Goal: Transaction & Acquisition: Purchase product/service

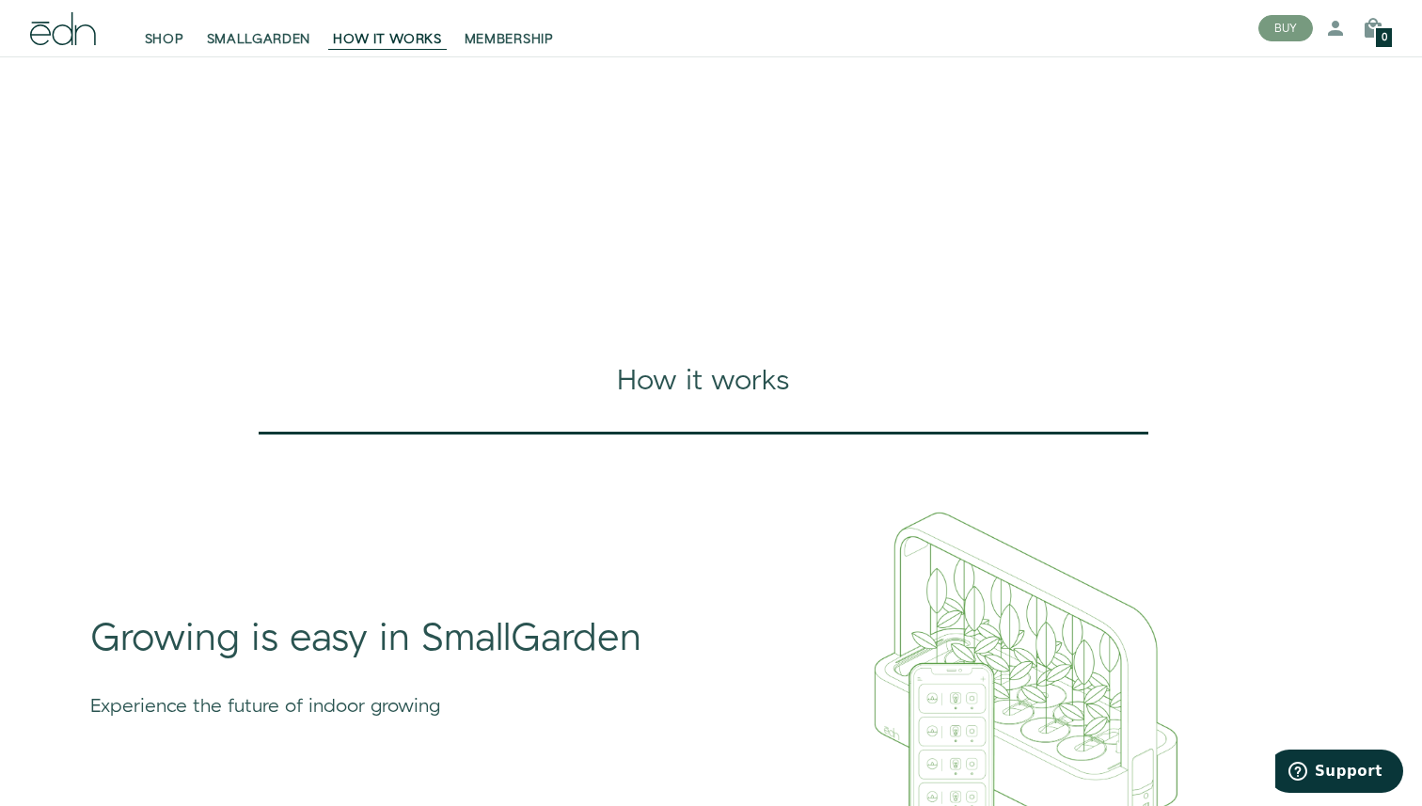
scroll to position [360, 0]
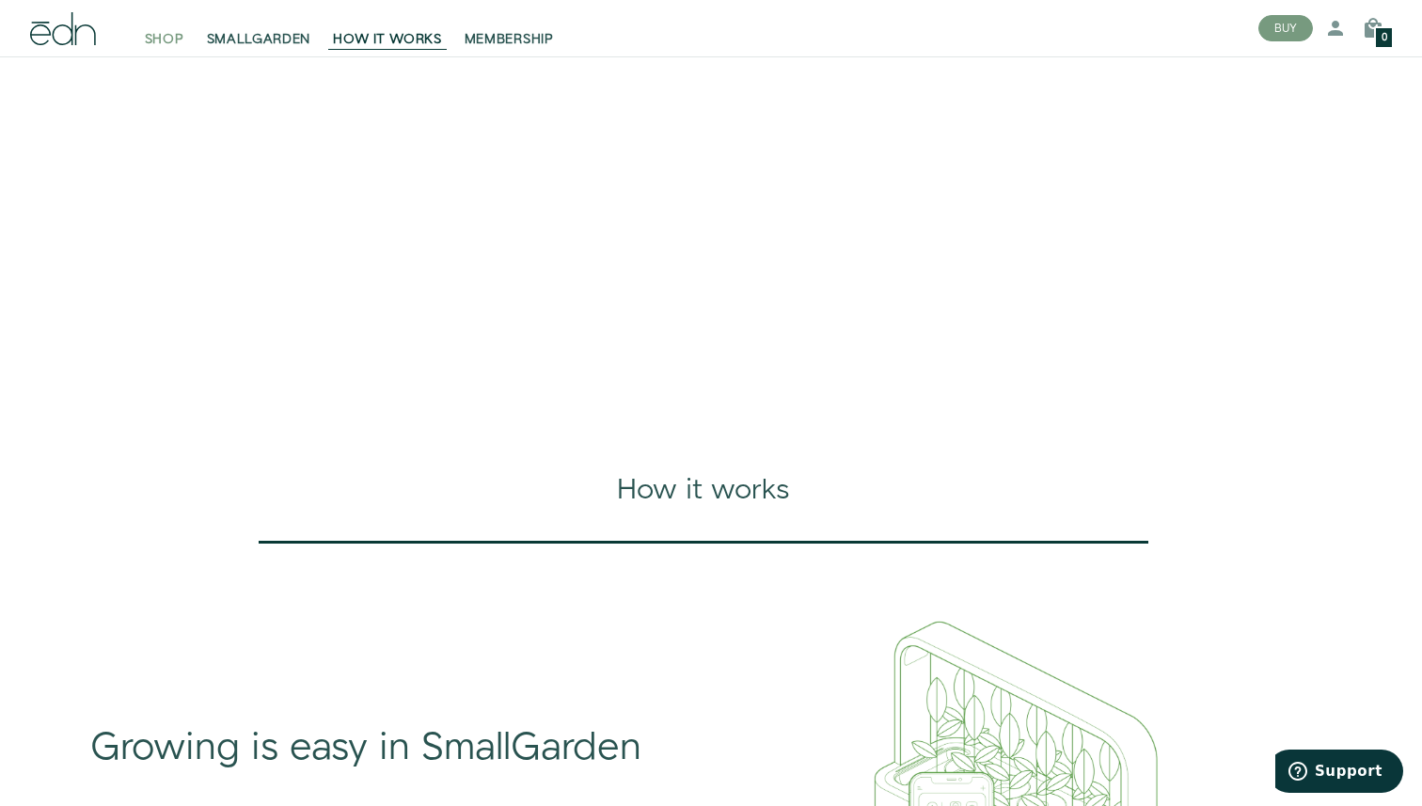
click at [177, 32] on span "SHOP" at bounding box center [165, 39] width 40 height 19
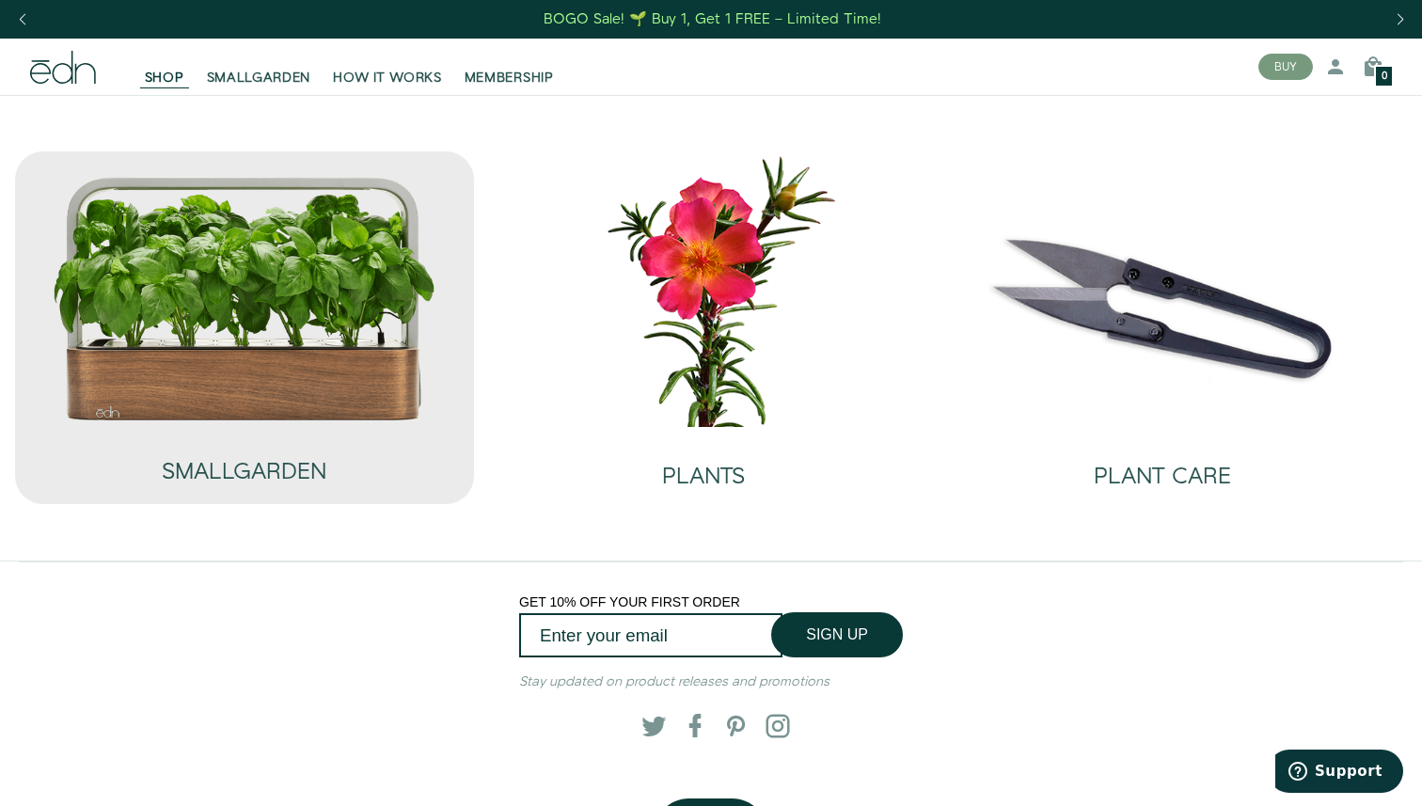
click at [309, 394] on img at bounding box center [245, 298] width 386 height 247
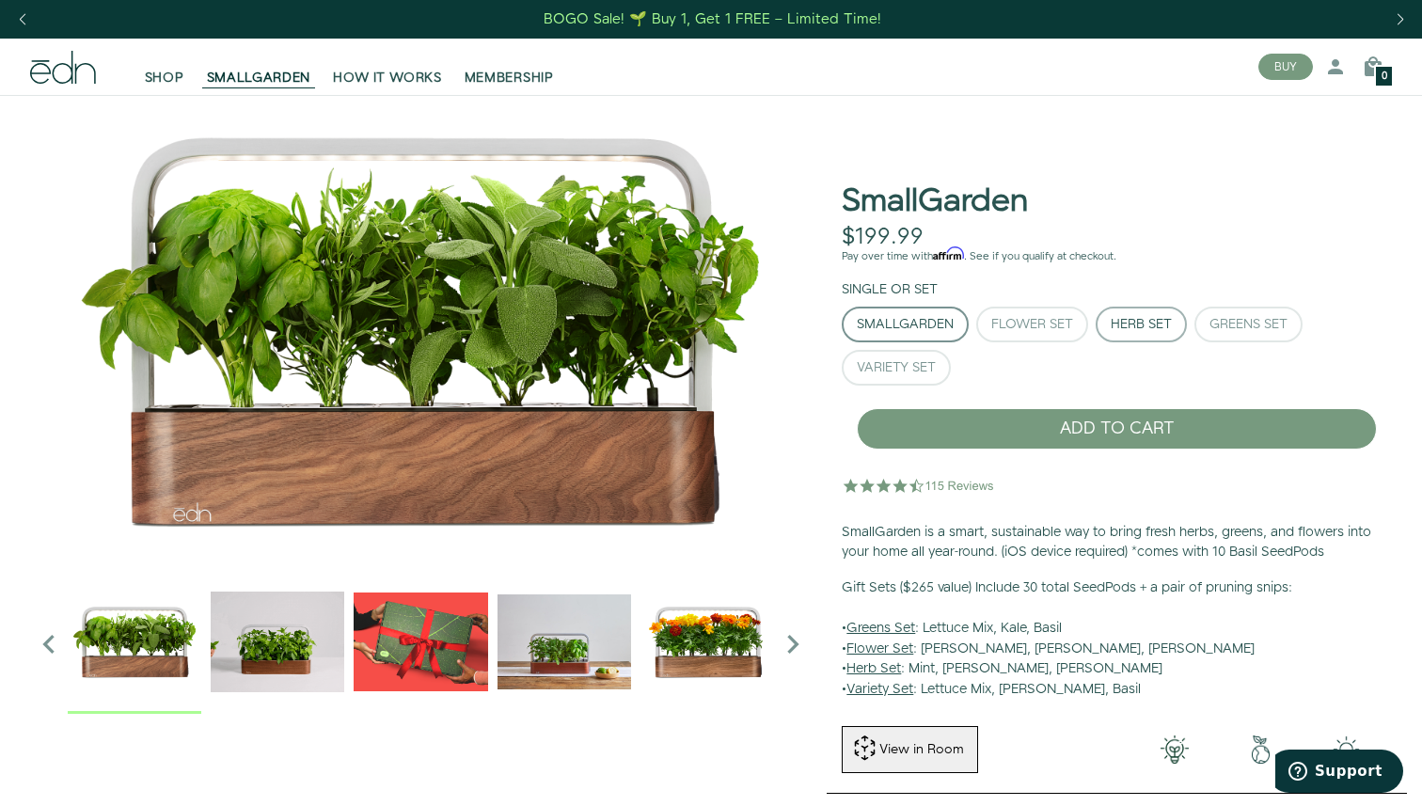
click at [1151, 318] on div "Herb Set" at bounding box center [1141, 324] width 61 height 13
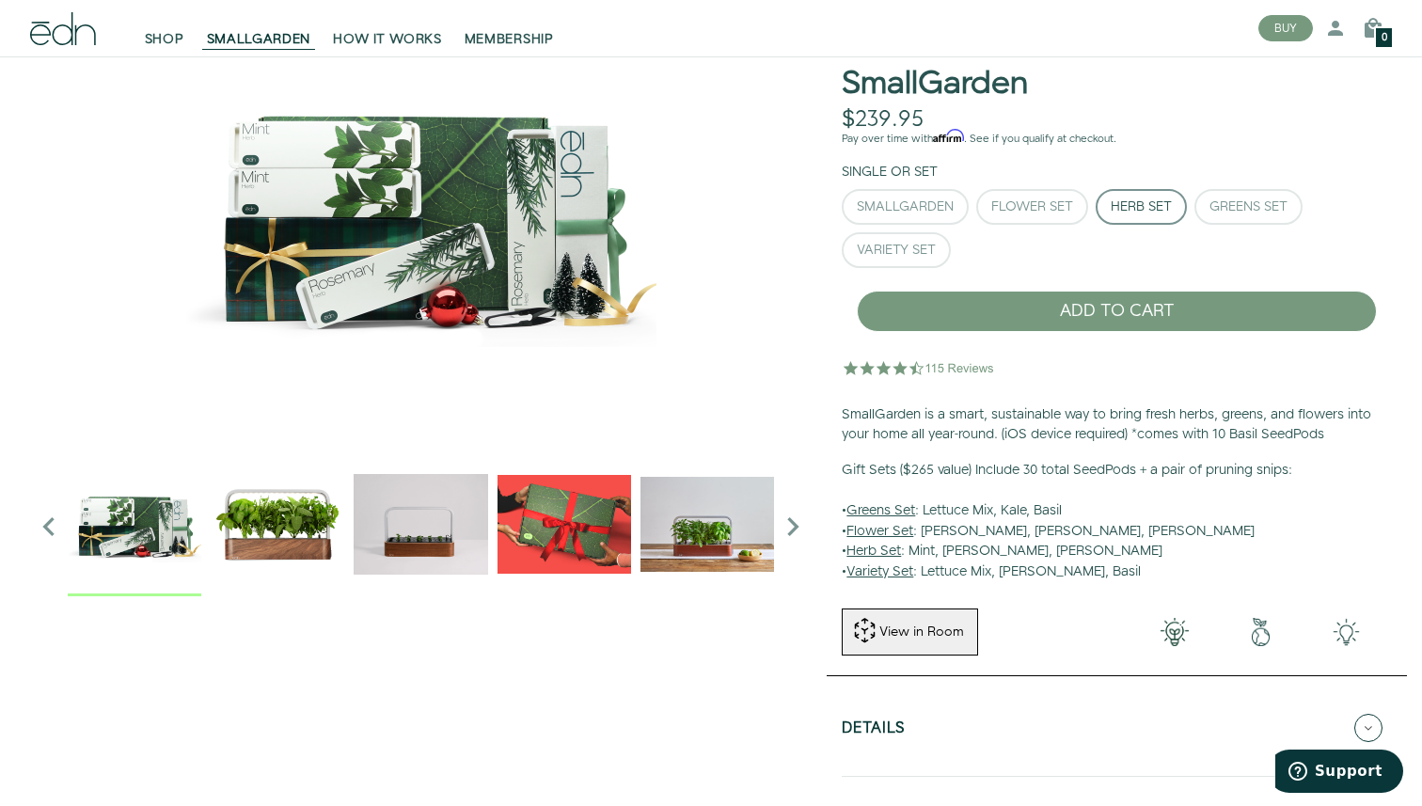
scroll to position [195, 0]
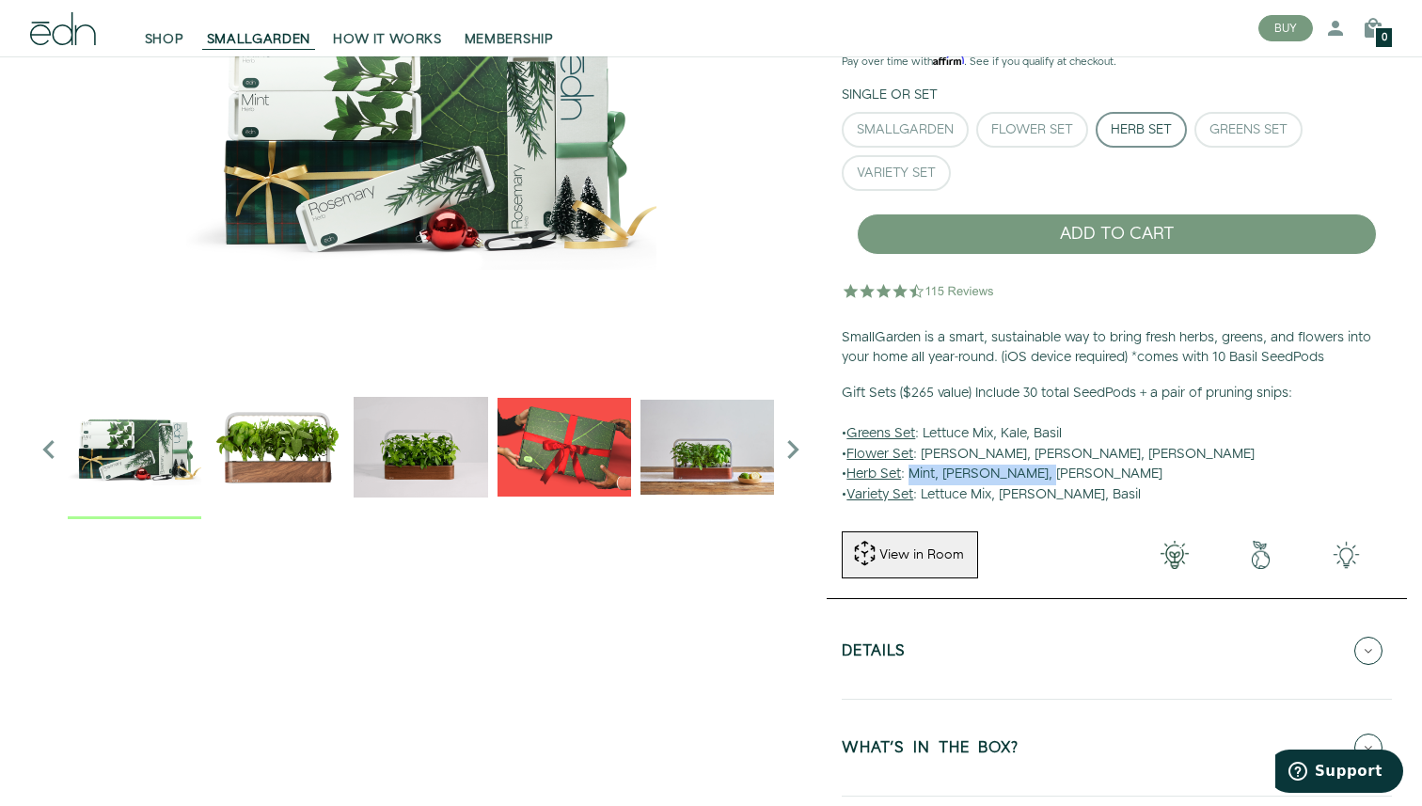
drag, startPoint x: 1066, startPoint y: 467, endPoint x: 913, endPoint y: 468, distance: 152.4
click at [913, 468] on p "Gift Sets ($265 value) Include 30 total SeedPods + a pair of pruning snips: • G…" at bounding box center [1117, 445] width 550 height 122
click at [1078, 471] on p "Gift Sets ($265 value) Include 30 total SeedPods + a pair of pruning snips: • G…" at bounding box center [1117, 445] width 550 height 122
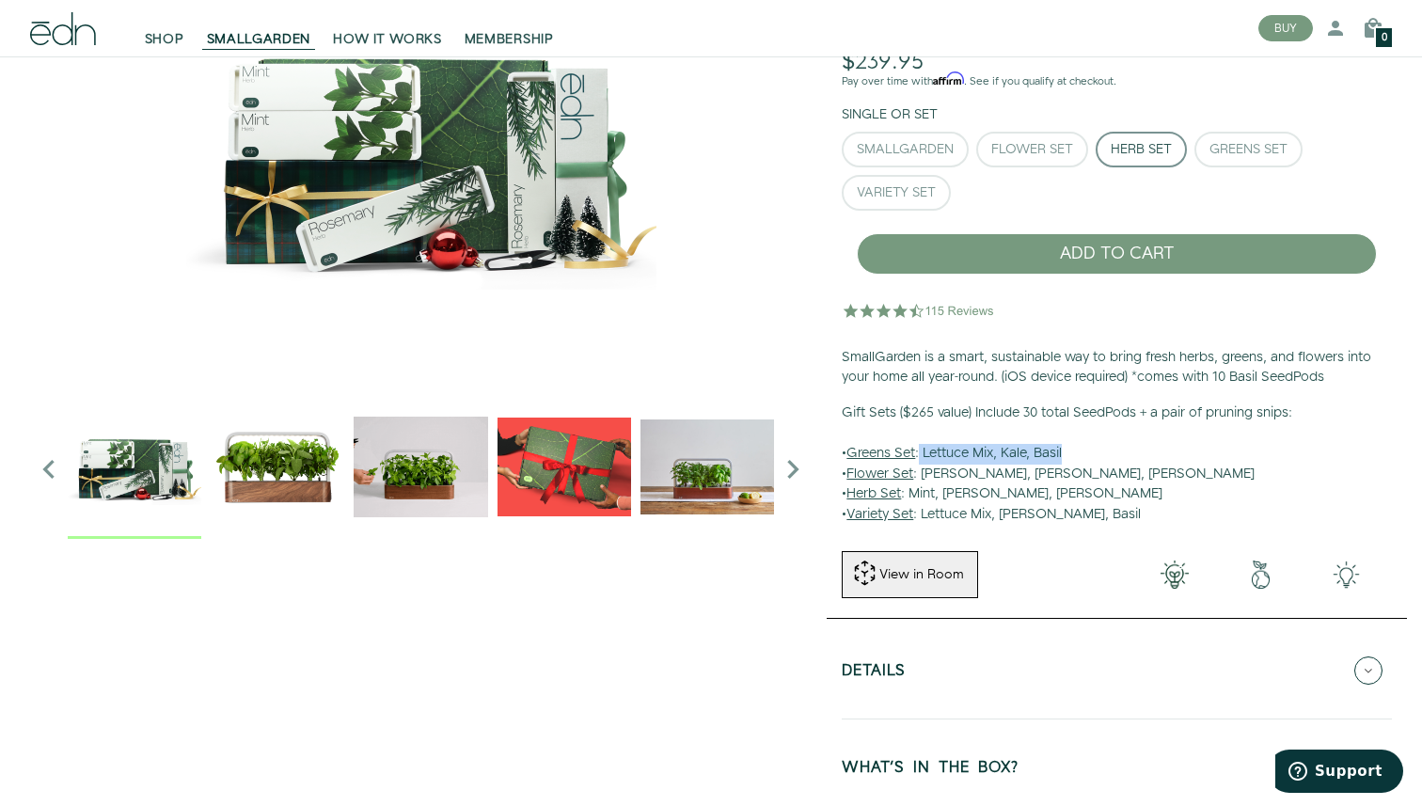
drag, startPoint x: 924, startPoint y: 458, endPoint x: 1105, endPoint y: 458, distance: 181.6
click at [1105, 458] on p "Gift Sets ($265 value) Include 30 total SeedPods + a pair of pruning snips: • G…" at bounding box center [1117, 465] width 550 height 122
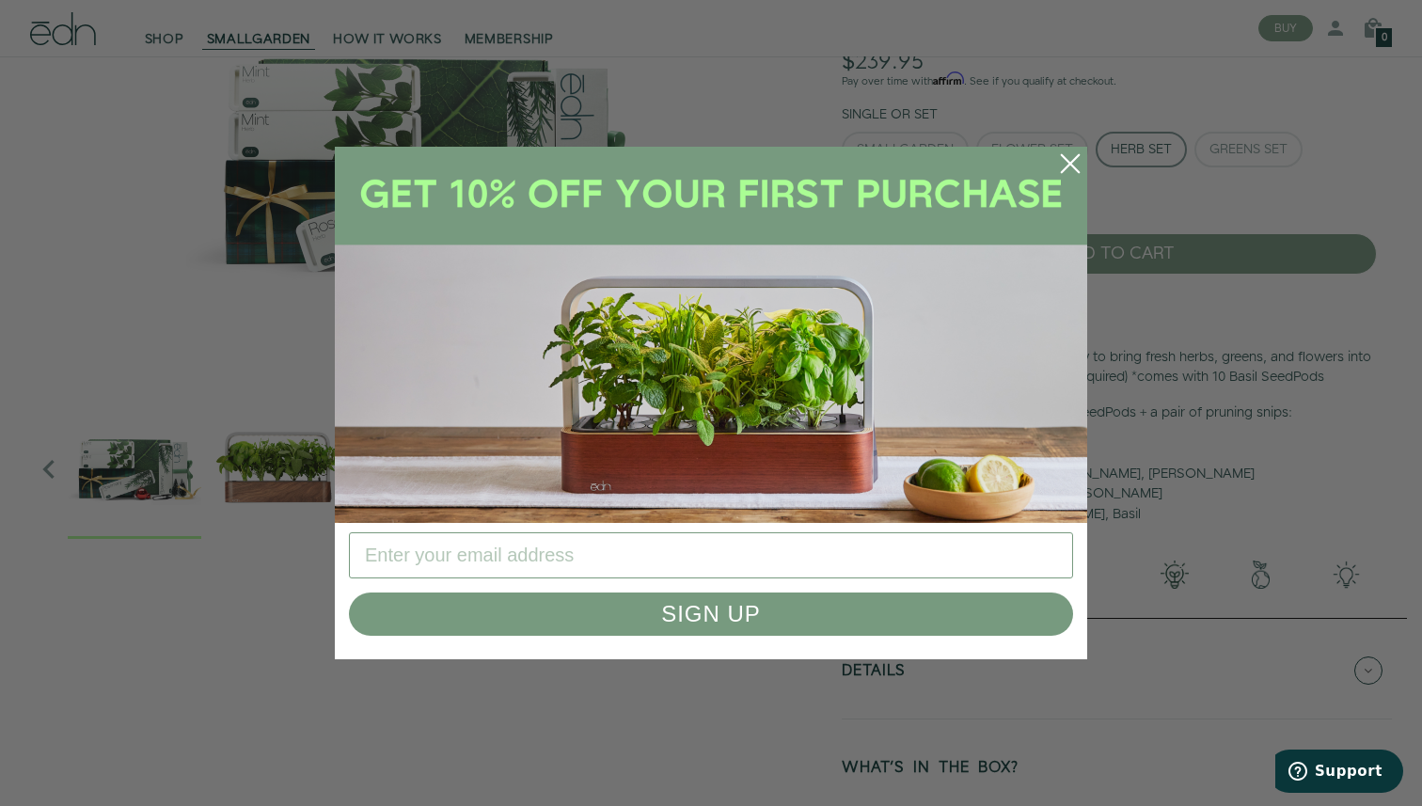
drag, startPoint x: 1067, startPoint y: 449, endPoint x: 914, endPoint y: 449, distance: 152.4
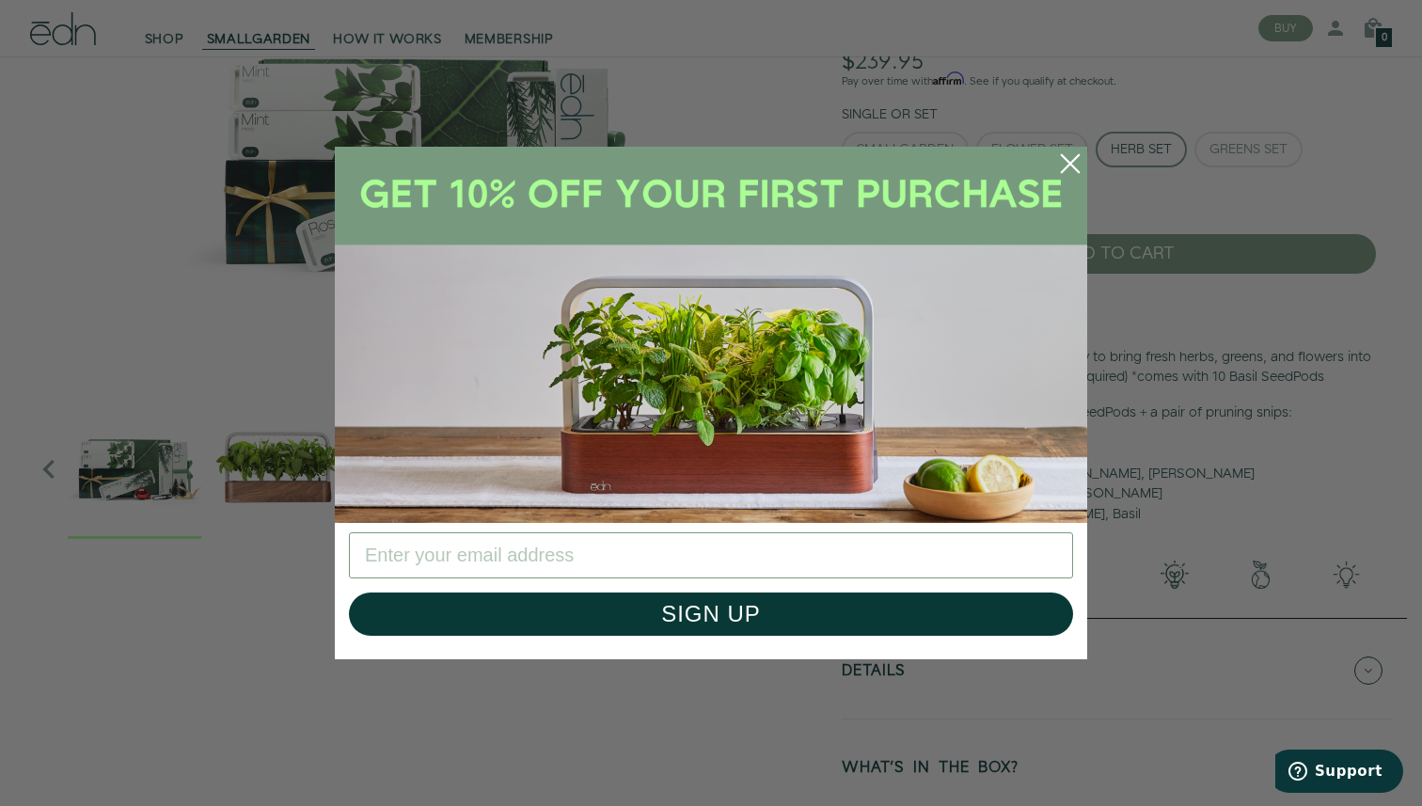
click at [1069, 164] on icon "Close dialog" at bounding box center [1070, 163] width 17 height 17
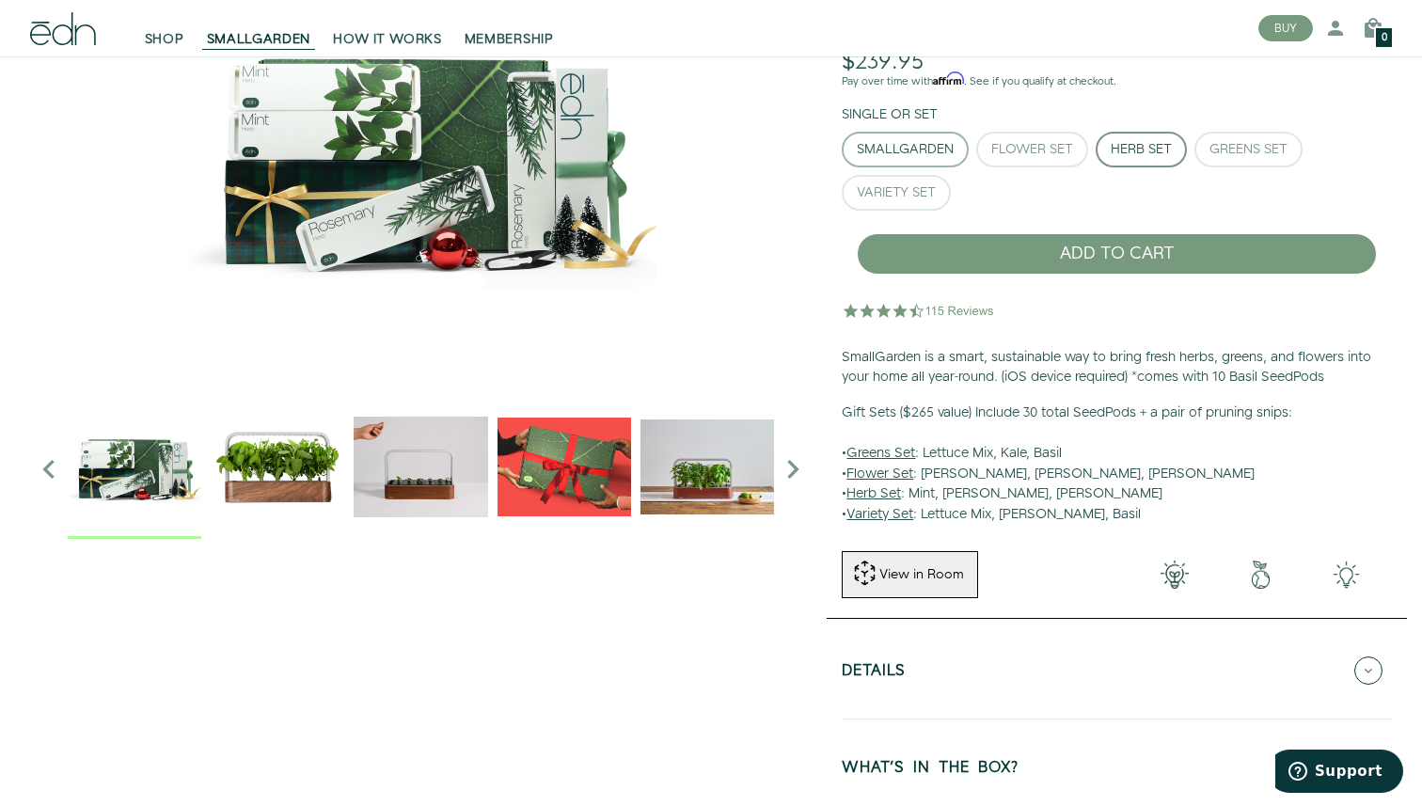
click at [931, 155] on div "SmallGarden" at bounding box center [905, 149] width 97 height 13
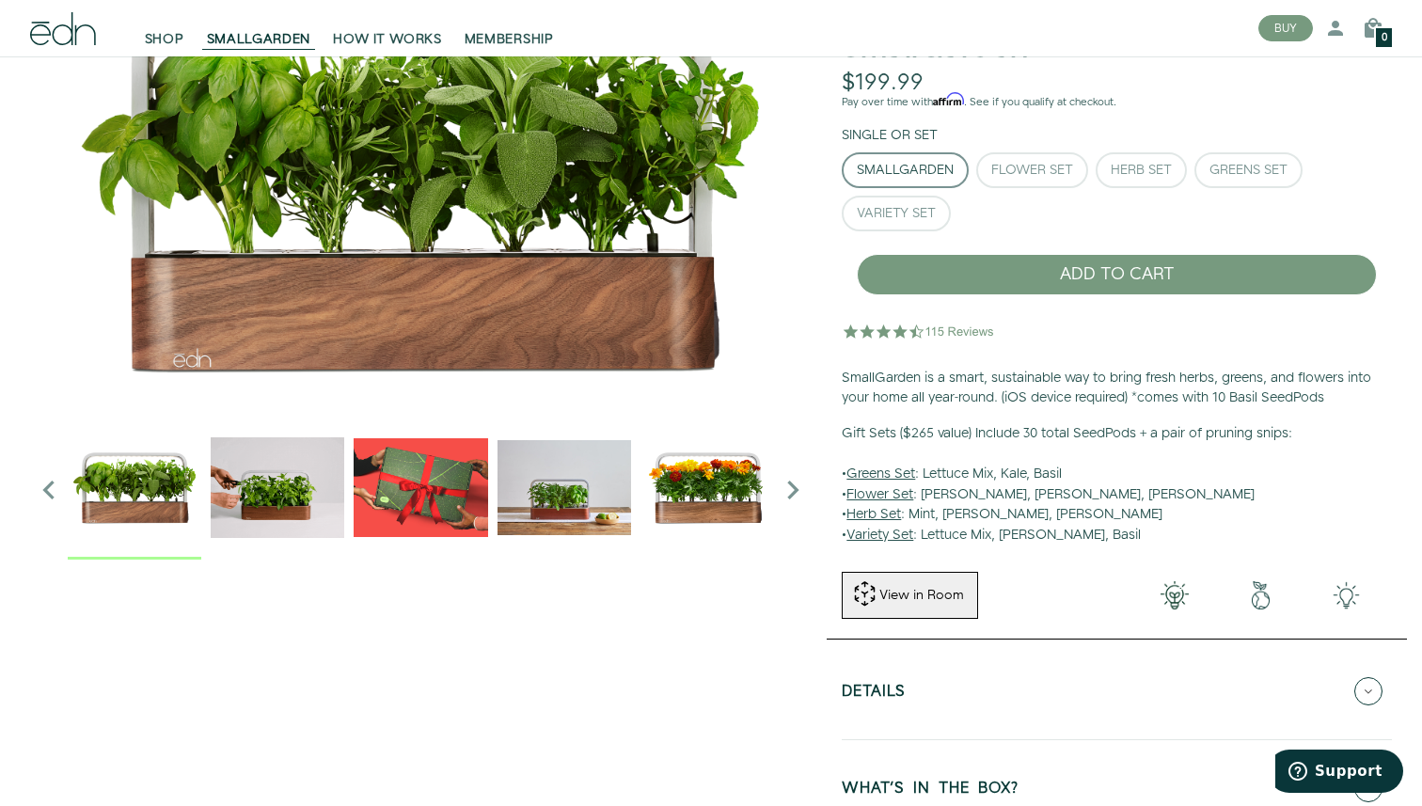
scroll to position [183, 0]
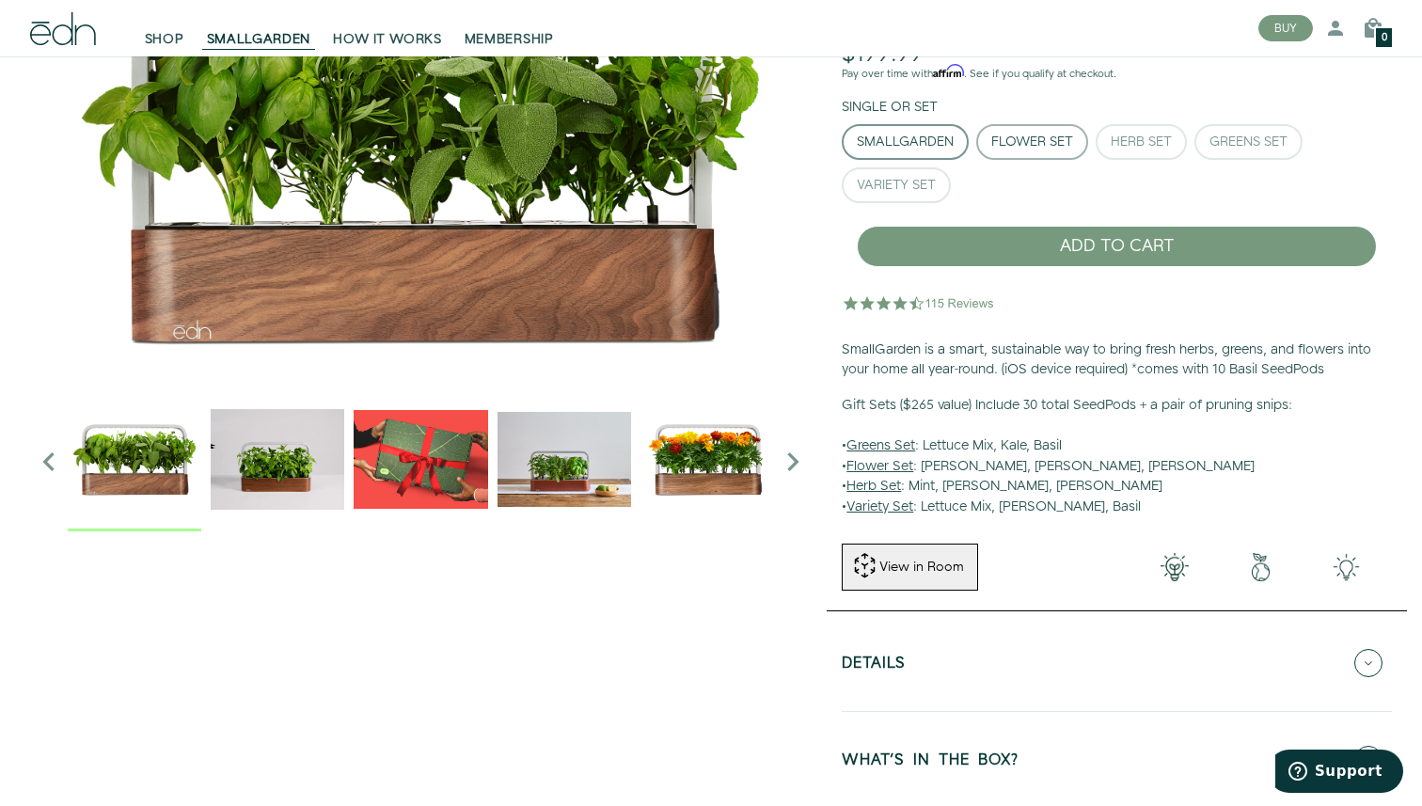
click at [1044, 135] on div "Flower Set" at bounding box center [1033, 141] width 82 height 13
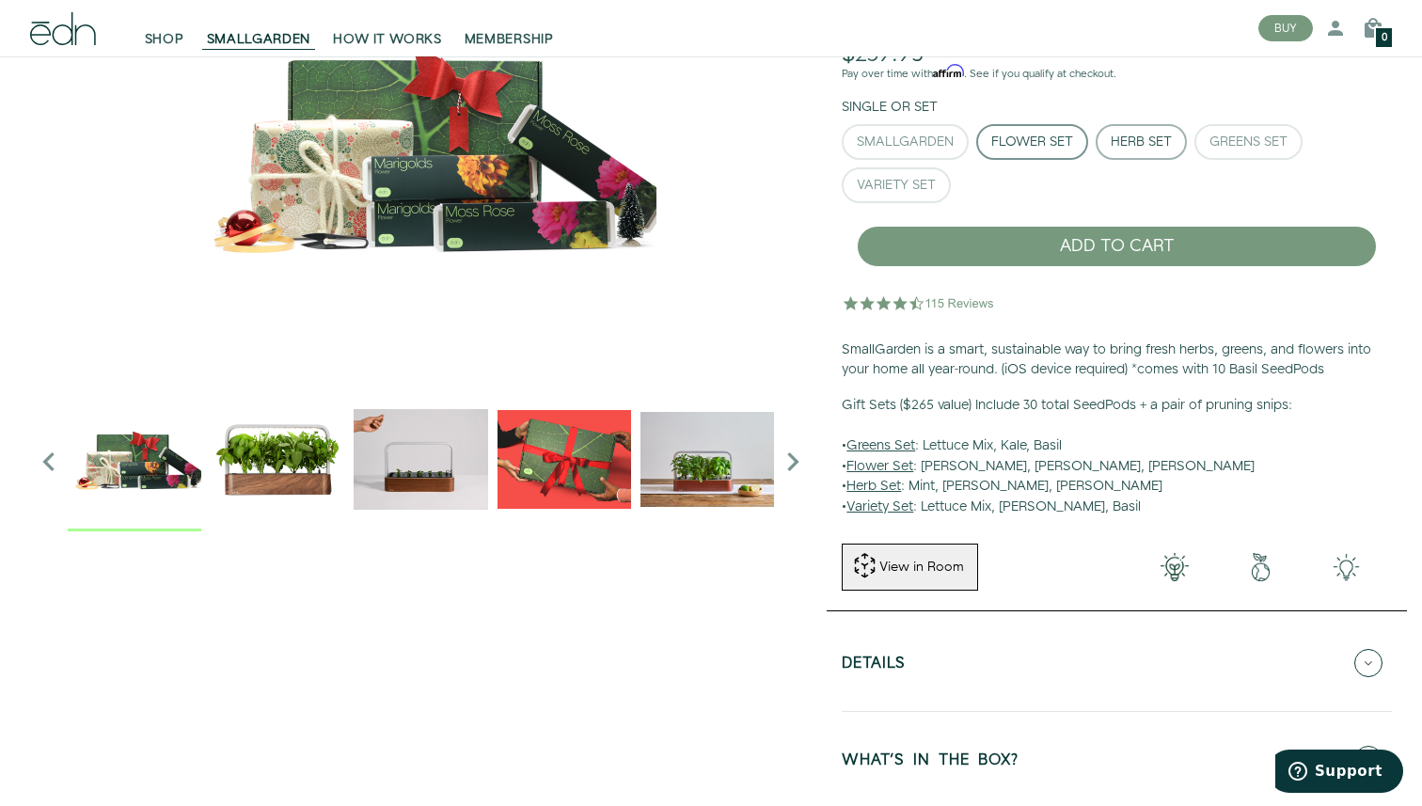
click at [1129, 138] on div "Herb Set" at bounding box center [1141, 141] width 61 height 13
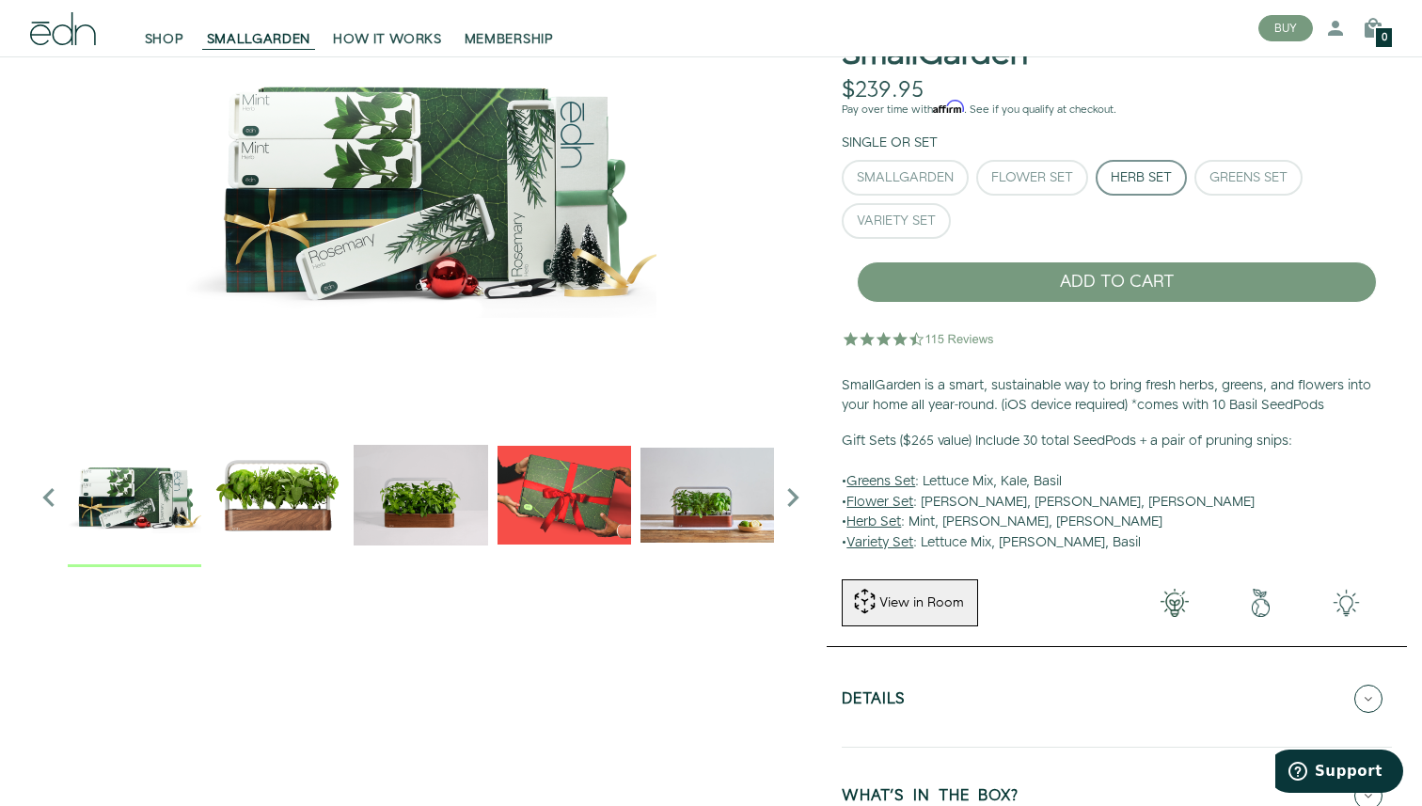
scroll to position [86, 0]
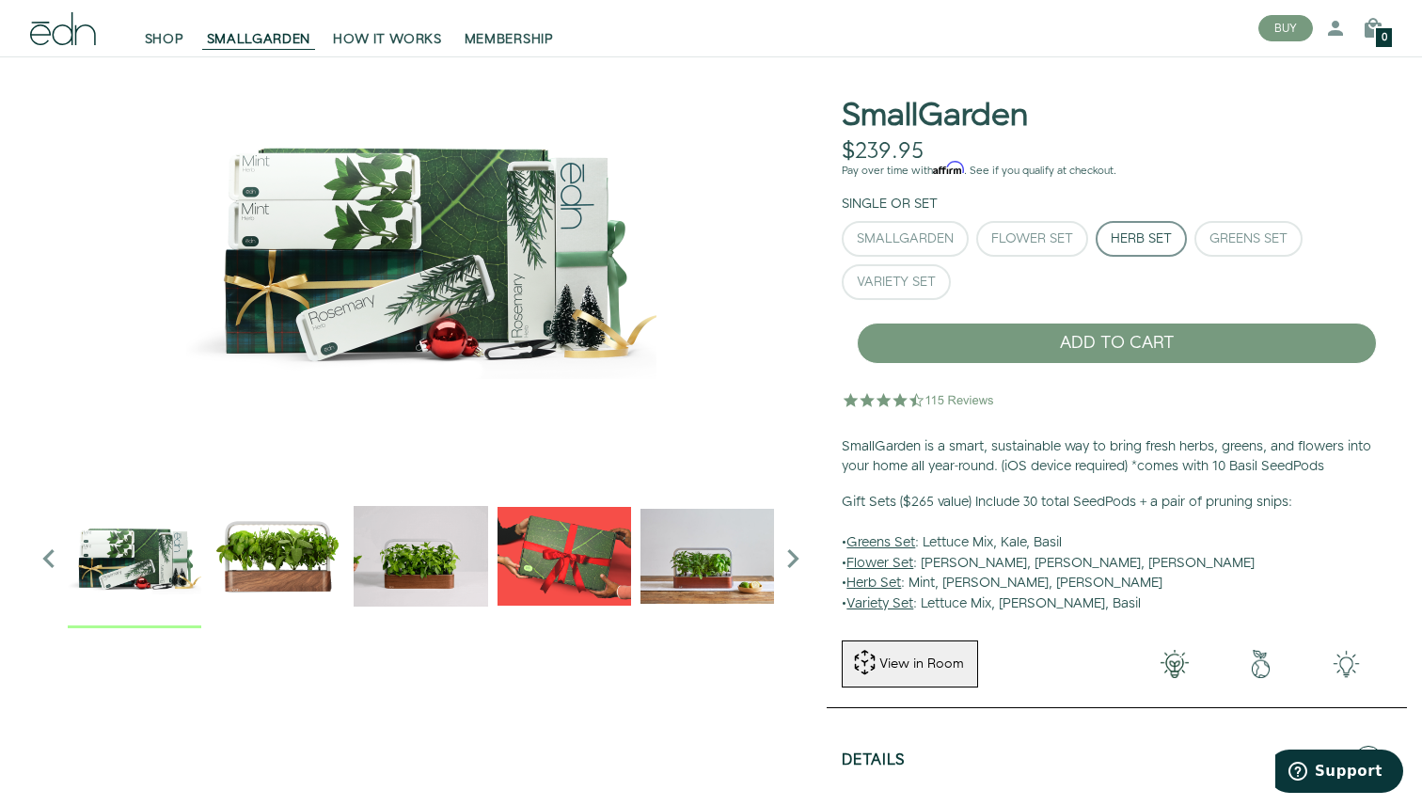
click at [899, 544] on u "Greens Set" at bounding box center [881, 542] width 69 height 19
click at [1230, 236] on div "Greens Set" at bounding box center [1249, 238] width 78 height 13
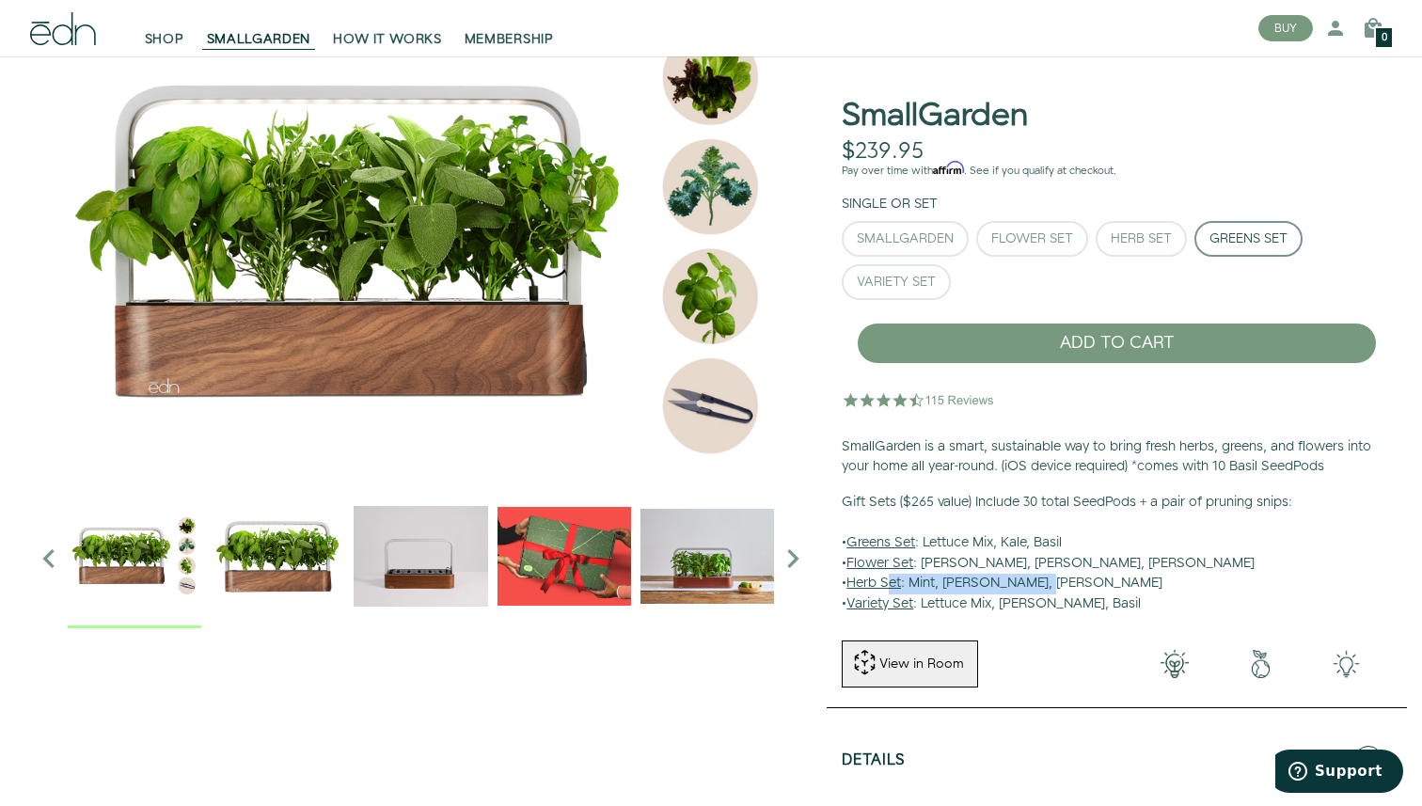
drag, startPoint x: 1084, startPoint y: 586, endPoint x: 892, endPoint y: 586, distance: 191.9
click at [891, 586] on p "Gift Sets ($265 value) Include 30 total SeedPods + a pair of pruning snips: • G…" at bounding box center [1117, 554] width 550 height 122
click at [1014, 247] on button "Flower Set" at bounding box center [1033, 239] width 112 height 36
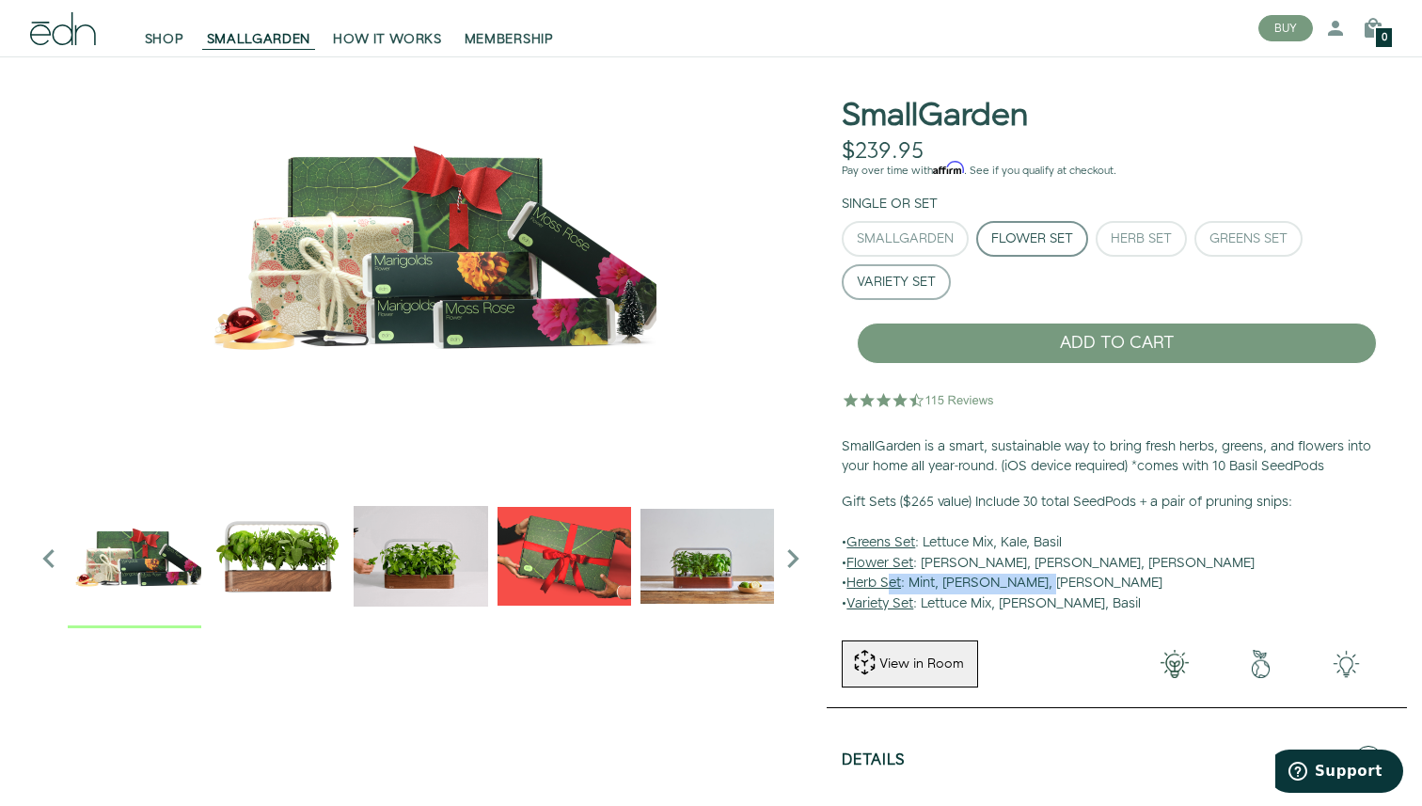
click at [878, 293] on button "Variety Set" at bounding box center [896, 282] width 109 height 36
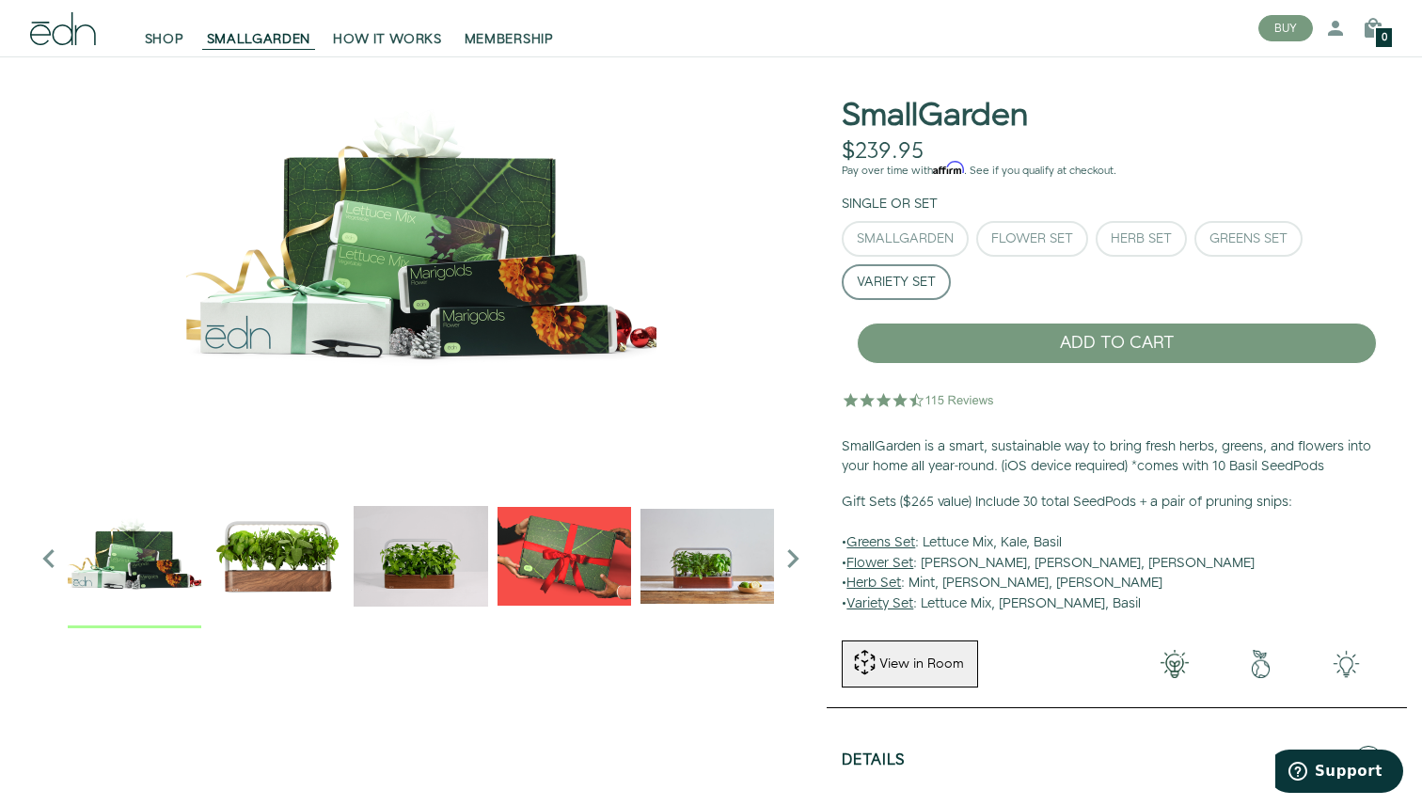
click at [1040, 601] on p "Gift Sets ($265 value) Include 30 total SeedPods + a pair of pruning snips: • G…" at bounding box center [1117, 554] width 550 height 122
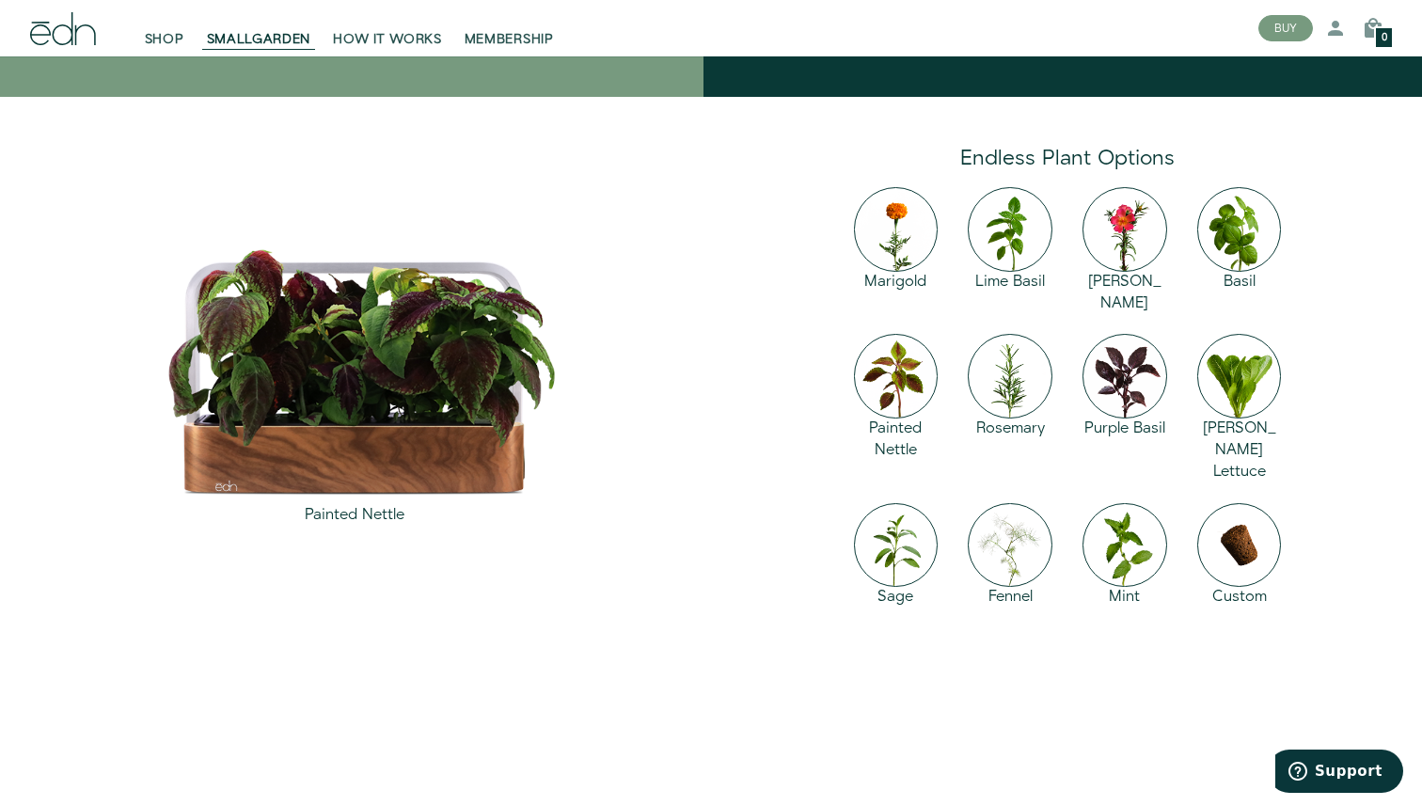
scroll to position [2650, 0]
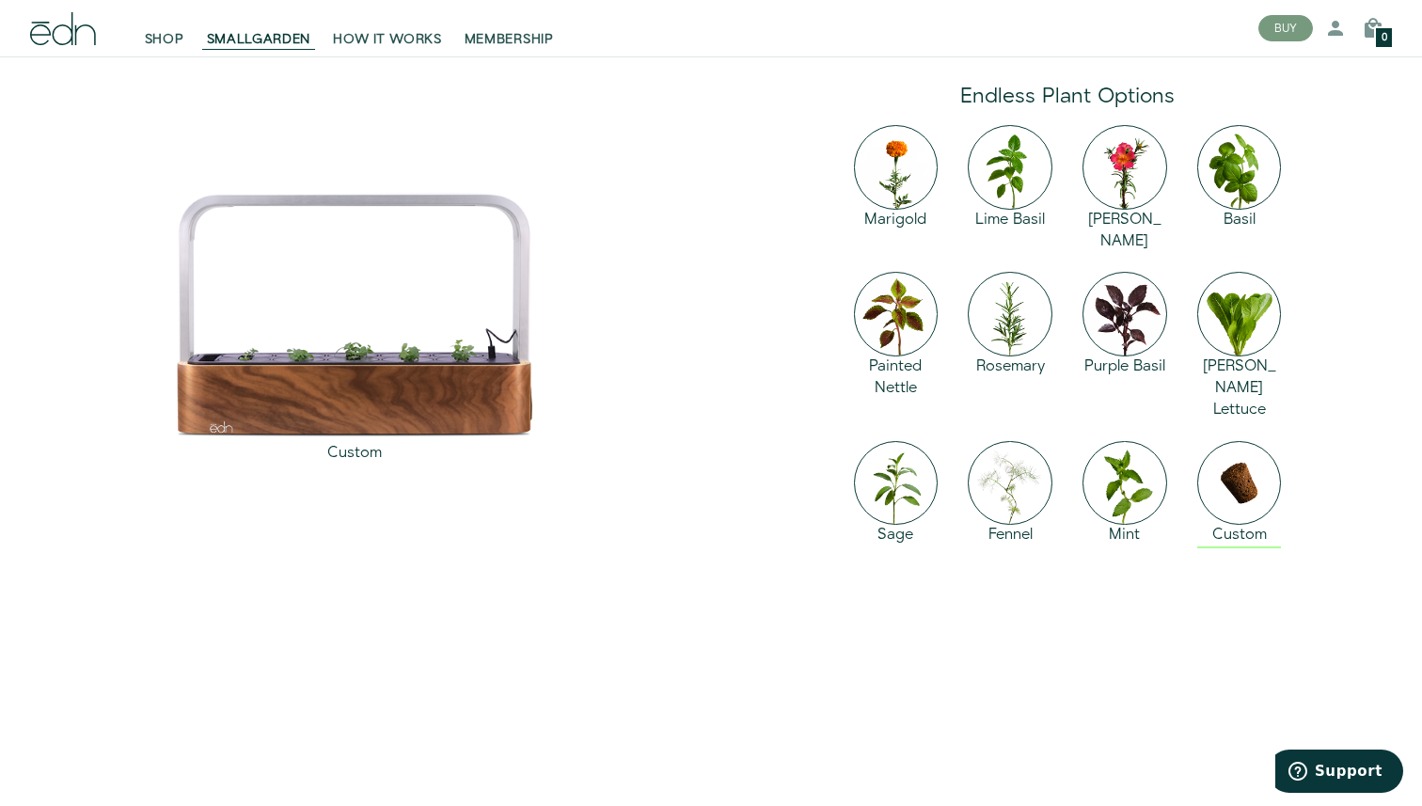
click at [1213, 446] on img at bounding box center [1240, 483] width 85 height 85
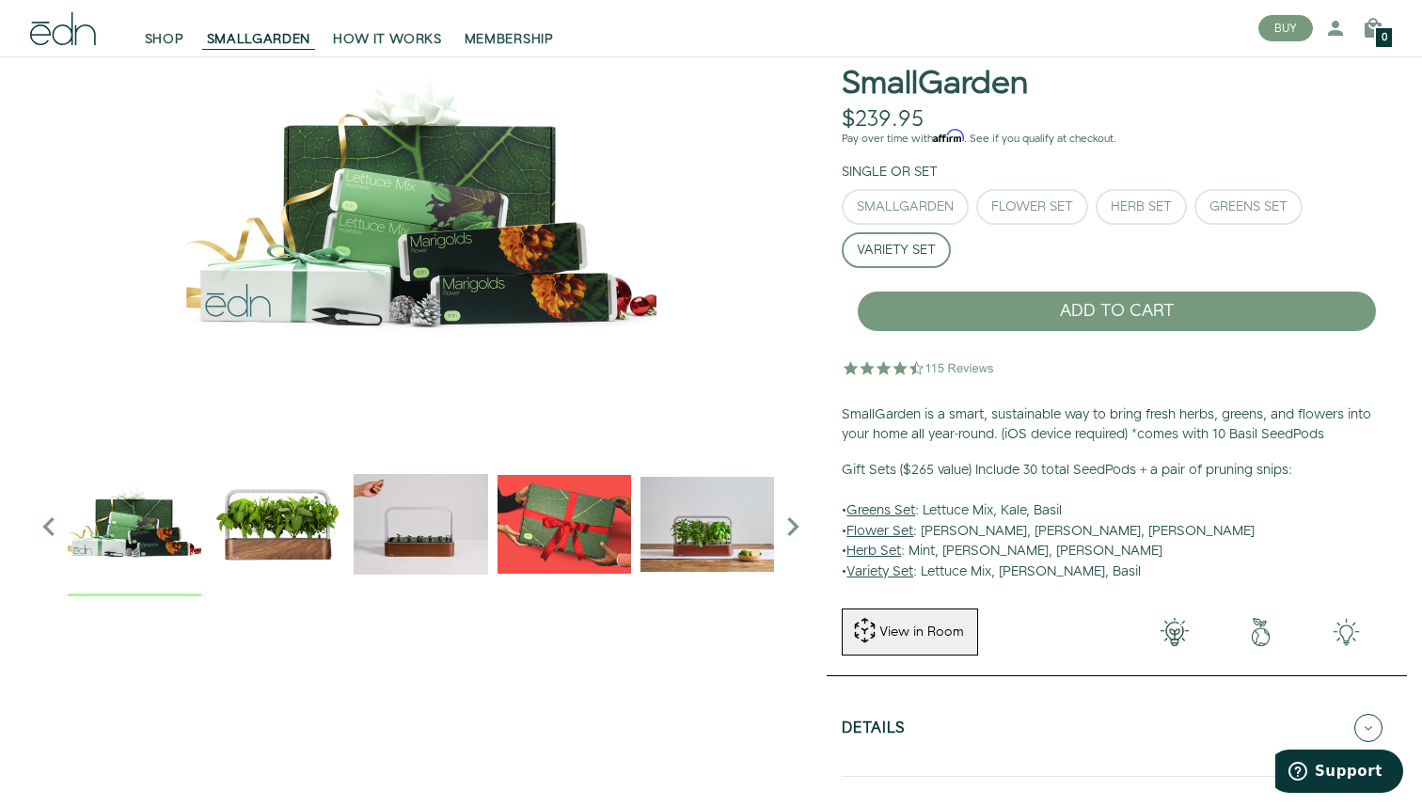
scroll to position [121, 0]
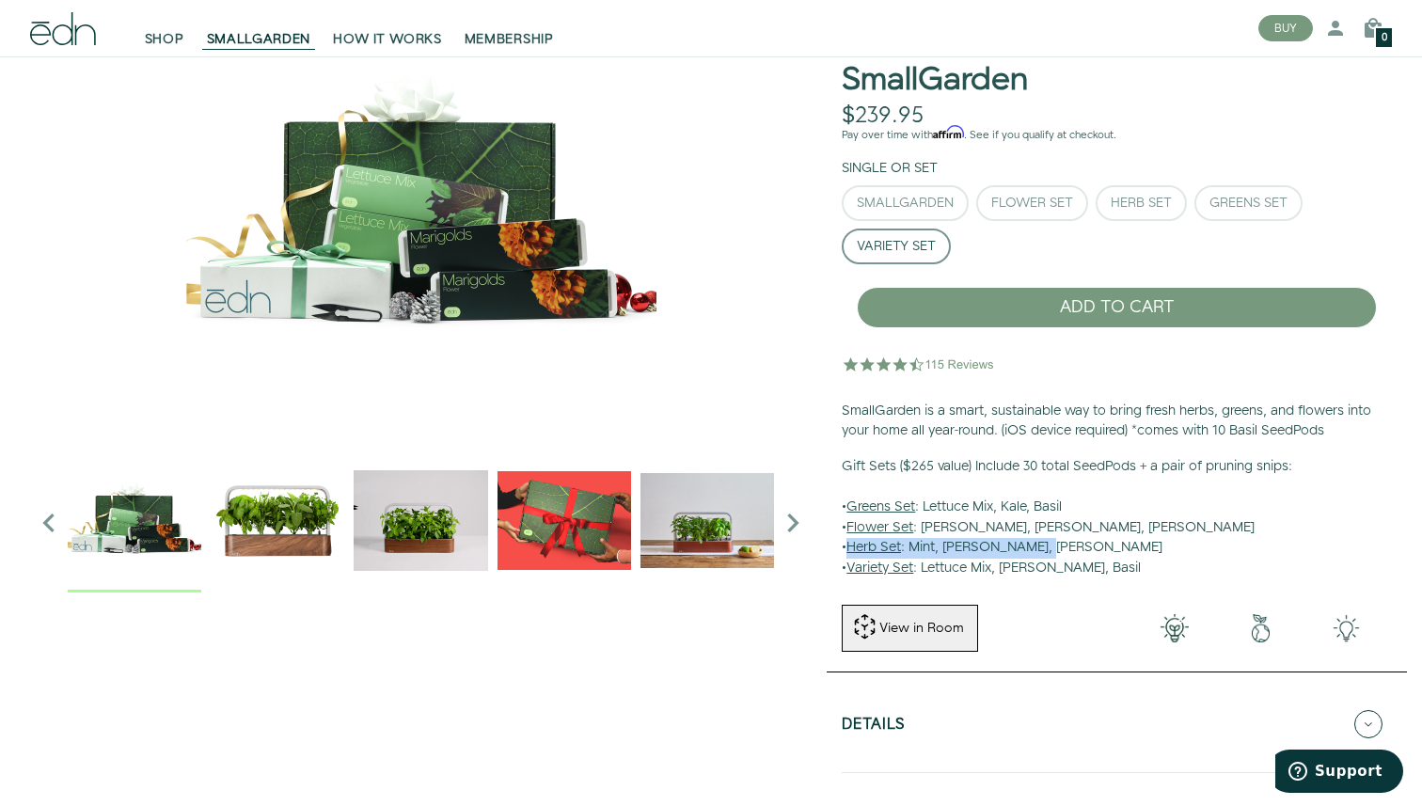
drag, startPoint x: 1009, startPoint y: 548, endPoint x: 839, endPoint y: 549, distance: 170.3
click at [839, 549] on div "SmallGarden $239.95 Unavailable Pay over time with Affirm . See if you qualify …" at bounding box center [1117, 291] width 580 height 606
click at [1157, 215] on button "Herb Set" at bounding box center [1141, 203] width 91 height 36
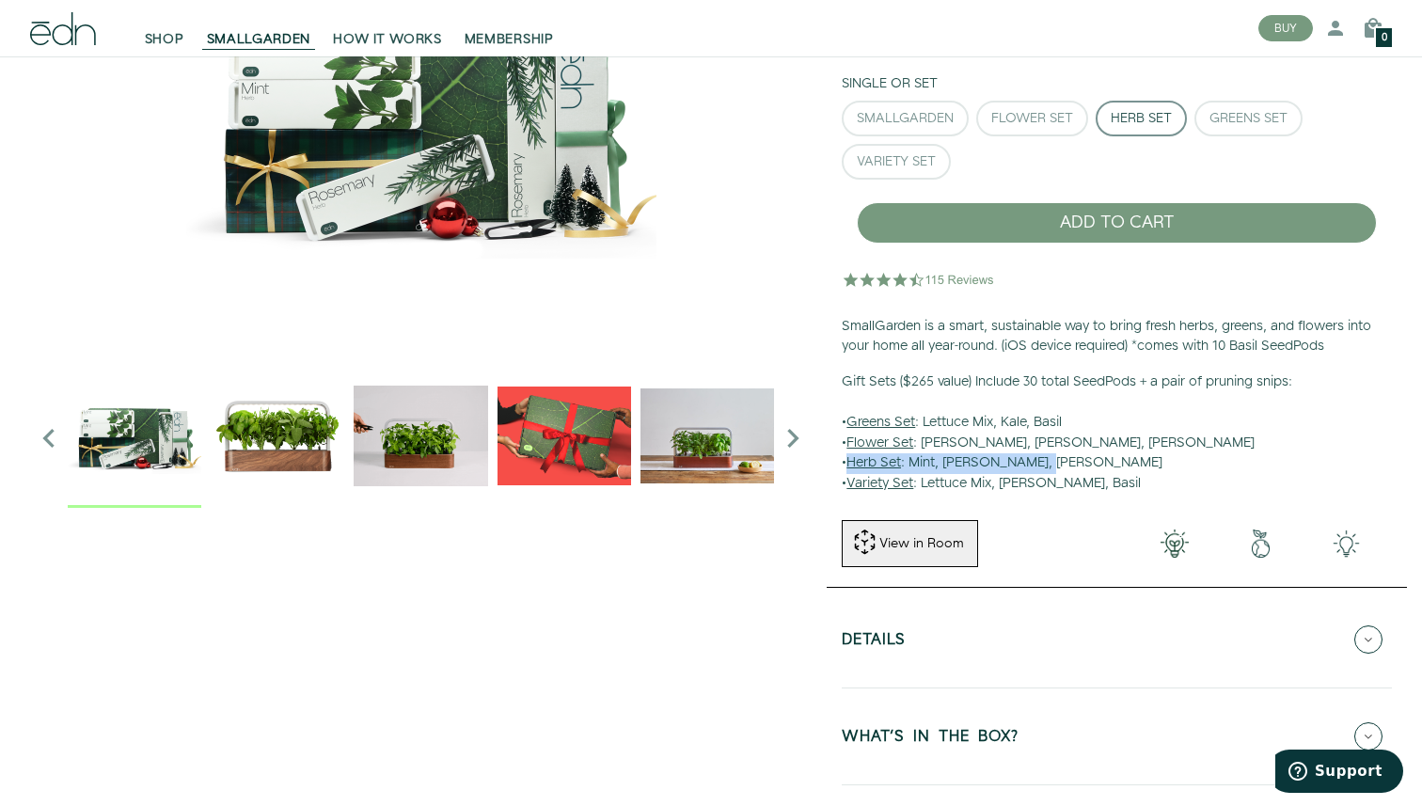
scroll to position [266, 0]
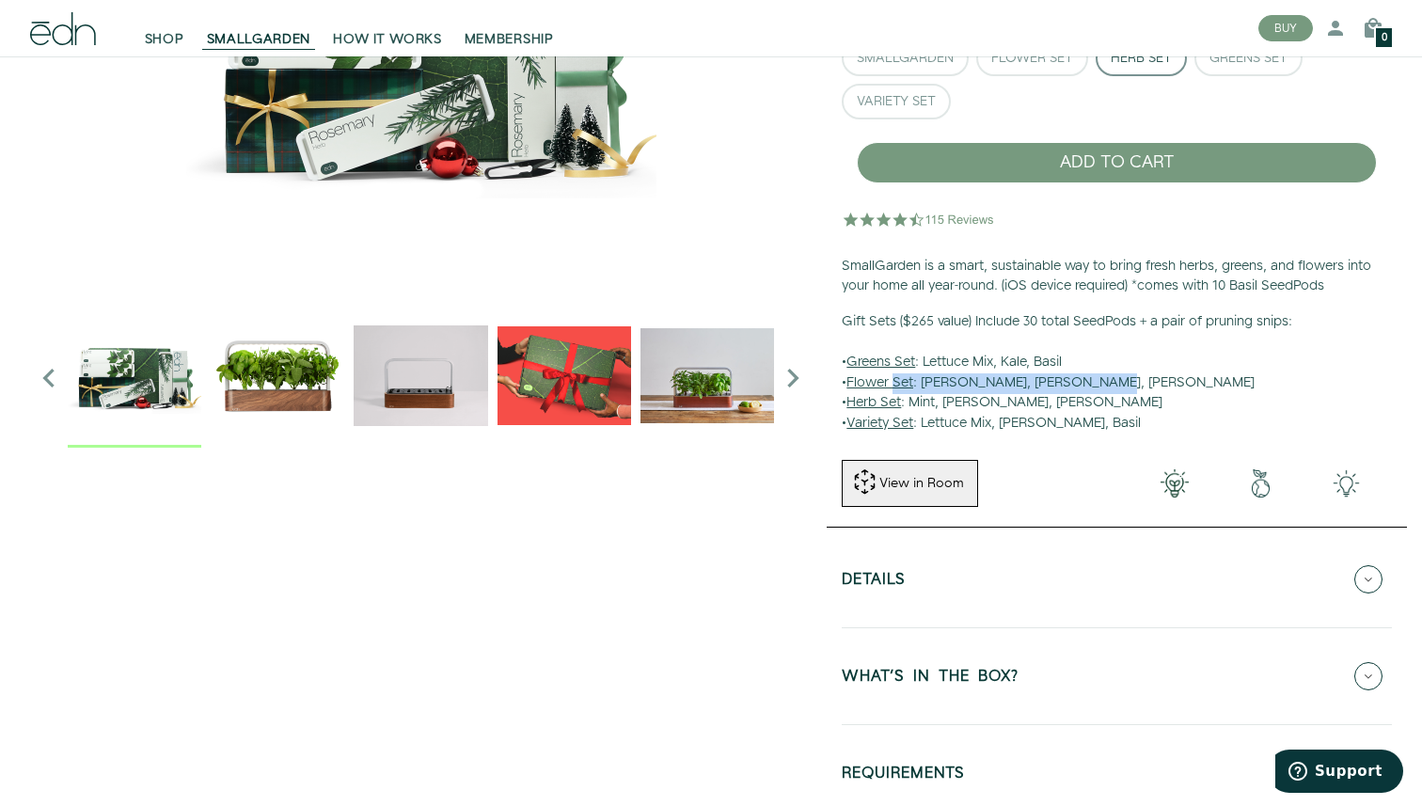
drag, startPoint x: 1100, startPoint y: 382, endPoint x: 896, endPoint y: 382, distance: 204.1
click at [896, 382] on p "Gift Sets ($265 value) Include 30 total SeedPods + a pair of pruning snips: • G…" at bounding box center [1117, 373] width 550 height 122
click at [952, 382] on p "Gift Sets ($265 value) Include 30 total SeedPods + a pair of pruning snips: • G…" at bounding box center [1117, 373] width 550 height 122
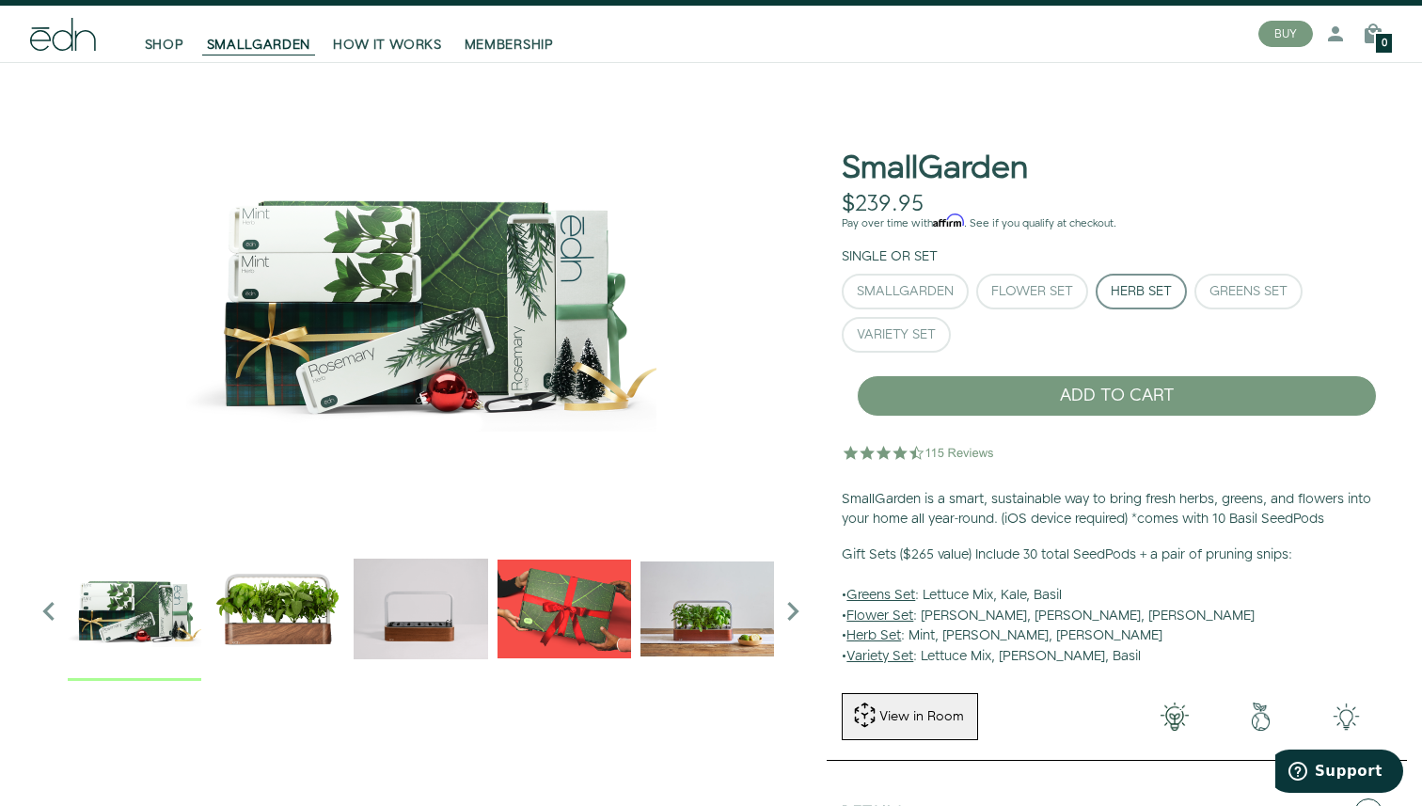
scroll to position [23, 0]
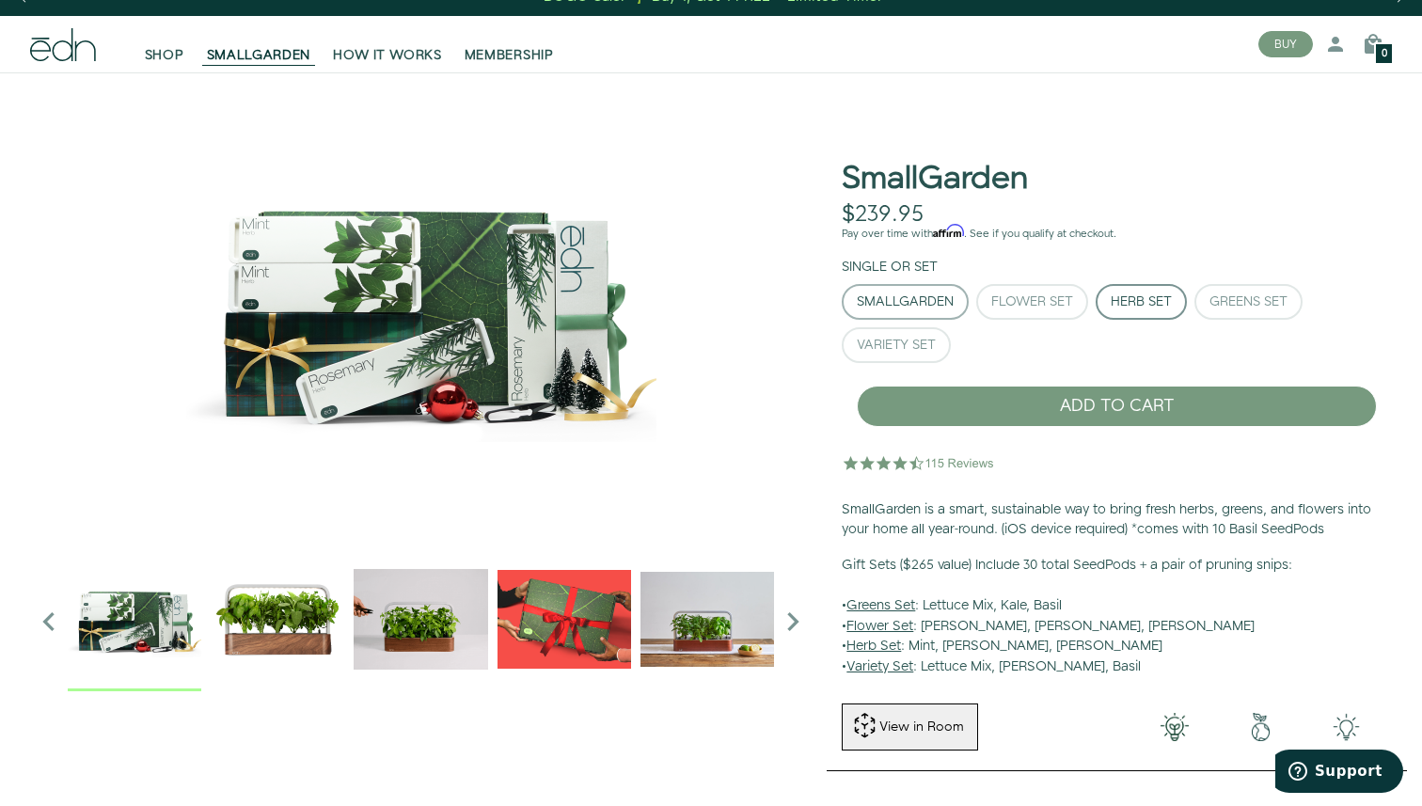
click at [900, 299] on div "SmallGarden" at bounding box center [905, 301] width 97 height 13
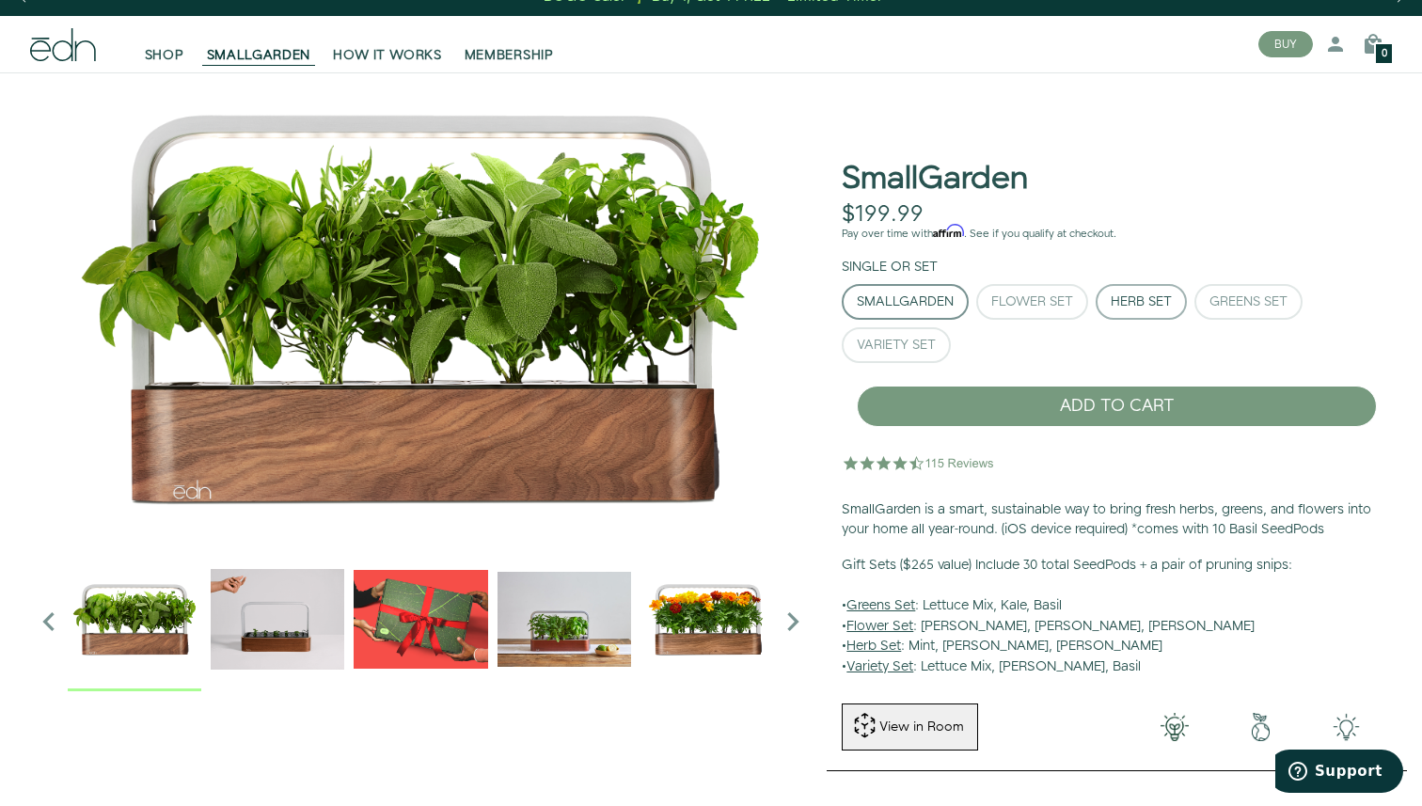
click at [1124, 300] on div "Herb Set" at bounding box center [1141, 301] width 61 height 13
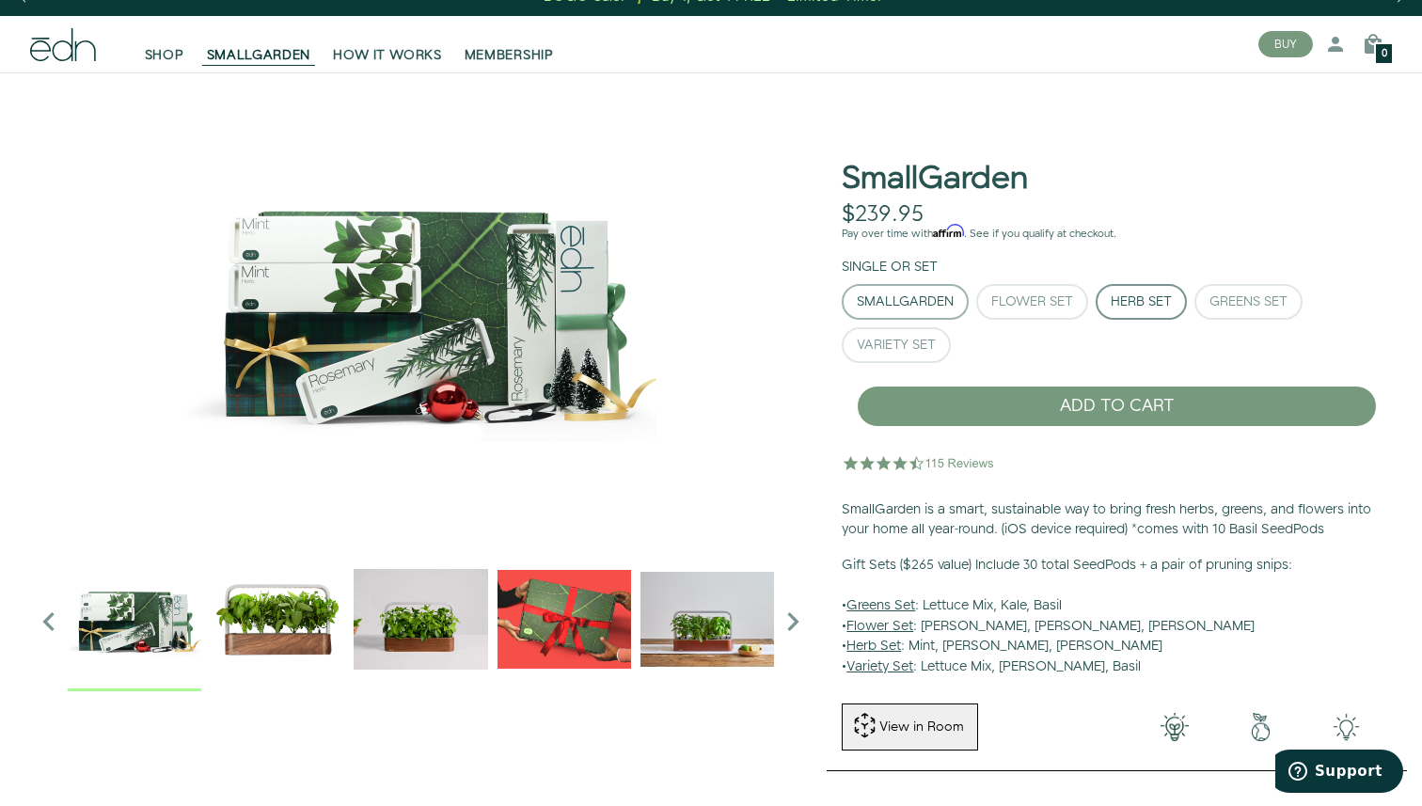
click at [920, 305] on div "SmallGarden" at bounding box center [905, 301] width 97 height 13
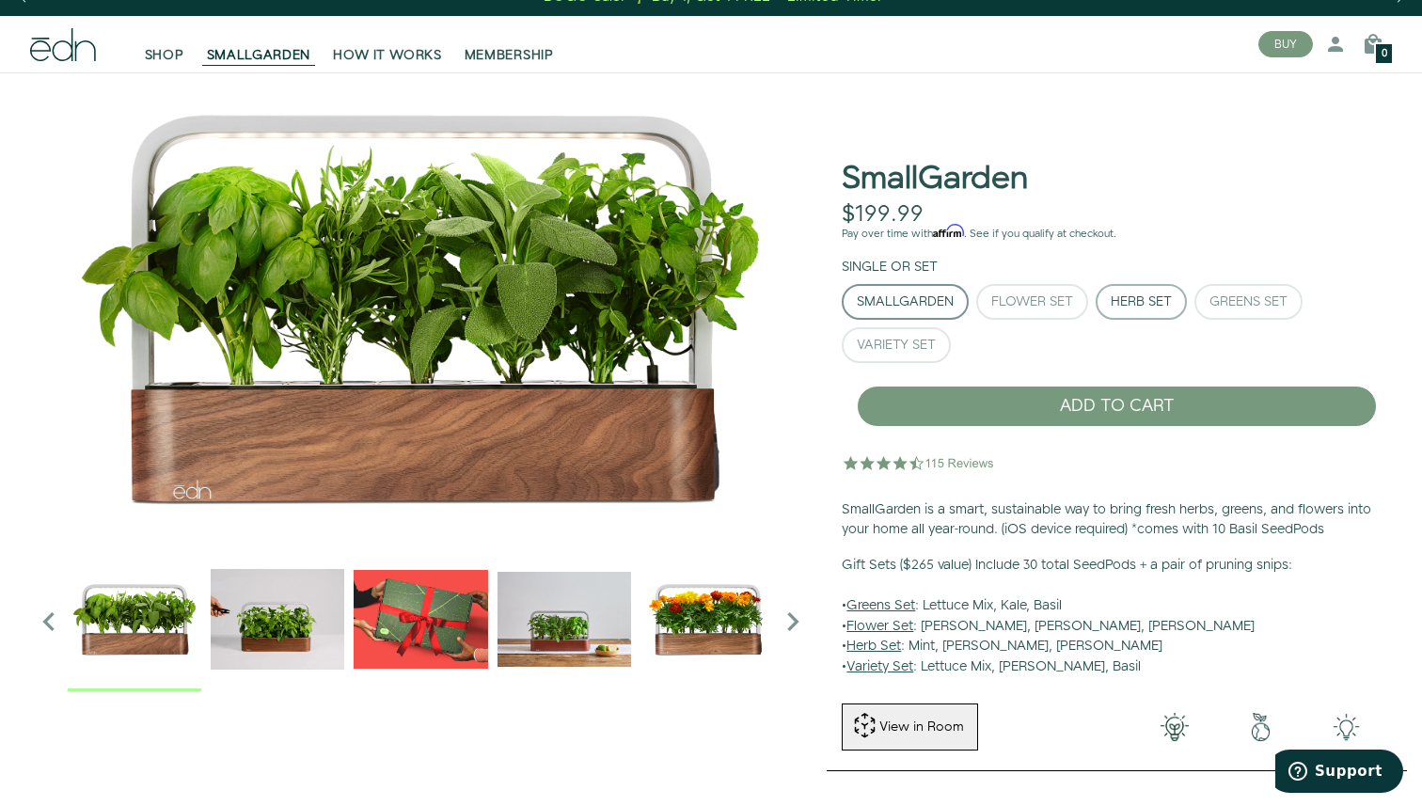
click at [1136, 304] on div "Herb Set" at bounding box center [1141, 301] width 61 height 13
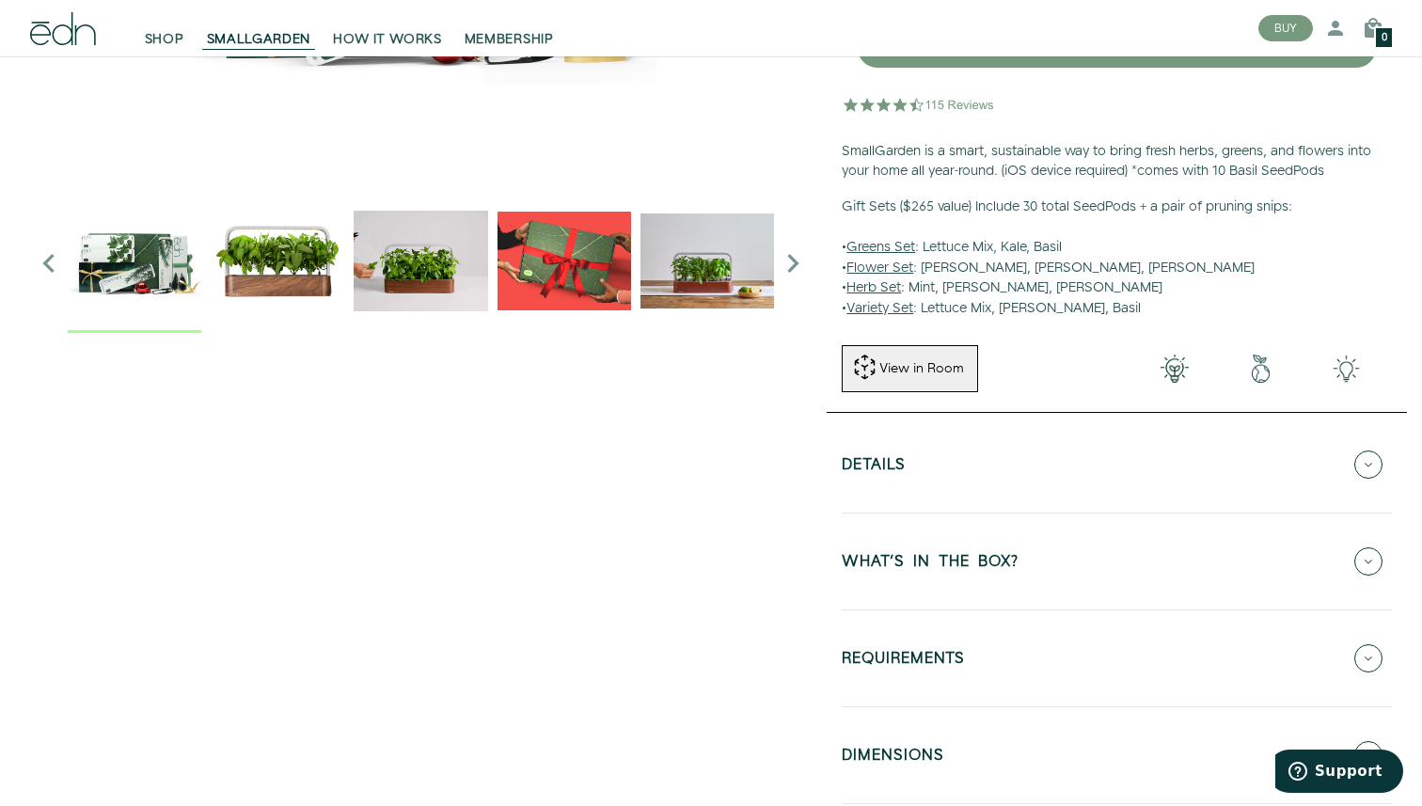
scroll to position [439, 0]
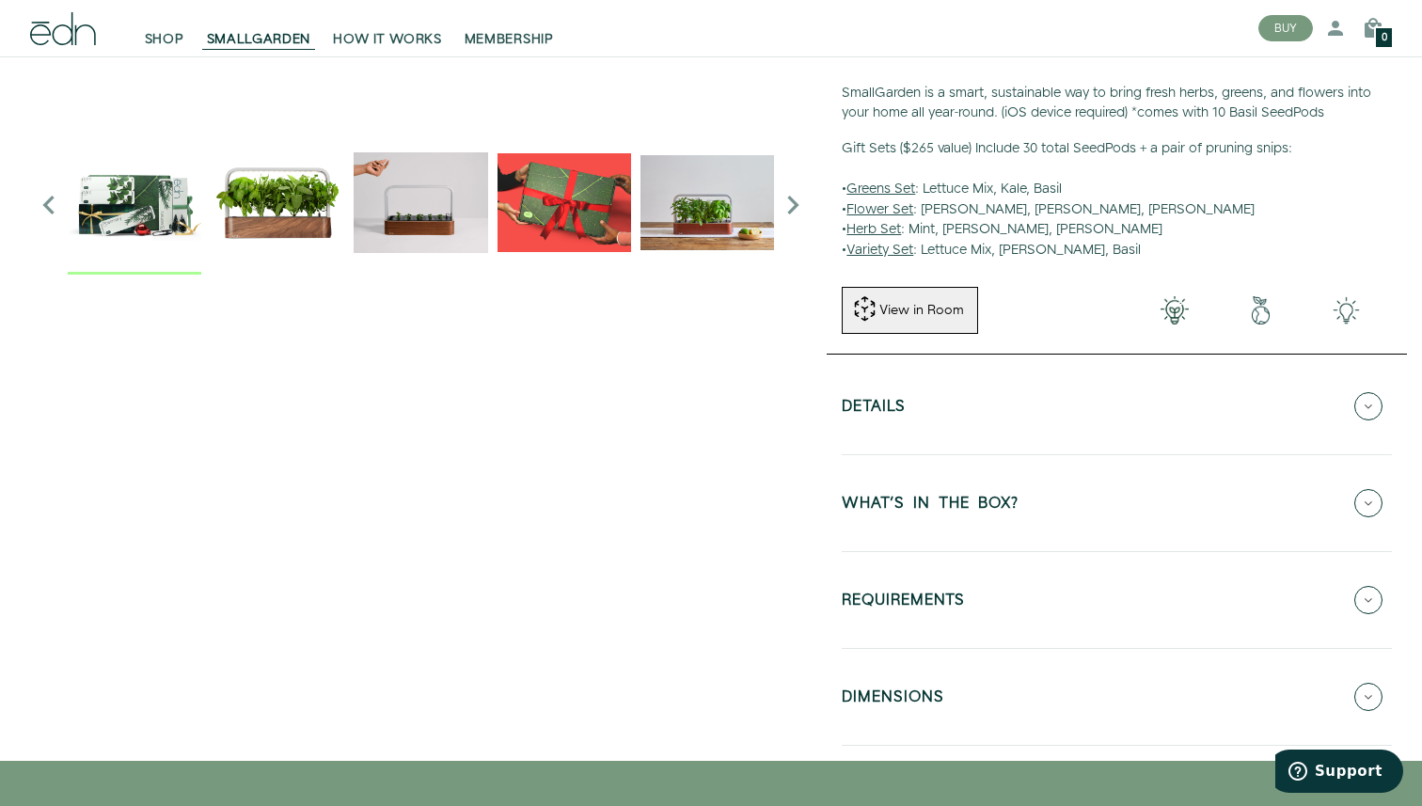
click at [1064, 529] on button "WHAT'S IN THE BOX?" at bounding box center [1117, 503] width 550 height 66
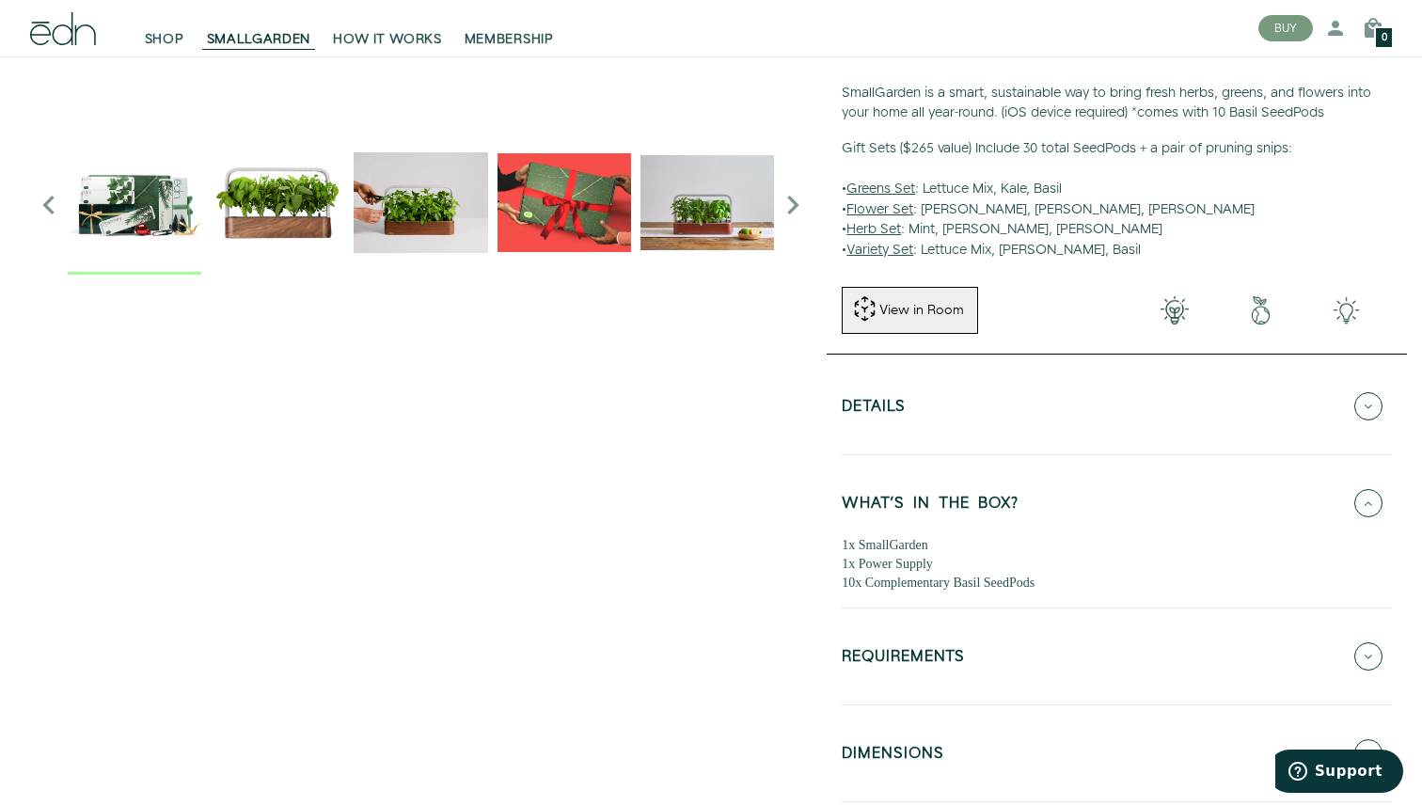
click at [1019, 500] on h5 "WHAT'S IN THE BOX?" at bounding box center [930, 507] width 177 height 22
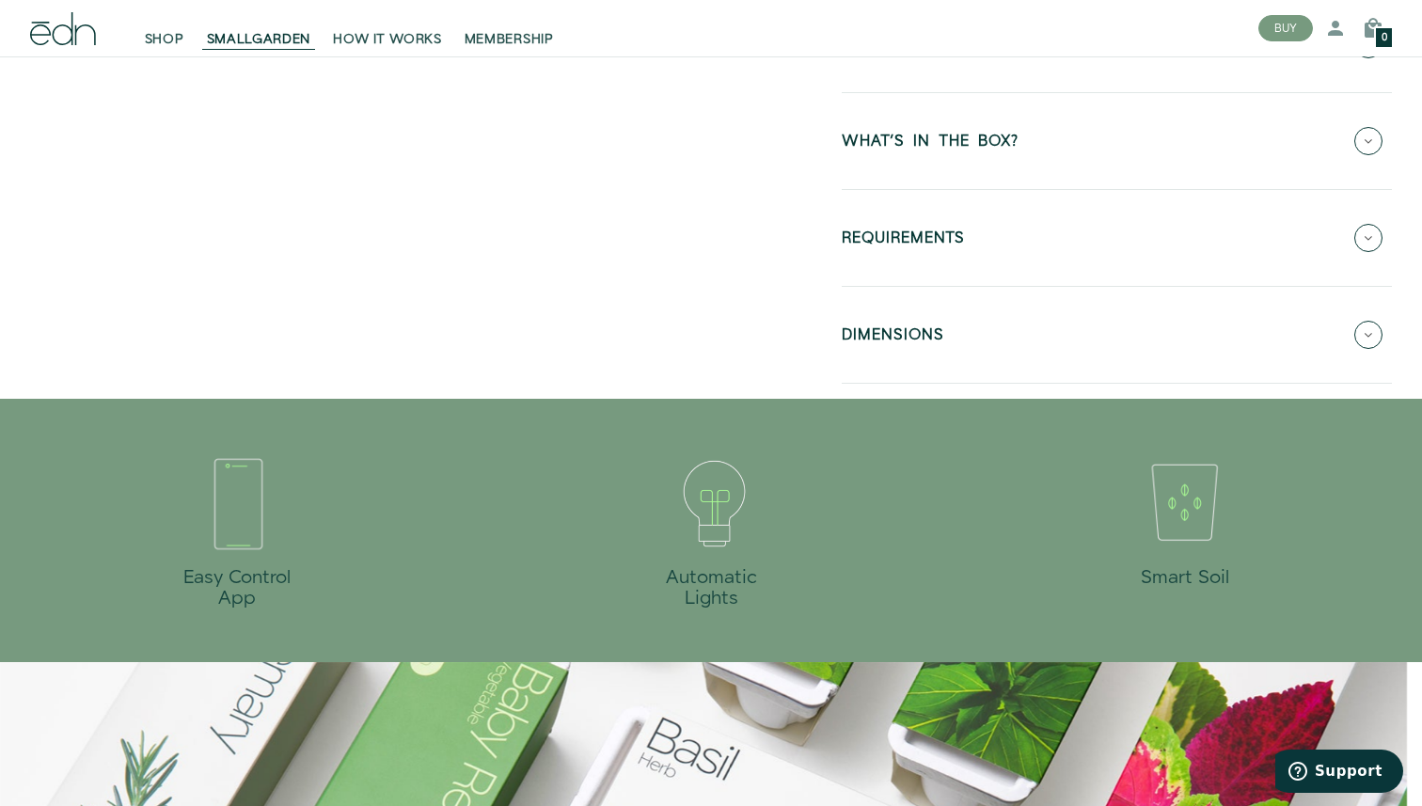
scroll to position [815, 0]
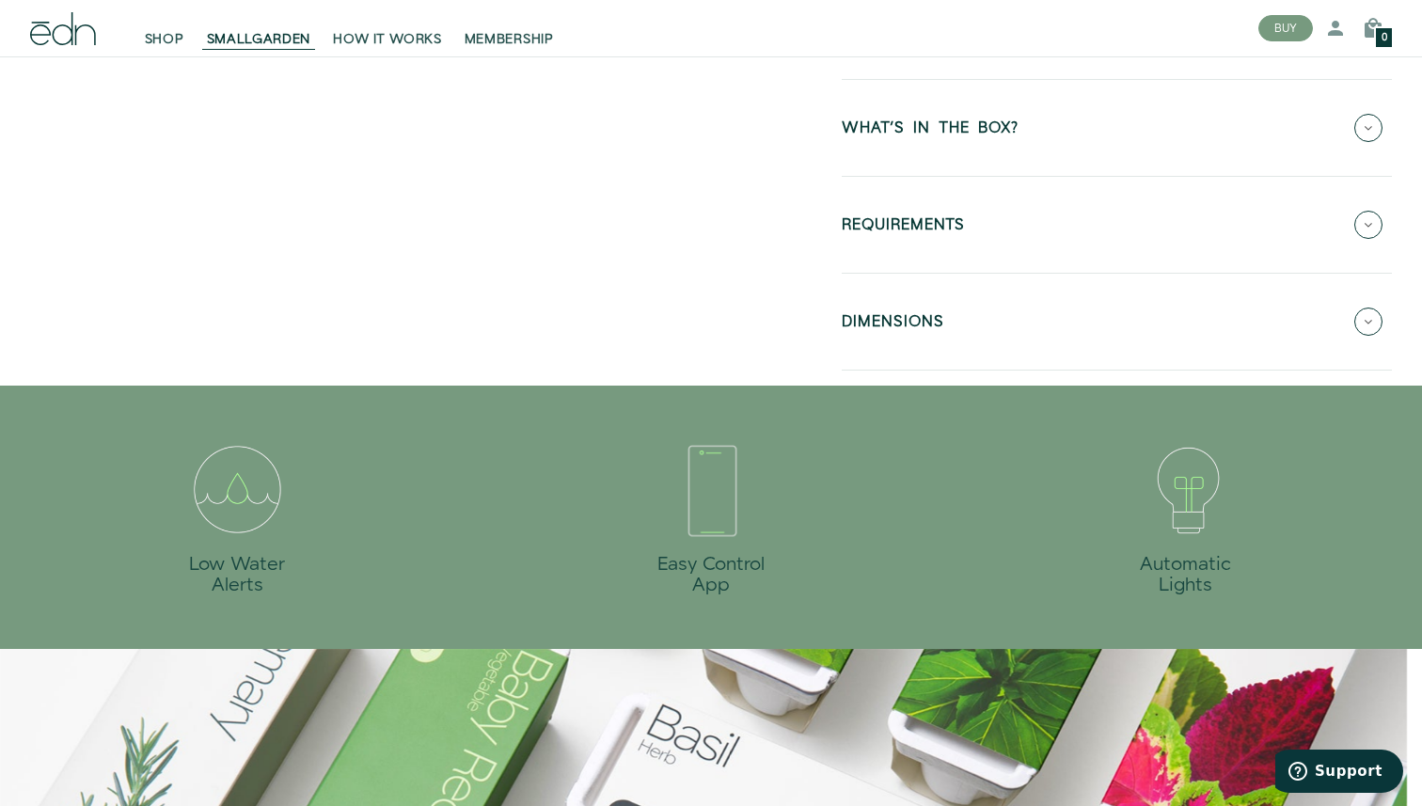
click at [951, 153] on button "WHAT'S IN THE BOX?" at bounding box center [1117, 128] width 550 height 66
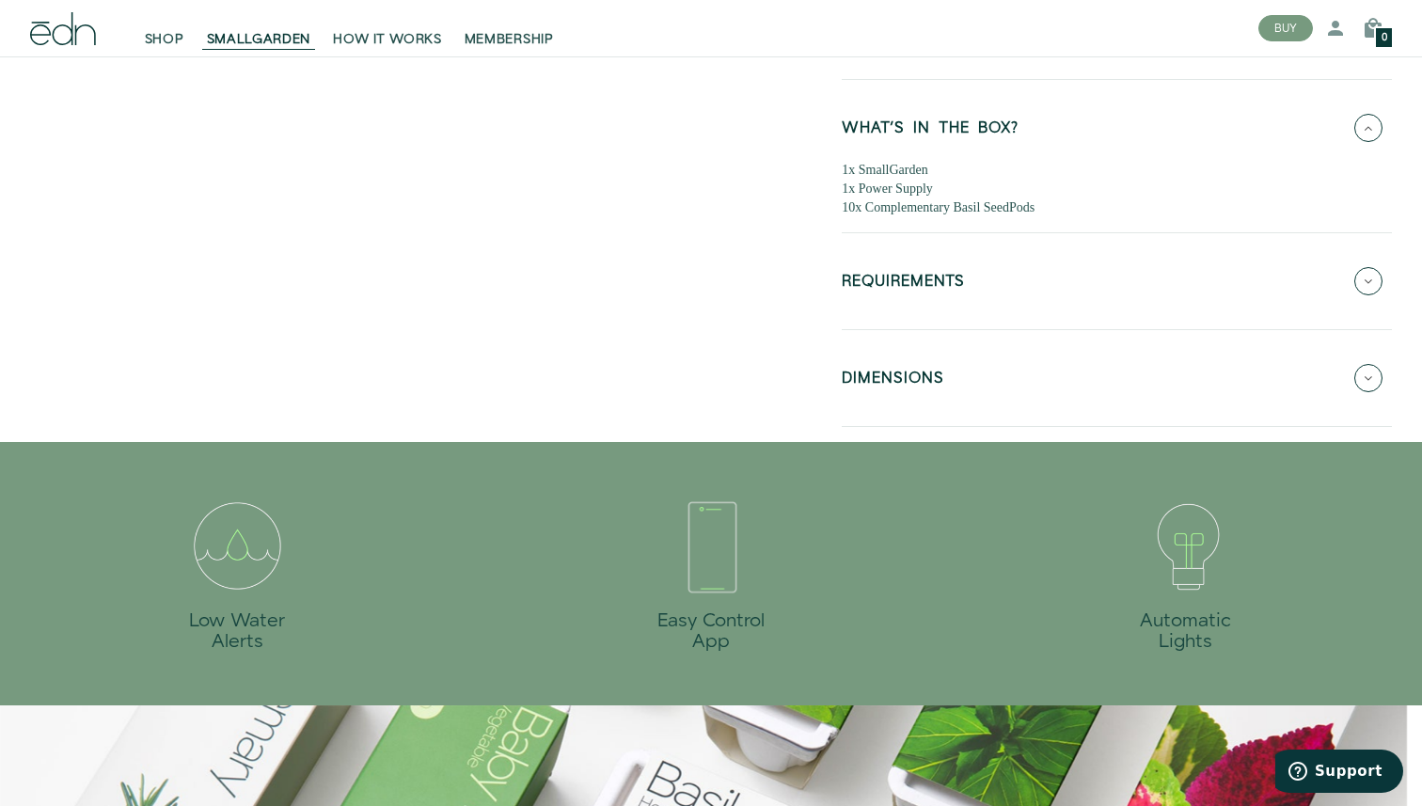
click at [963, 145] on button "WHAT'S IN THE BOX?" at bounding box center [1117, 128] width 550 height 66
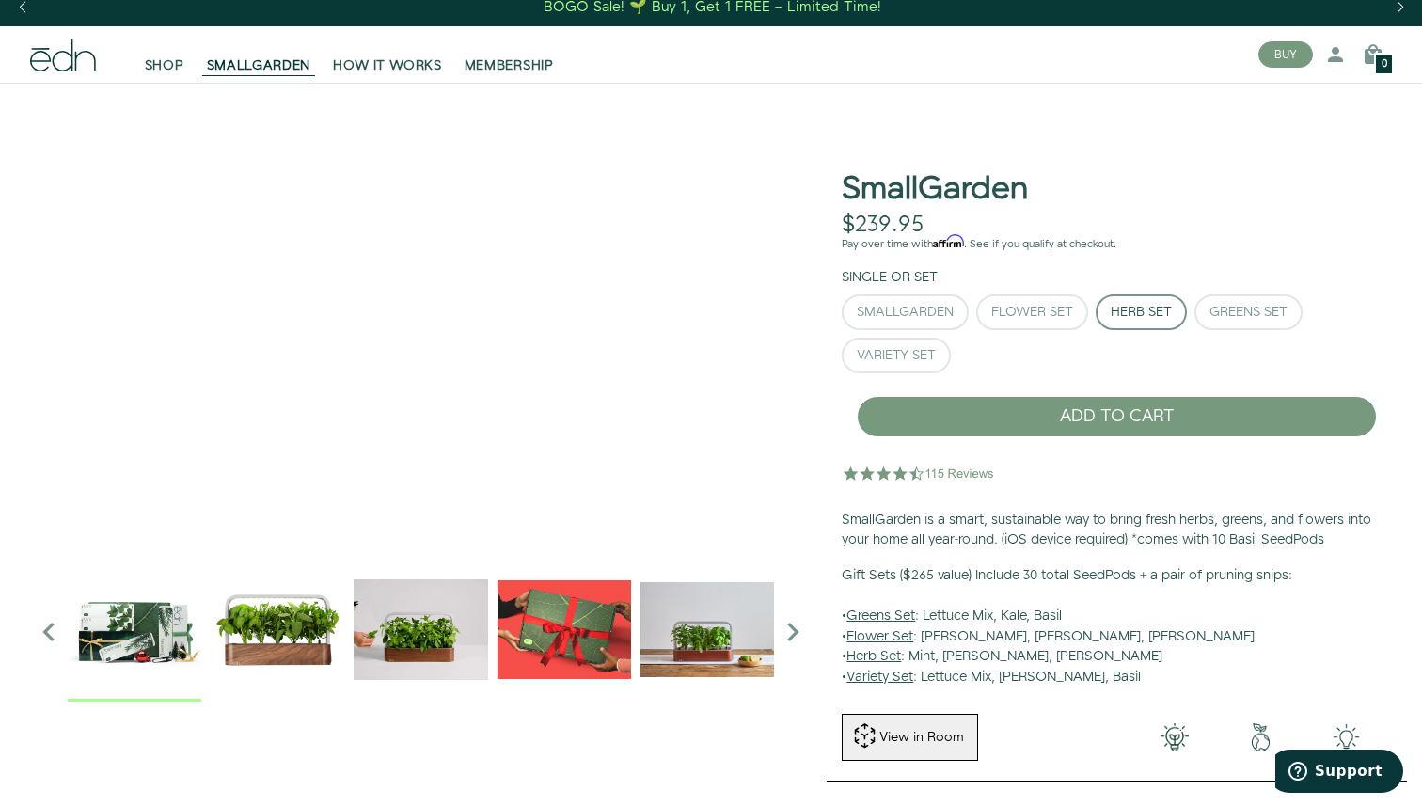
scroll to position [0, 0]
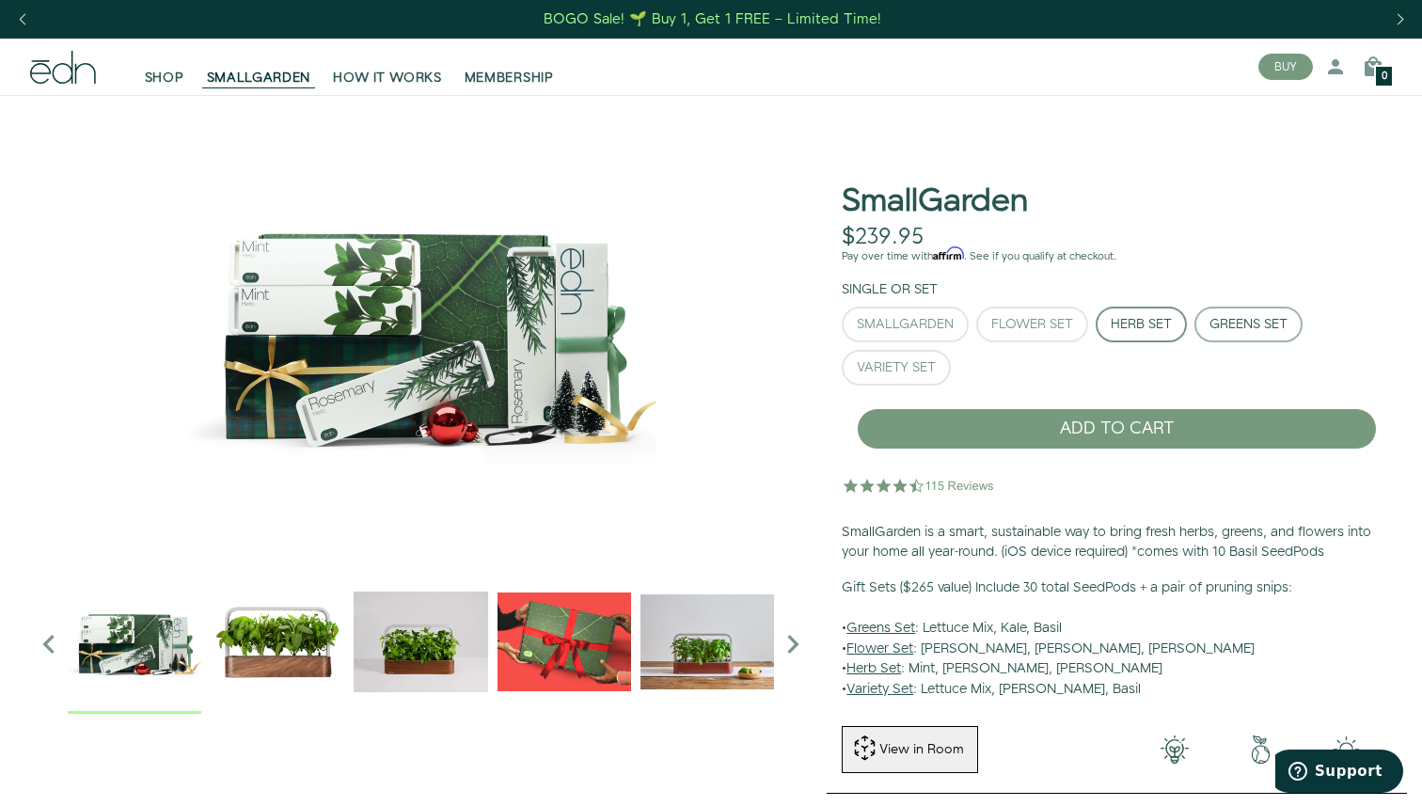
click at [1219, 320] on div "Greens Set" at bounding box center [1249, 324] width 78 height 13
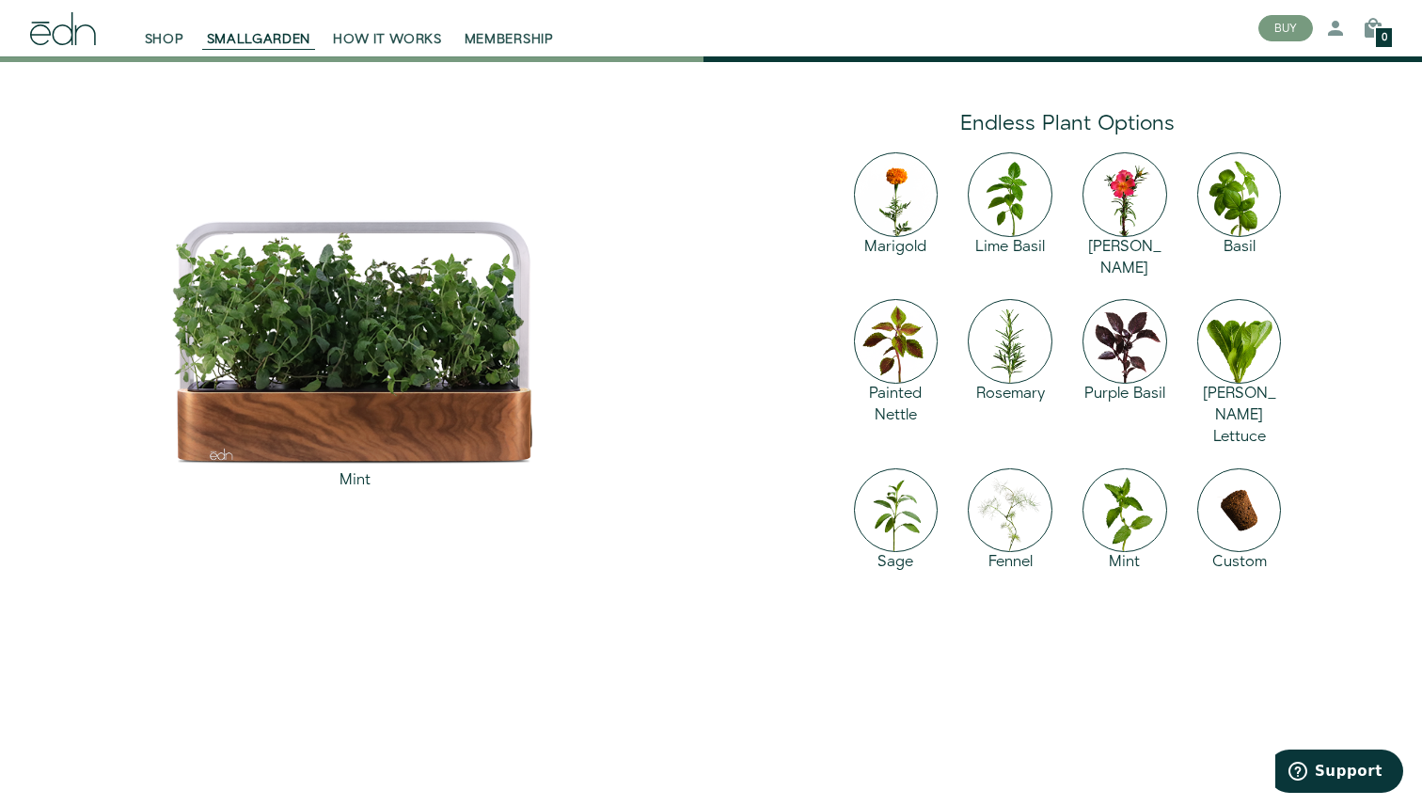
scroll to position [2638, 0]
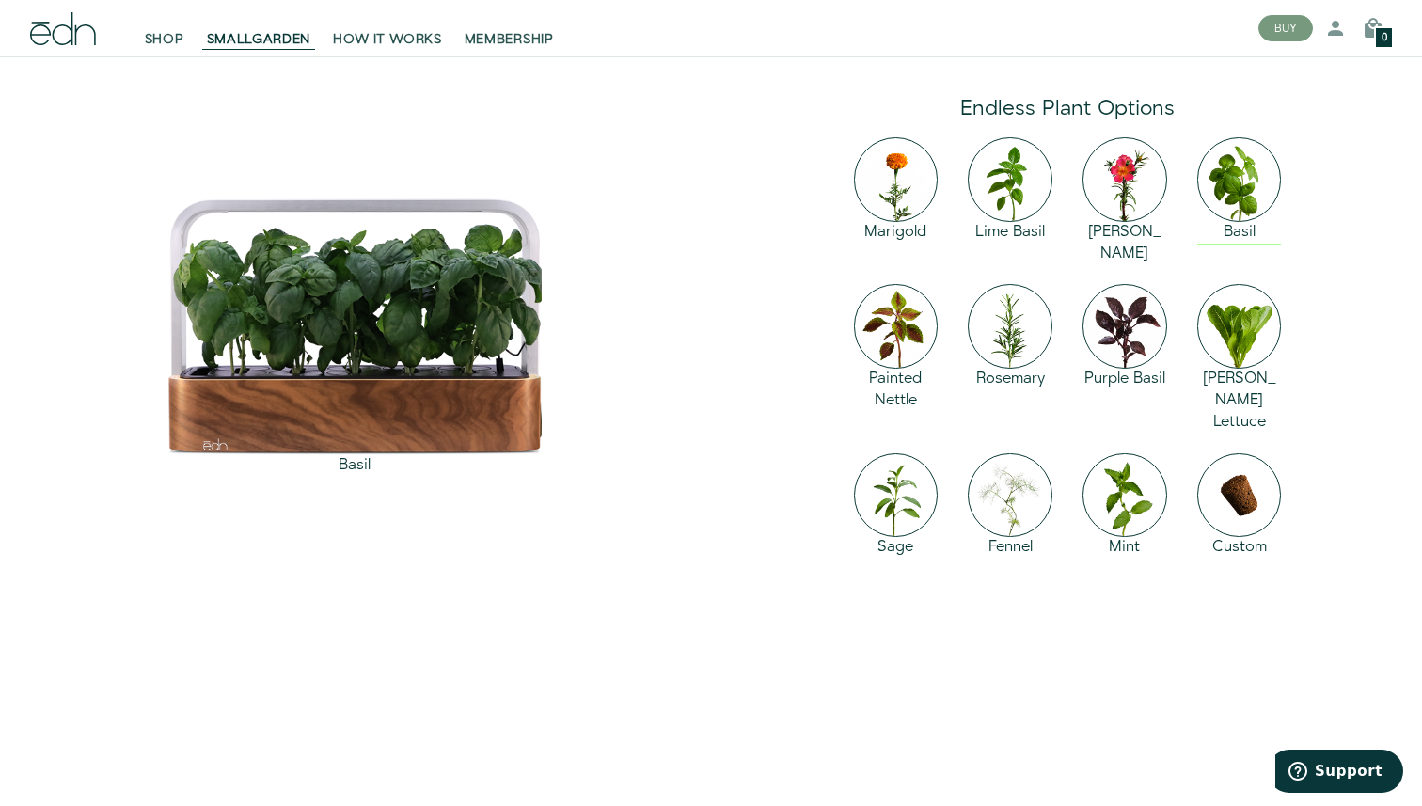
click at [1237, 202] on img at bounding box center [1240, 179] width 85 height 85
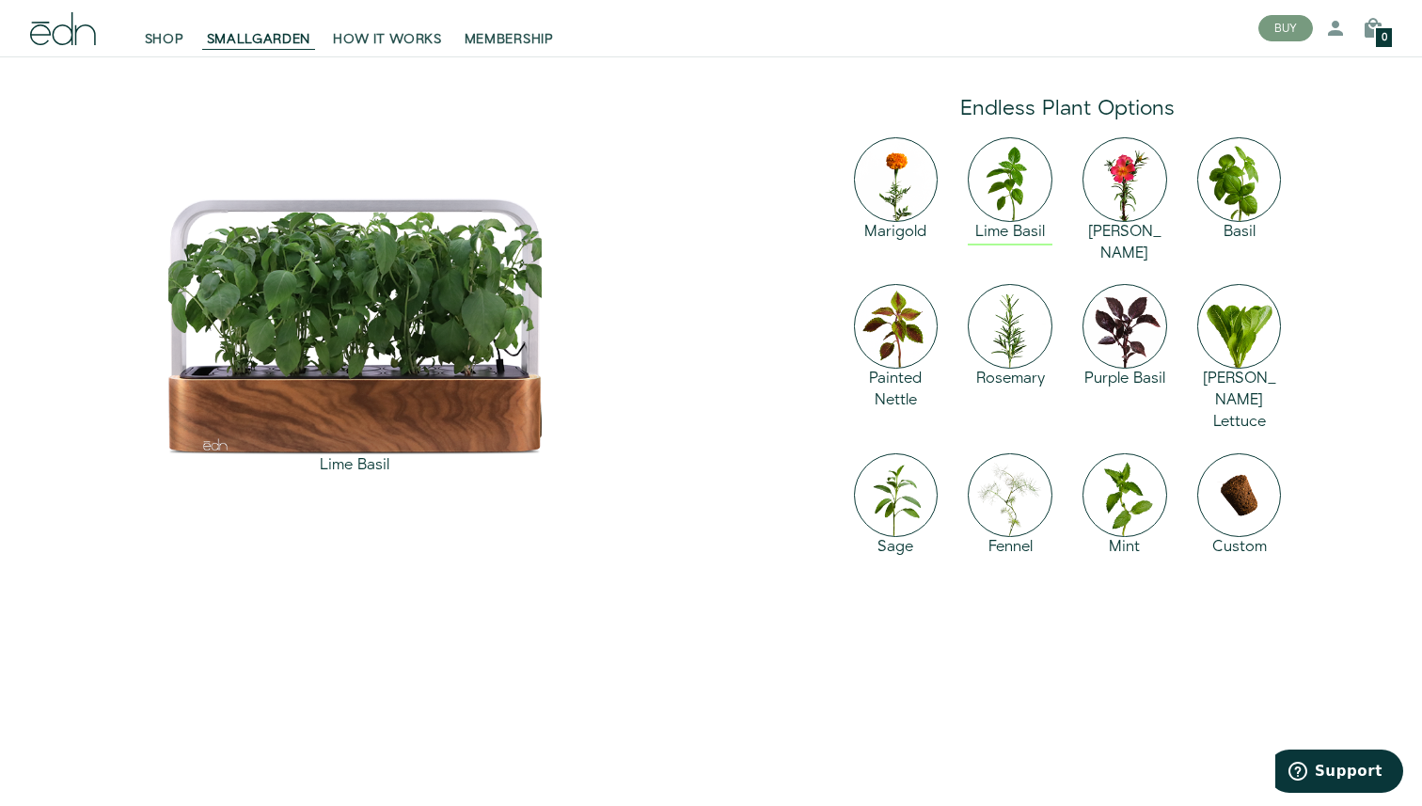
click at [1054, 209] on div "Lime Basil" at bounding box center [1010, 206] width 115 height 147
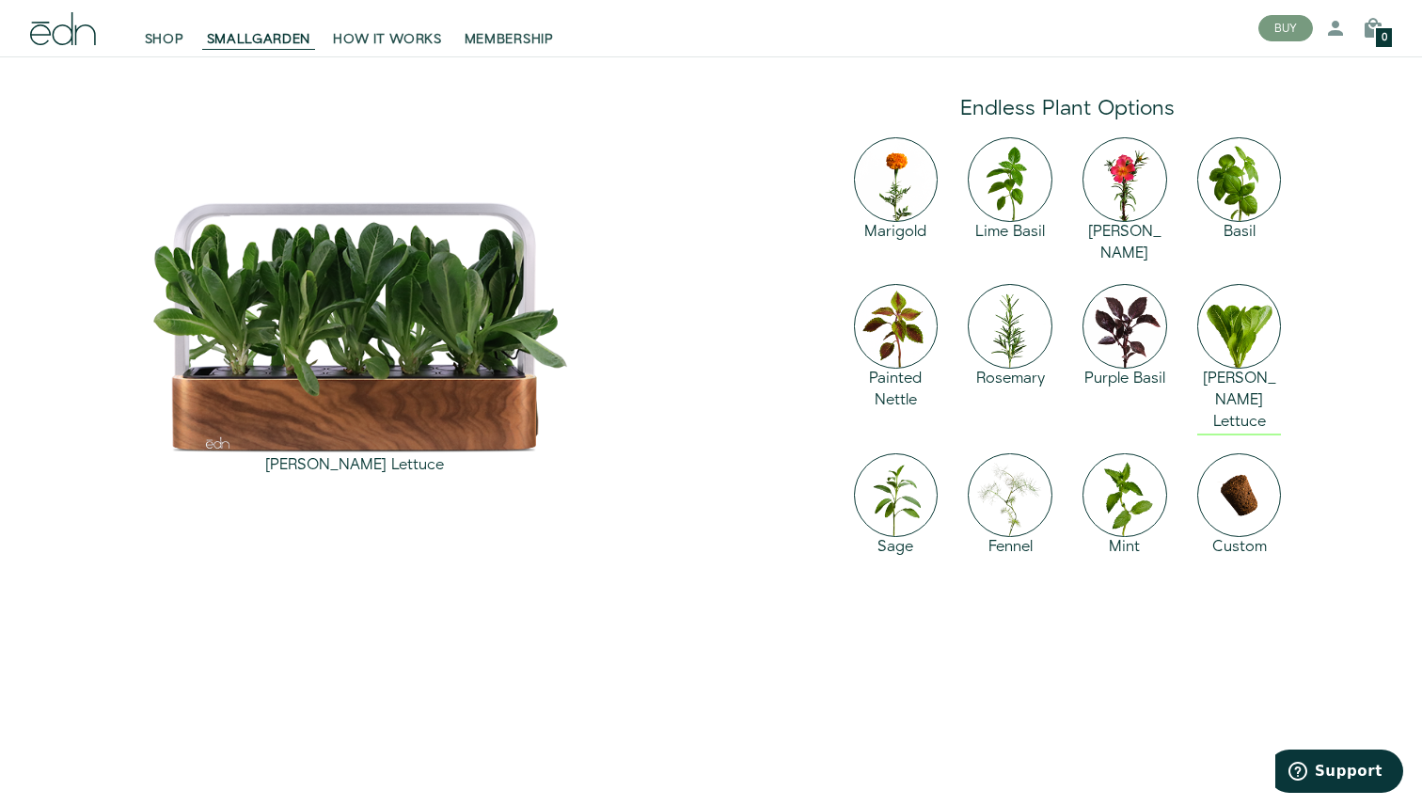
scroll to position [2661, 0]
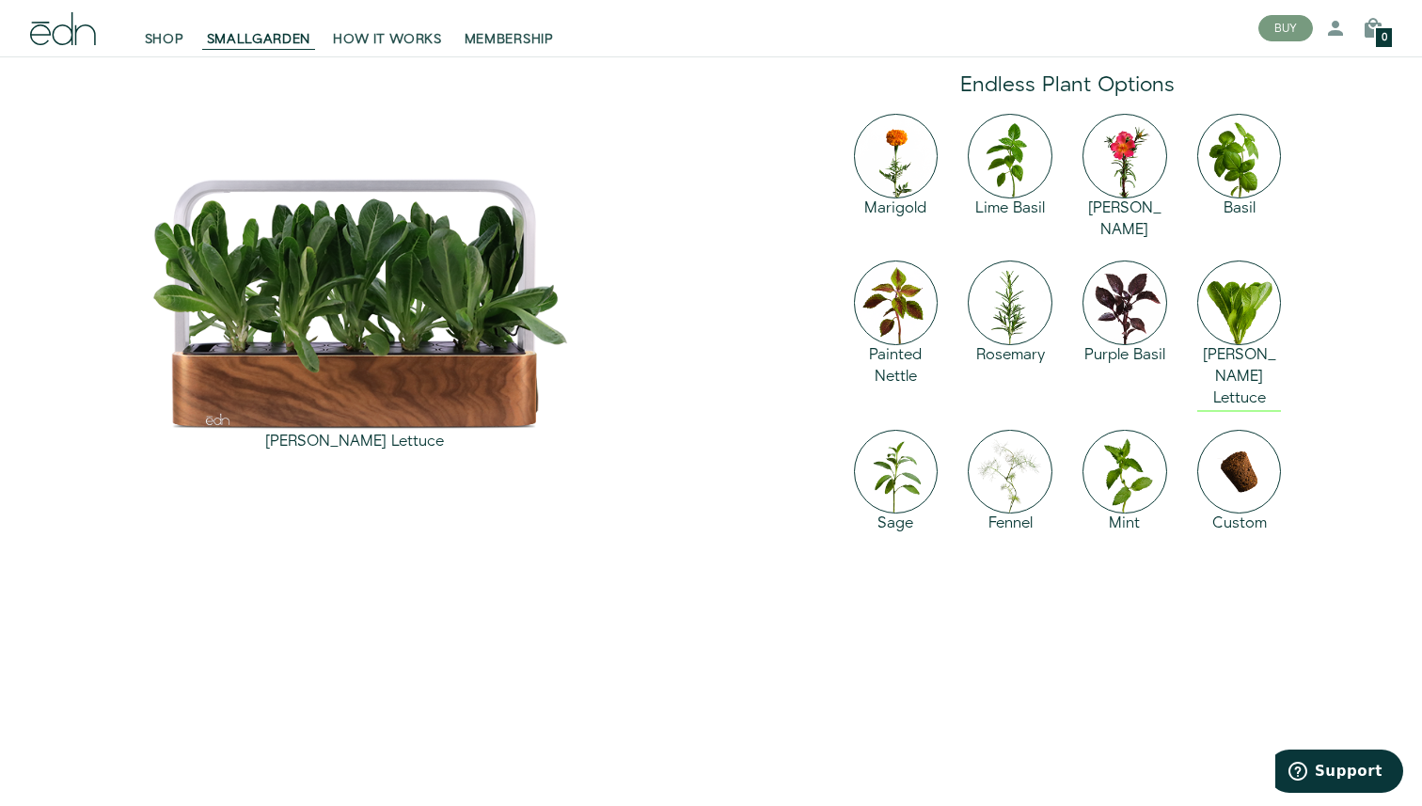
click at [1250, 285] on img at bounding box center [1240, 303] width 85 height 85
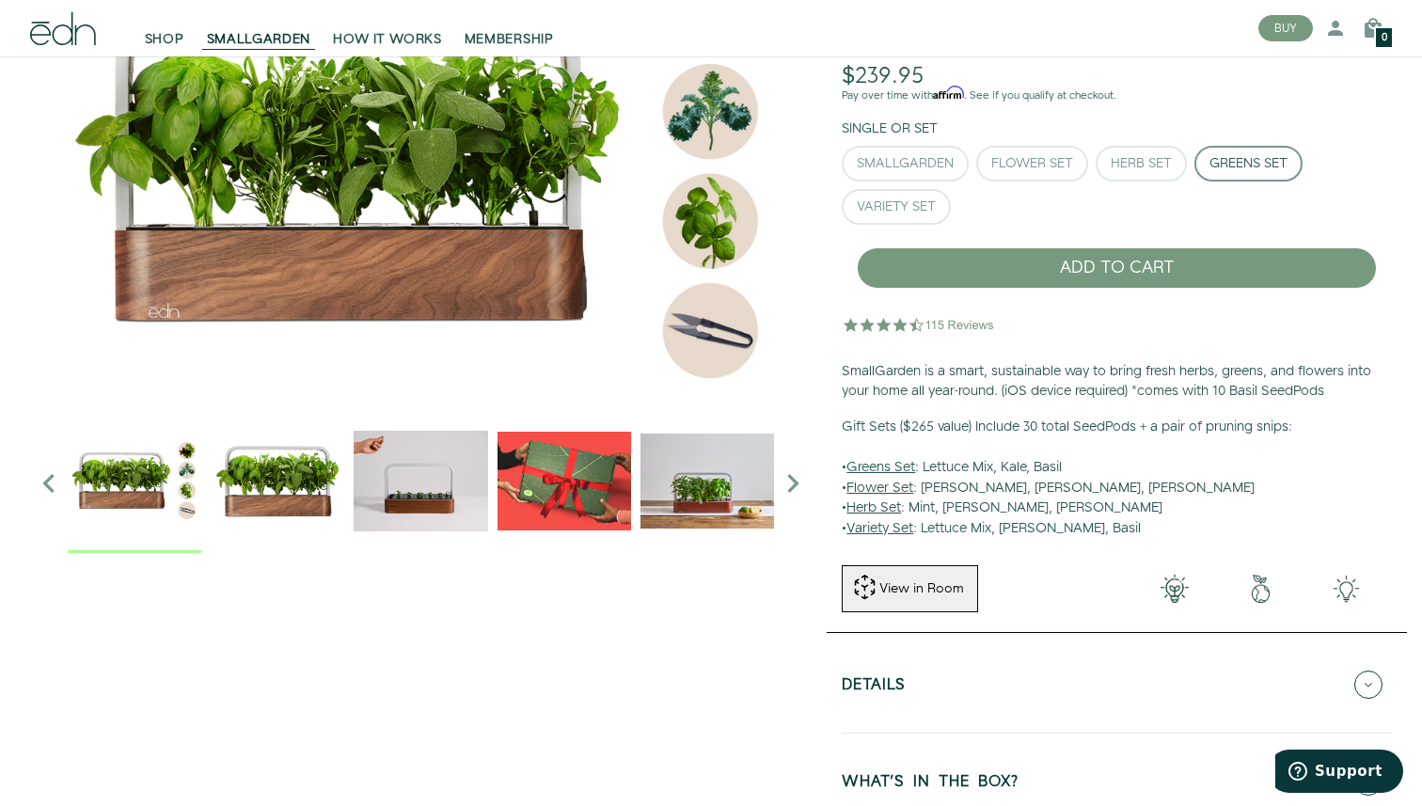
scroll to position [0, 0]
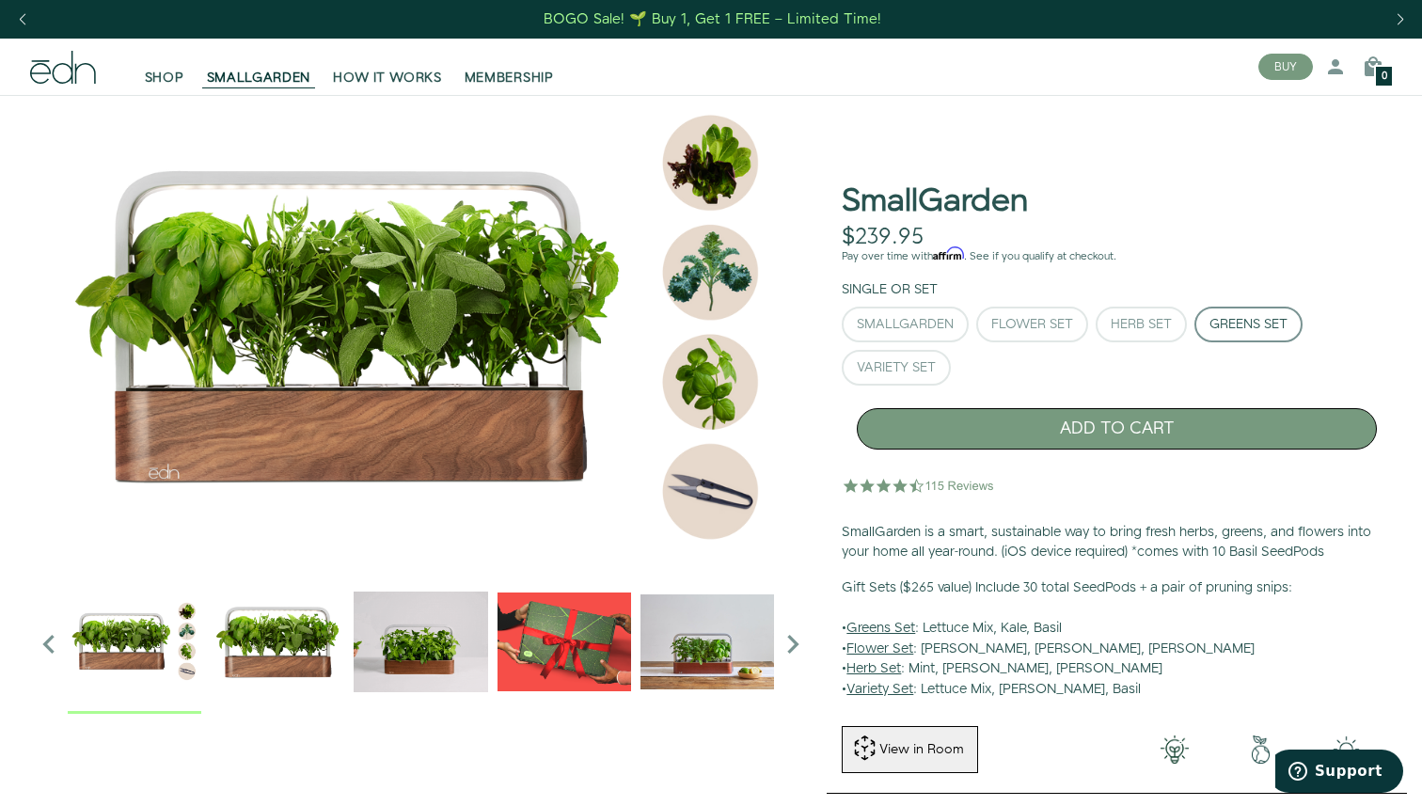
click at [1081, 426] on button "ADD TO CART" at bounding box center [1117, 428] width 520 height 41
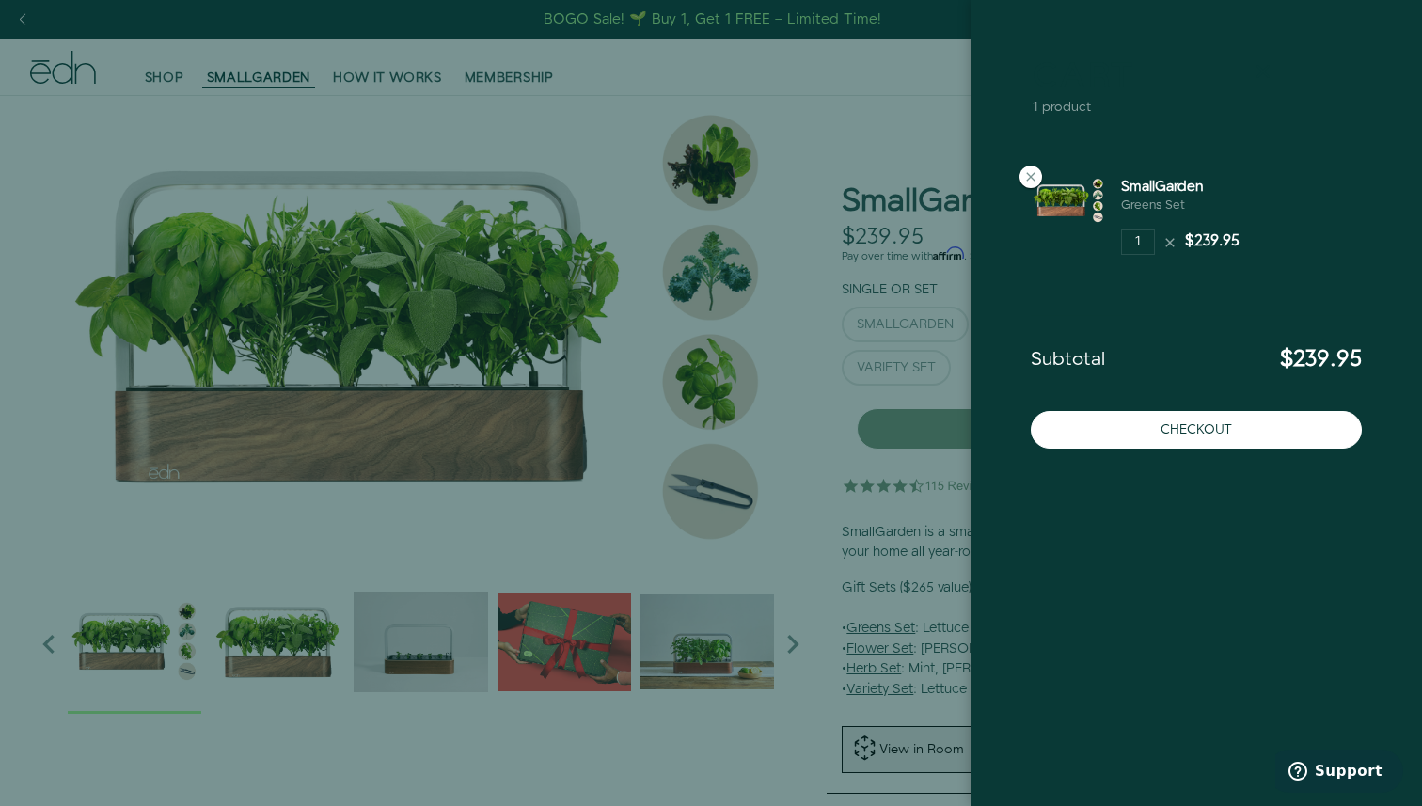
click at [1258, 72] on icon at bounding box center [1263, 71] width 23 height 23
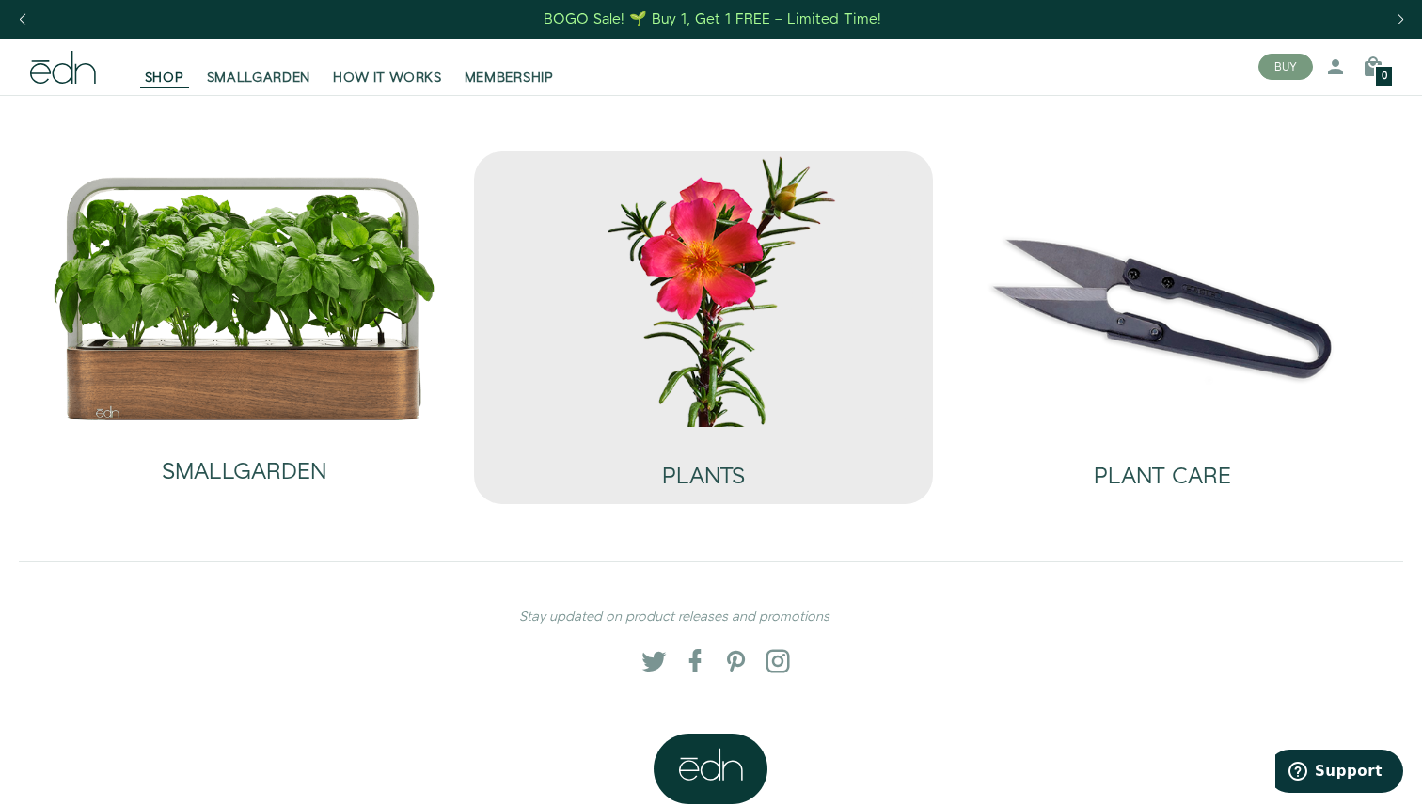
click at [756, 357] on img at bounding box center [703, 289] width 429 height 276
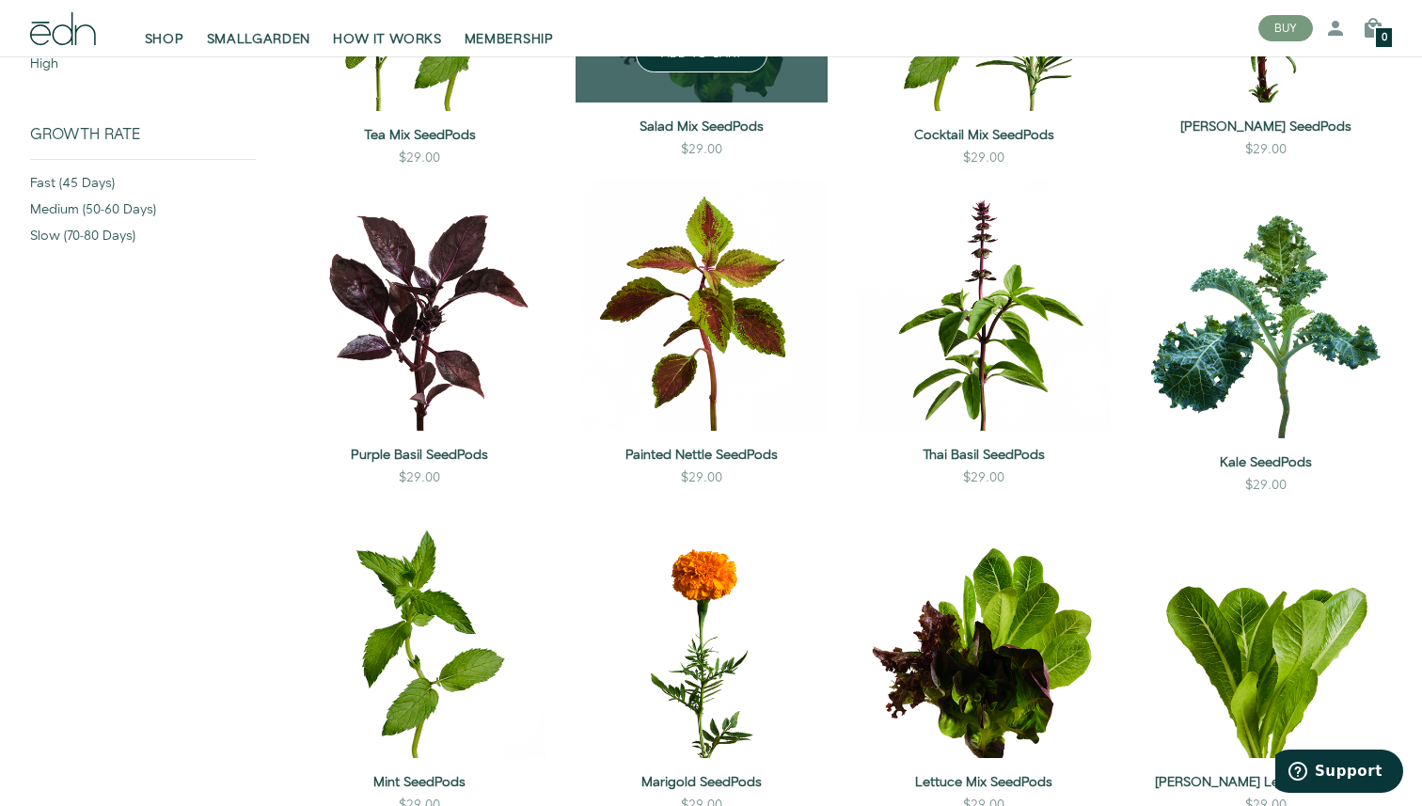
scroll to position [521, 0]
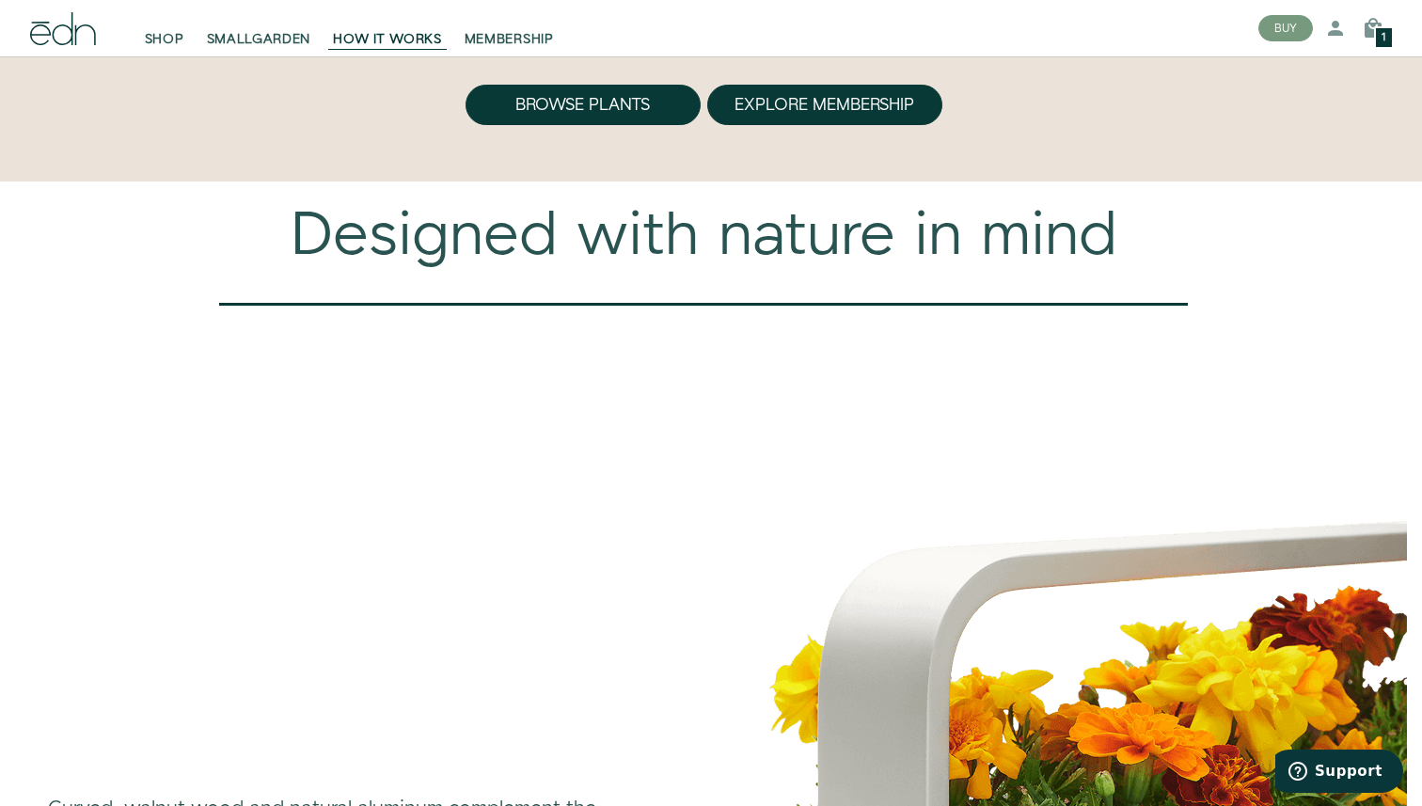
scroll to position [5496, 0]
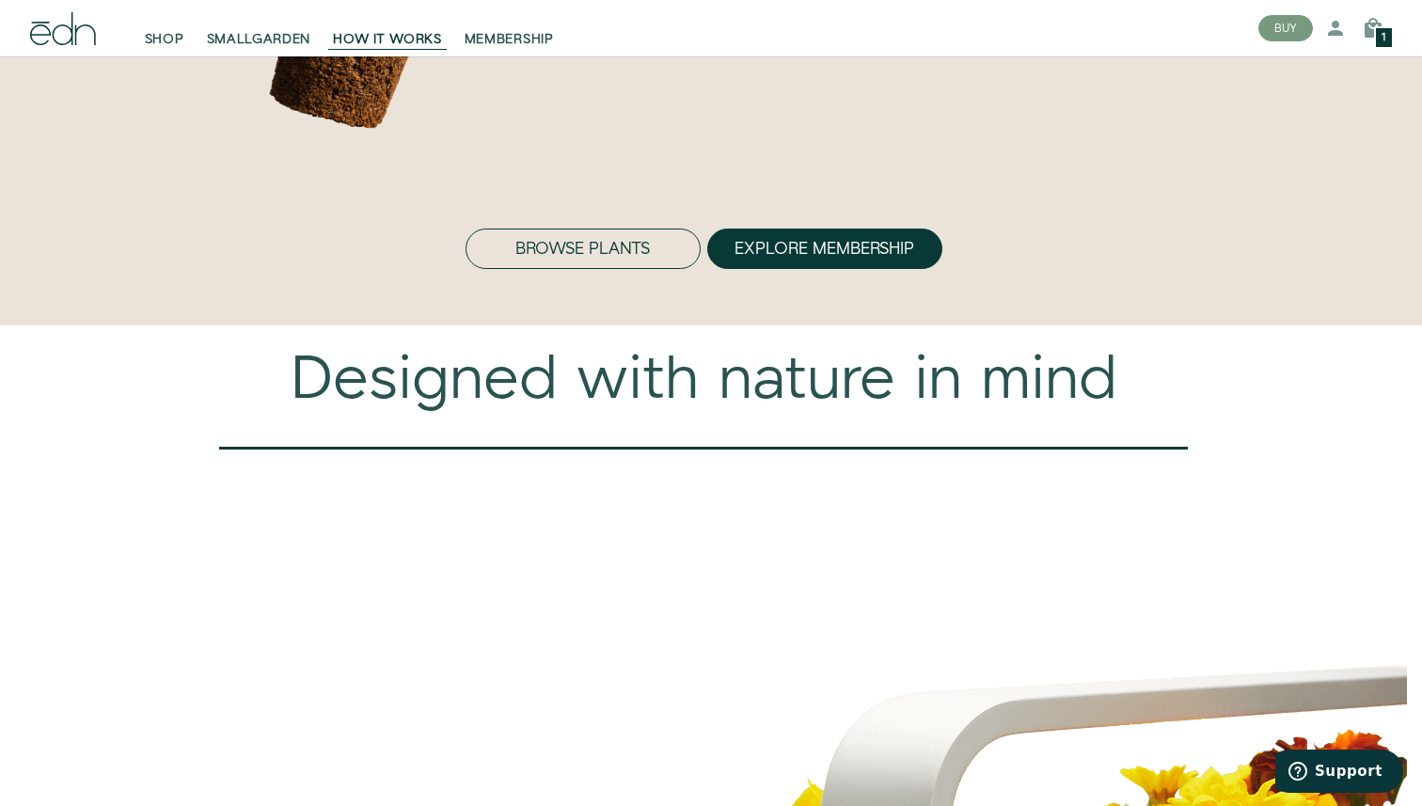
click at [581, 270] on button "Browse Plants" at bounding box center [583, 249] width 235 height 41
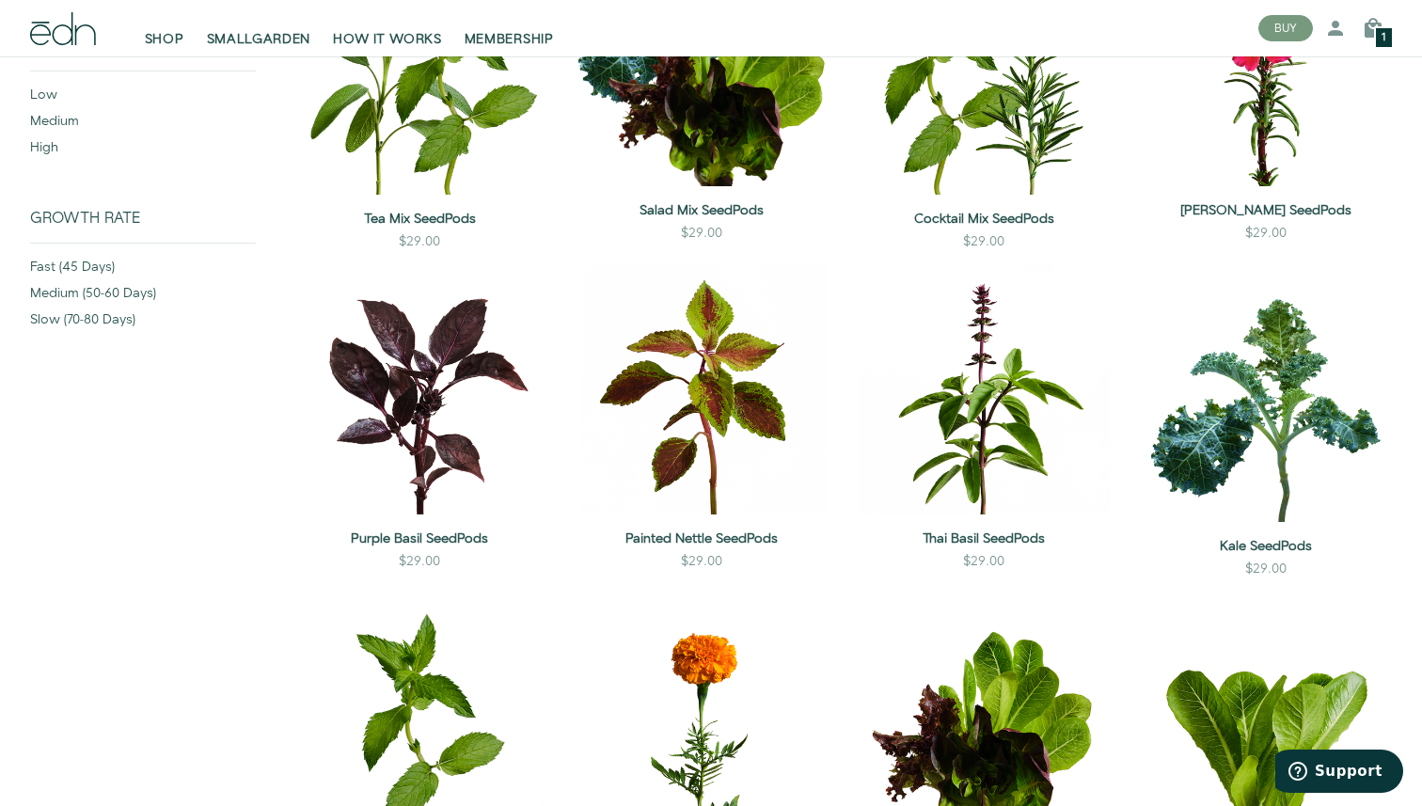
scroll to position [14, 0]
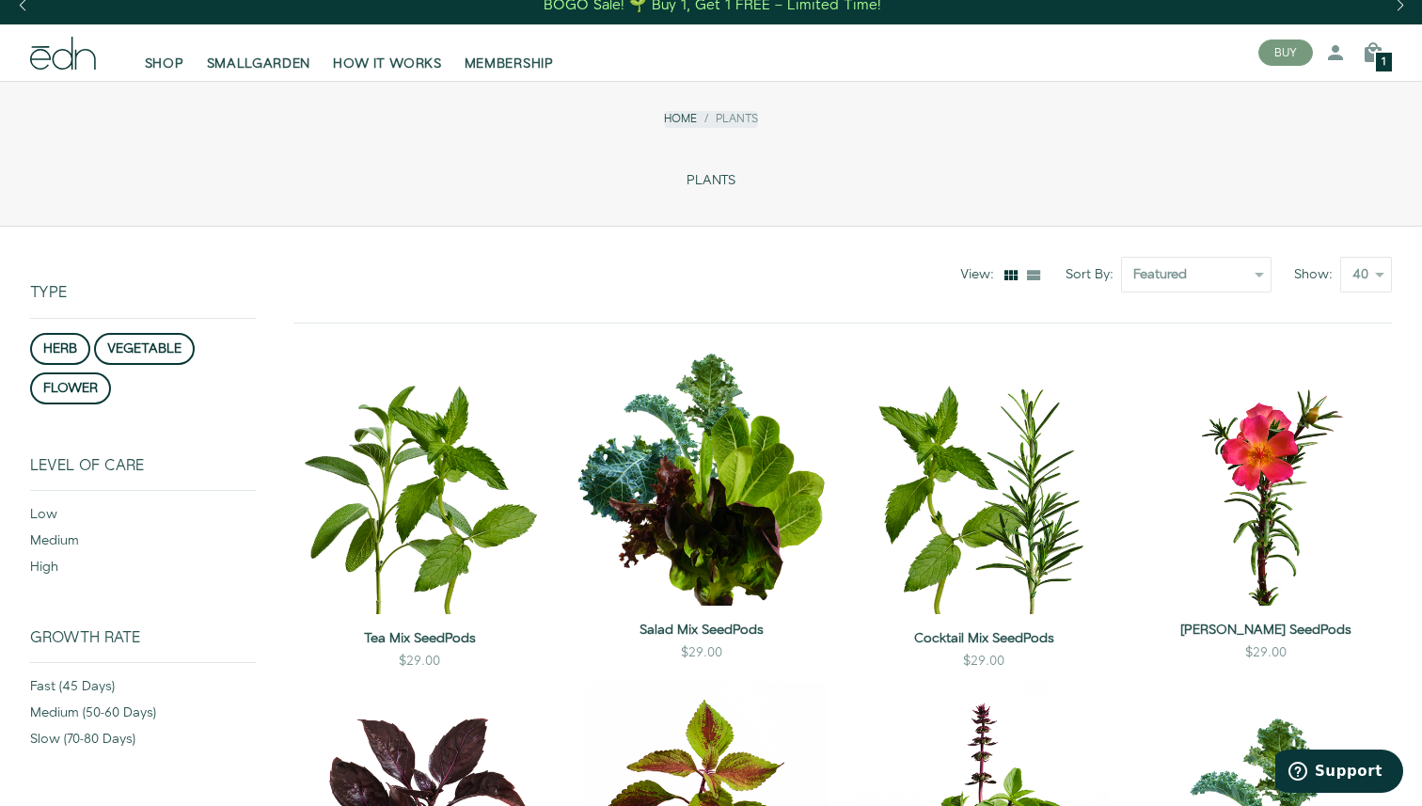
click at [1376, 60] on div "1" at bounding box center [1384, 62] width 20 height 23
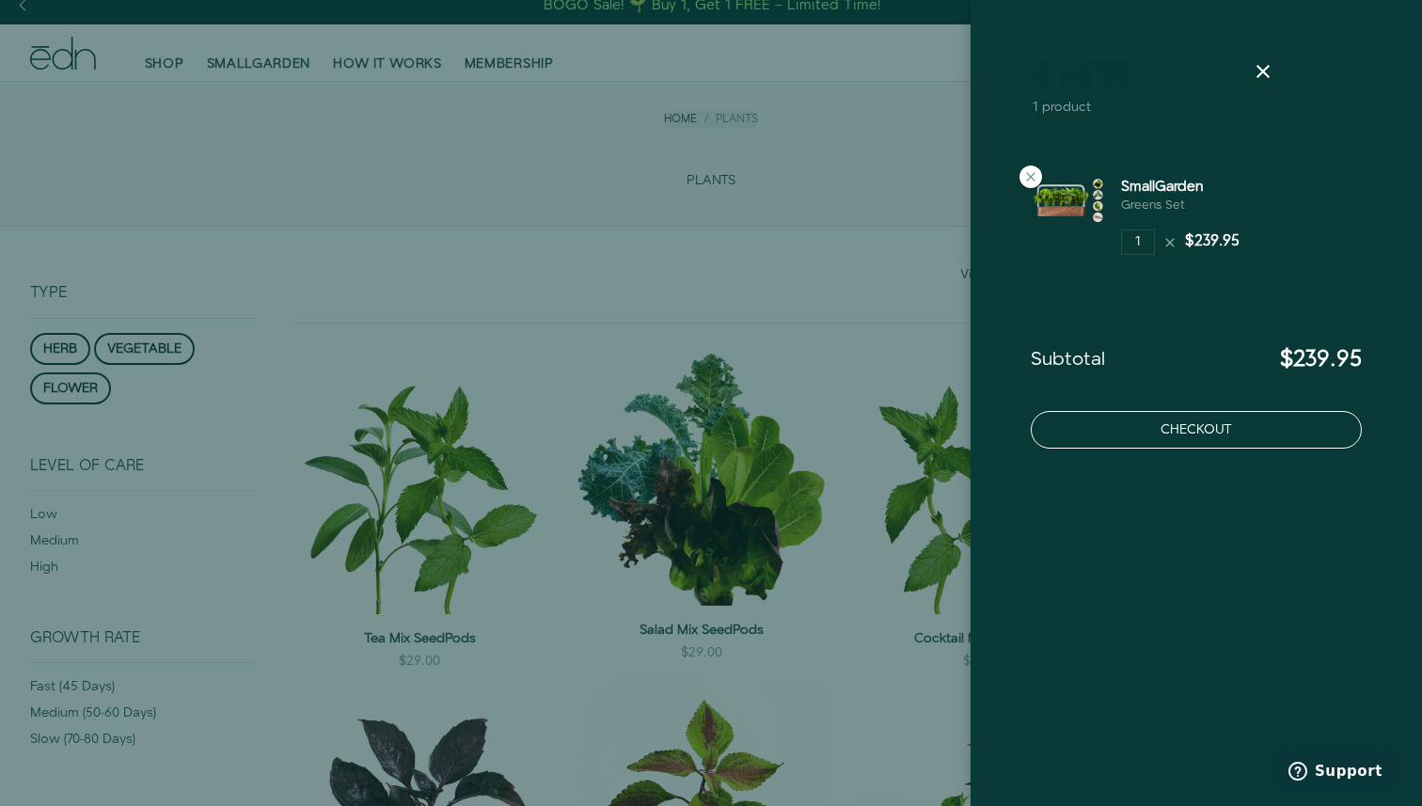
click at [1199, 425] on button "Checkout" at bounding box center [1196, 430] width 331 height 38
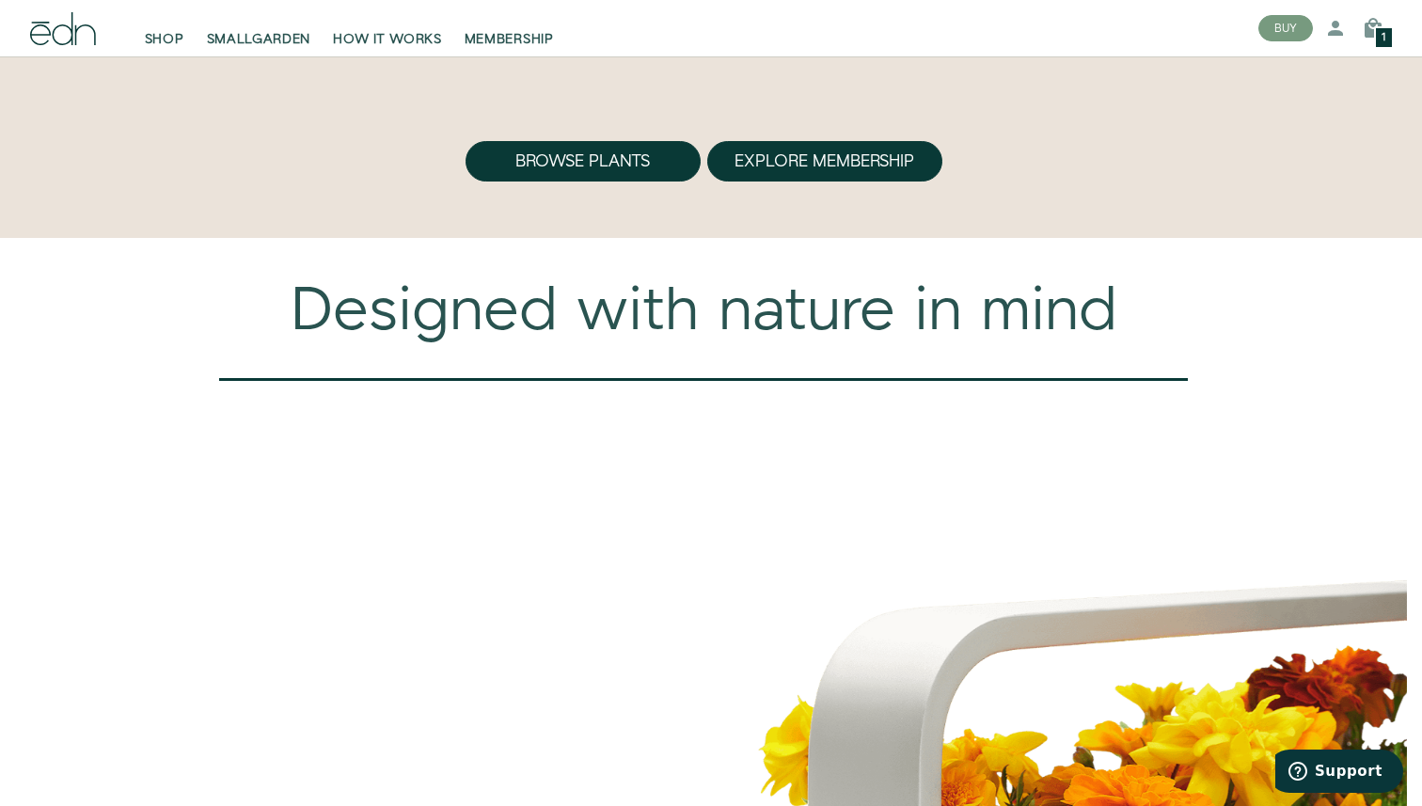
scroll to position [3268, 0]
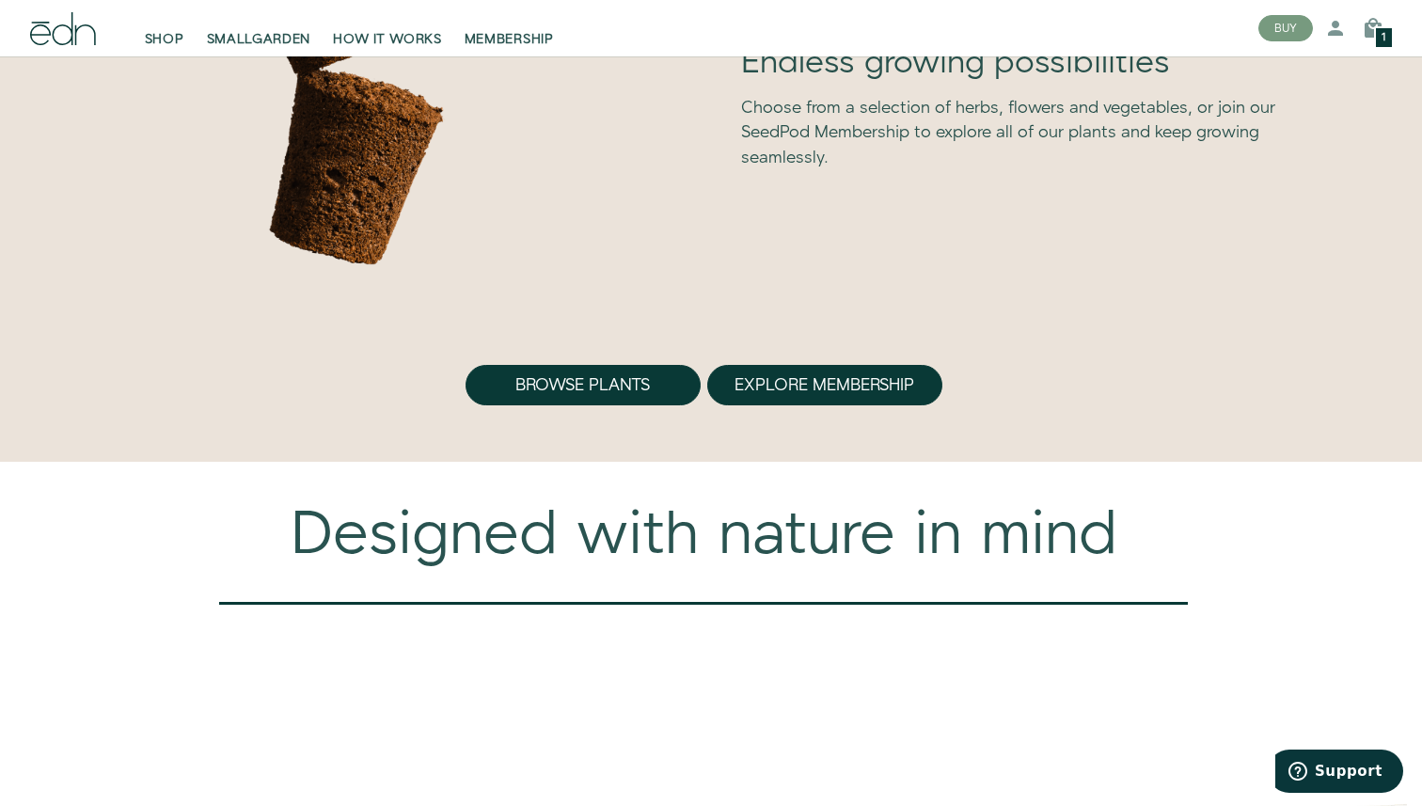
click at [608, 358] on div "Browse Plants Explore Membership" at bounding box center [703, 376] width 1407 height 60
click at [592, 382] on button "Browse Plants" at bounding box center [583, 385] width 235 height 41
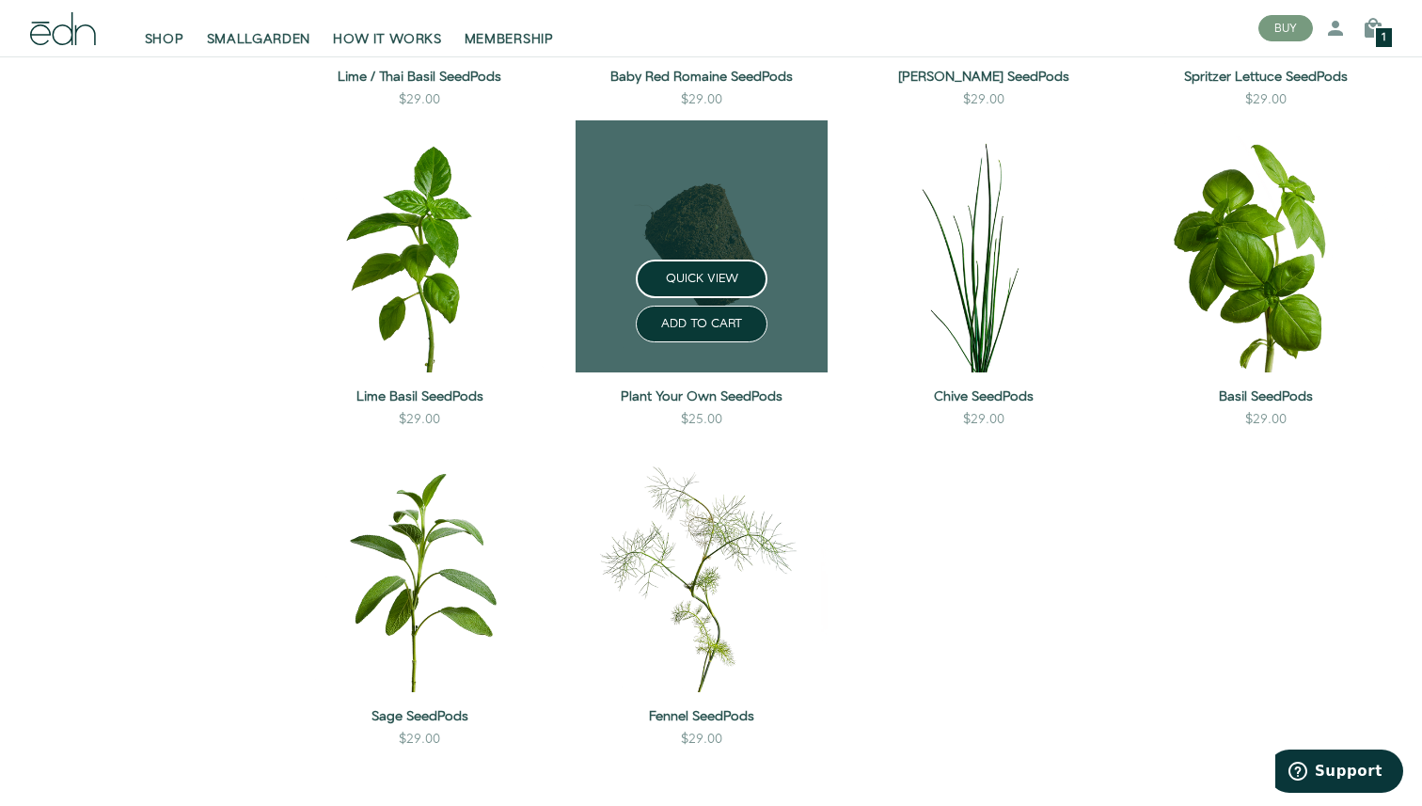
scroll to position [1536, 0]
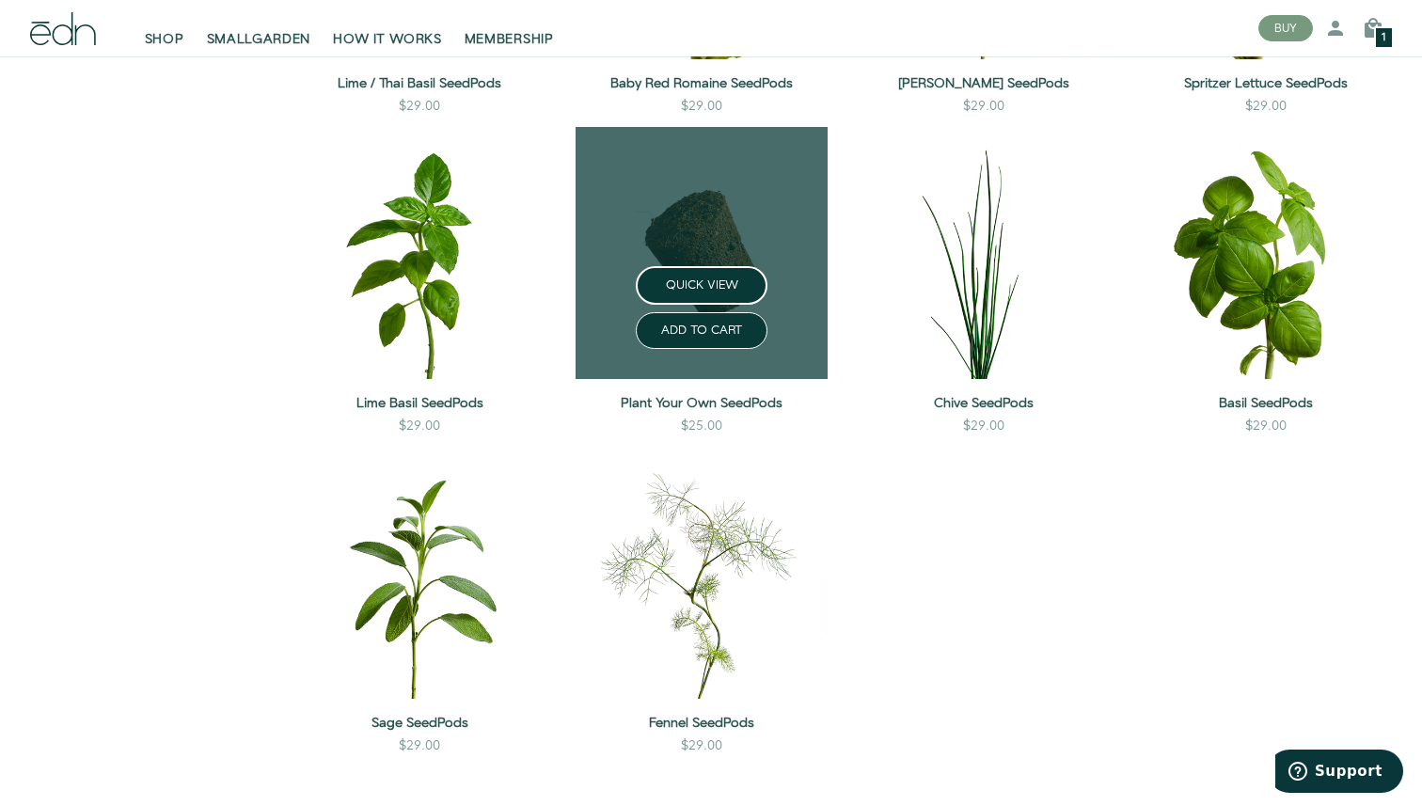
click at [703, 230] on link at bounding box center [702, 253] width 252 height 252
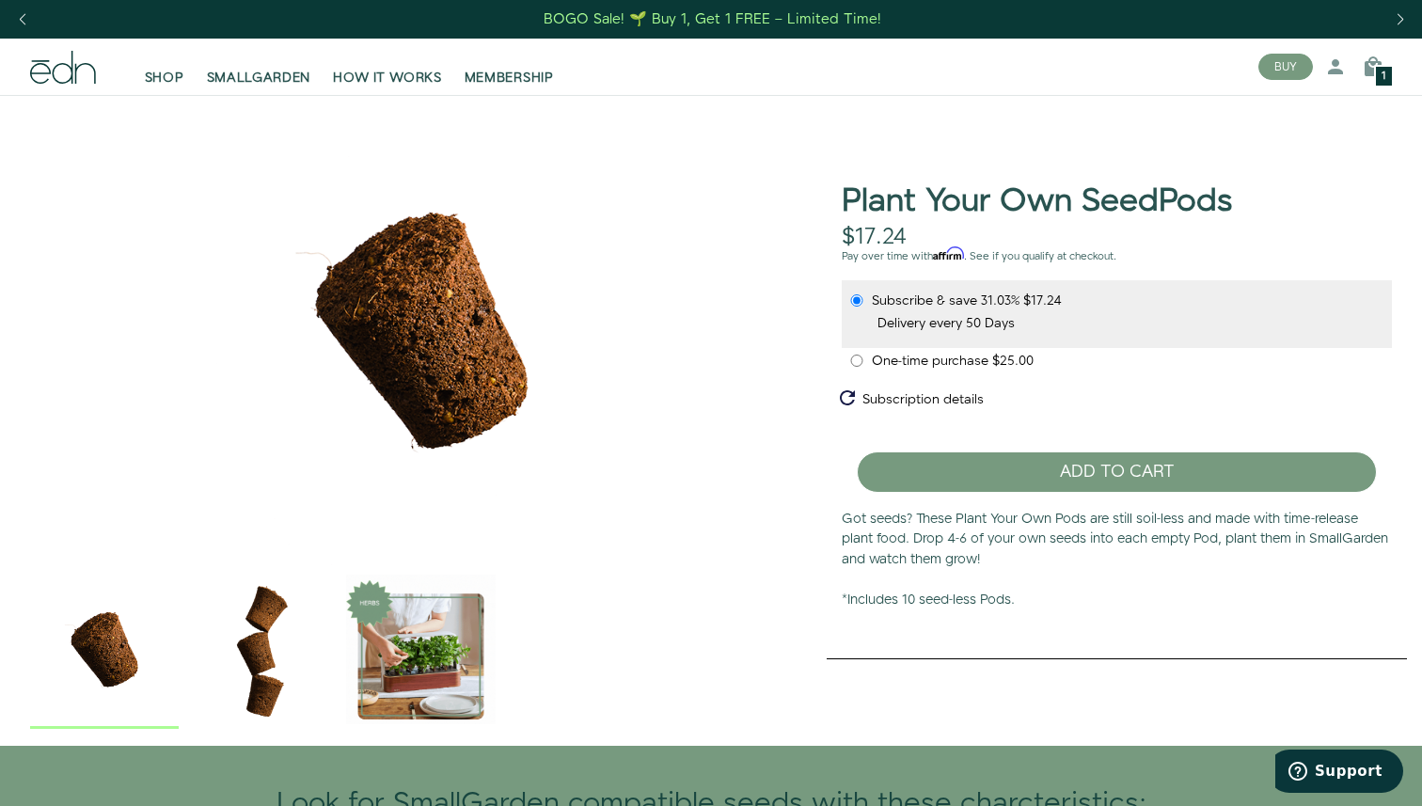
drag, startPoint x: 1040, startPoint y: 599, endPoint x: 834, endPoint y: 525, distance: 219.9
click at [834, 527] on div "Plant Your Own SeedPods $17.24 Unavailable Pay over time with Affirm . See if y…" at bounding box center [1117, 367] width 580 height 516
click at [834, 525] on div "Plant Your Own SeedPods $17.24 Unavailable Pay over time with Affirm . See if y…" at bounding box center [1117, 367] width 580 height 516
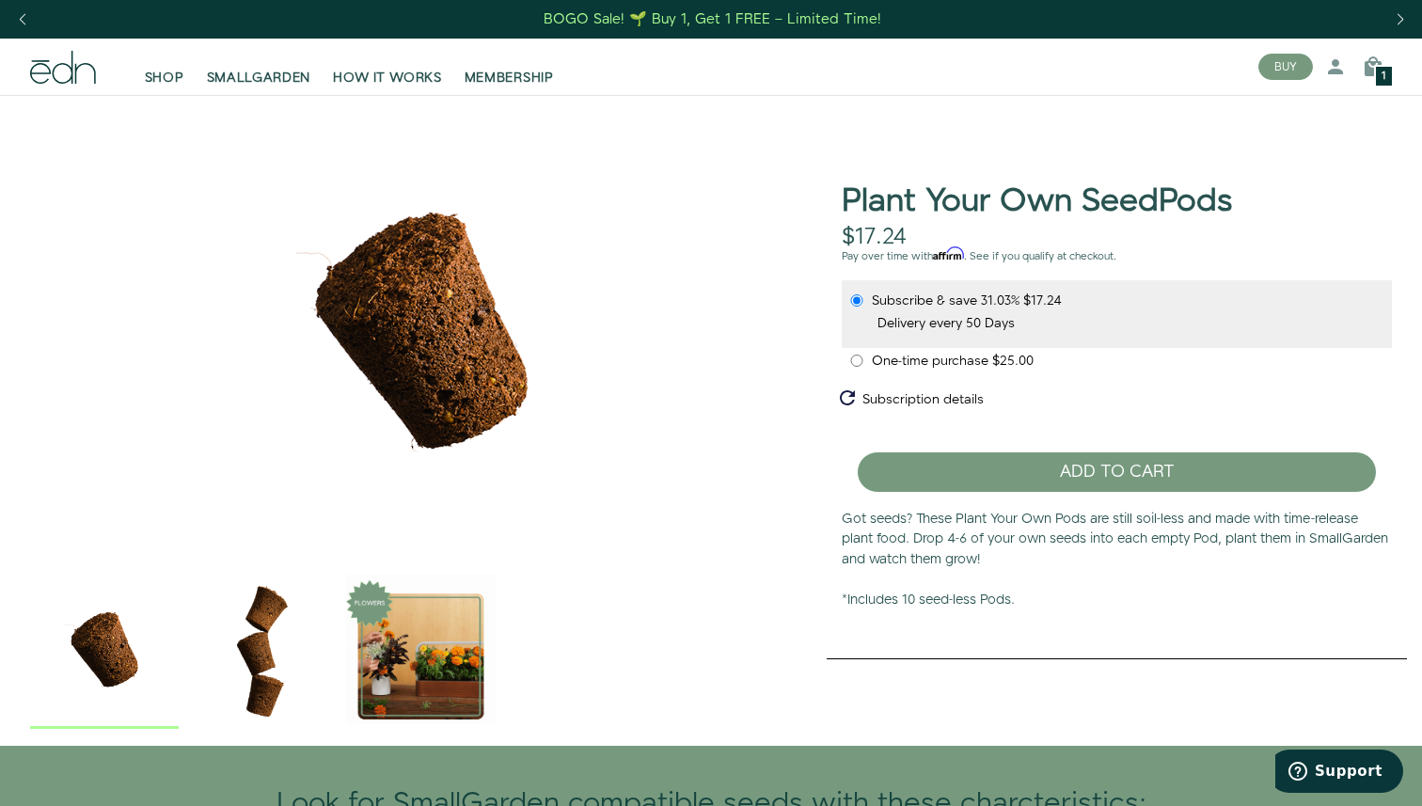
click at [941, 357] on span "One-time purchase" at bounding box center [932, 361] width 120 height 19
click at [865, 357] on input "One-time purchase $25.00" at bounding box center [857, 361] width 15 height 12
radio input "true"
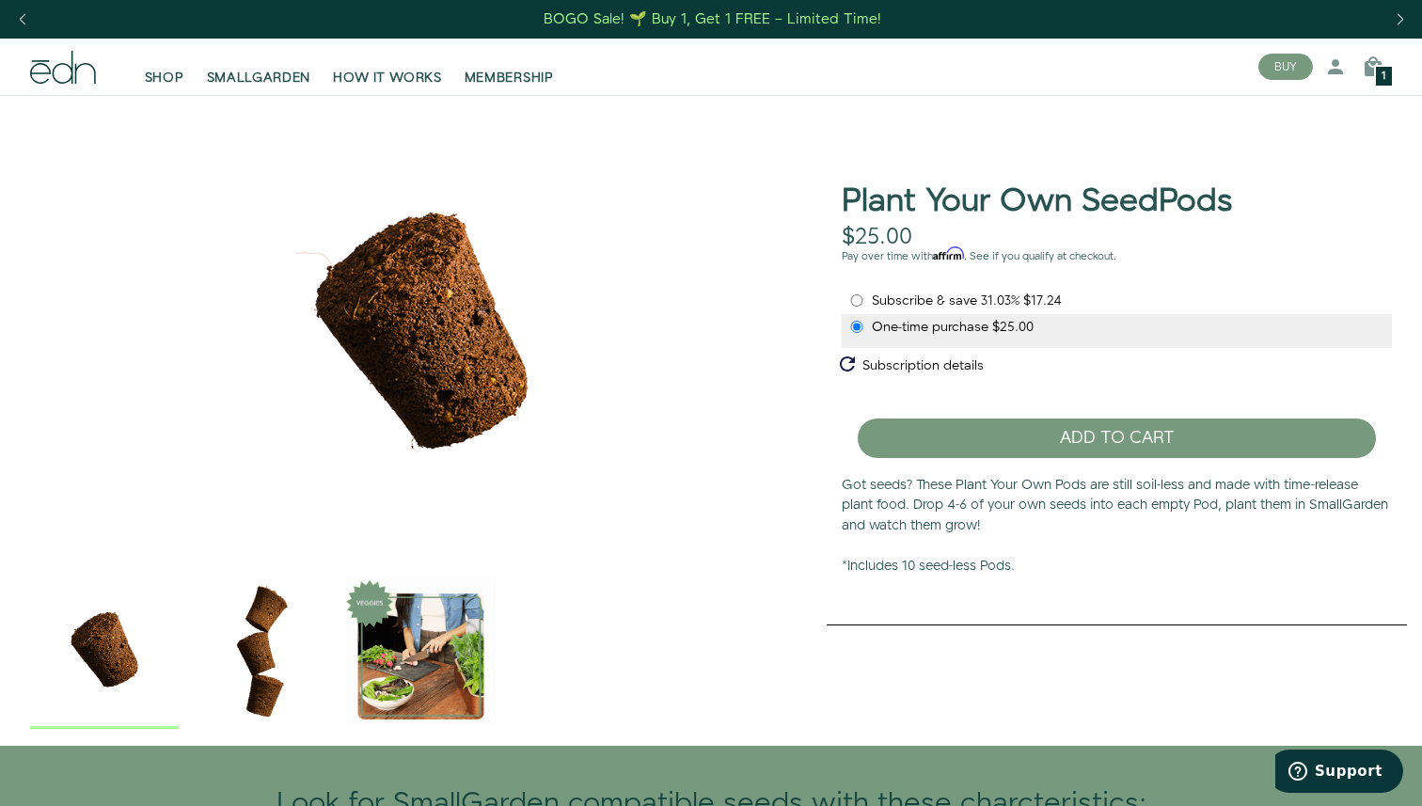
click at [890, 307] on span "Subscribe & save" at bounding box center [926, 301] width 109 height 19
click at [865, 307] on input "Subscribe & save 31.03% $17.24" at bounding box center [857, 300] width 15 height 12
radio input "true"
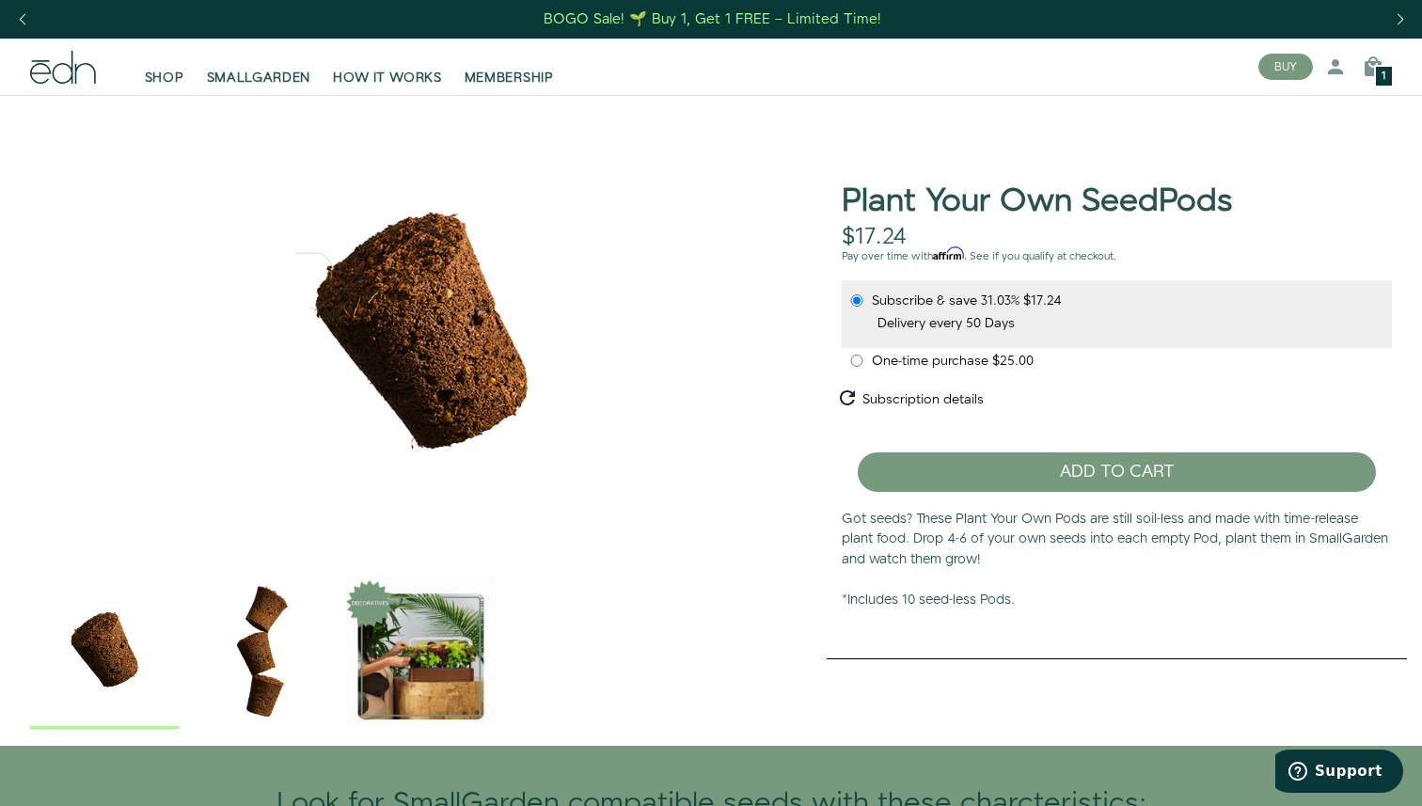
click at [332, 703] on img "2 / 3" at bounding box center [262, 649] width 149 height 149
click at [395, 691] on img "3 / 3" at bounding box center [420, 649] width 149 height 149
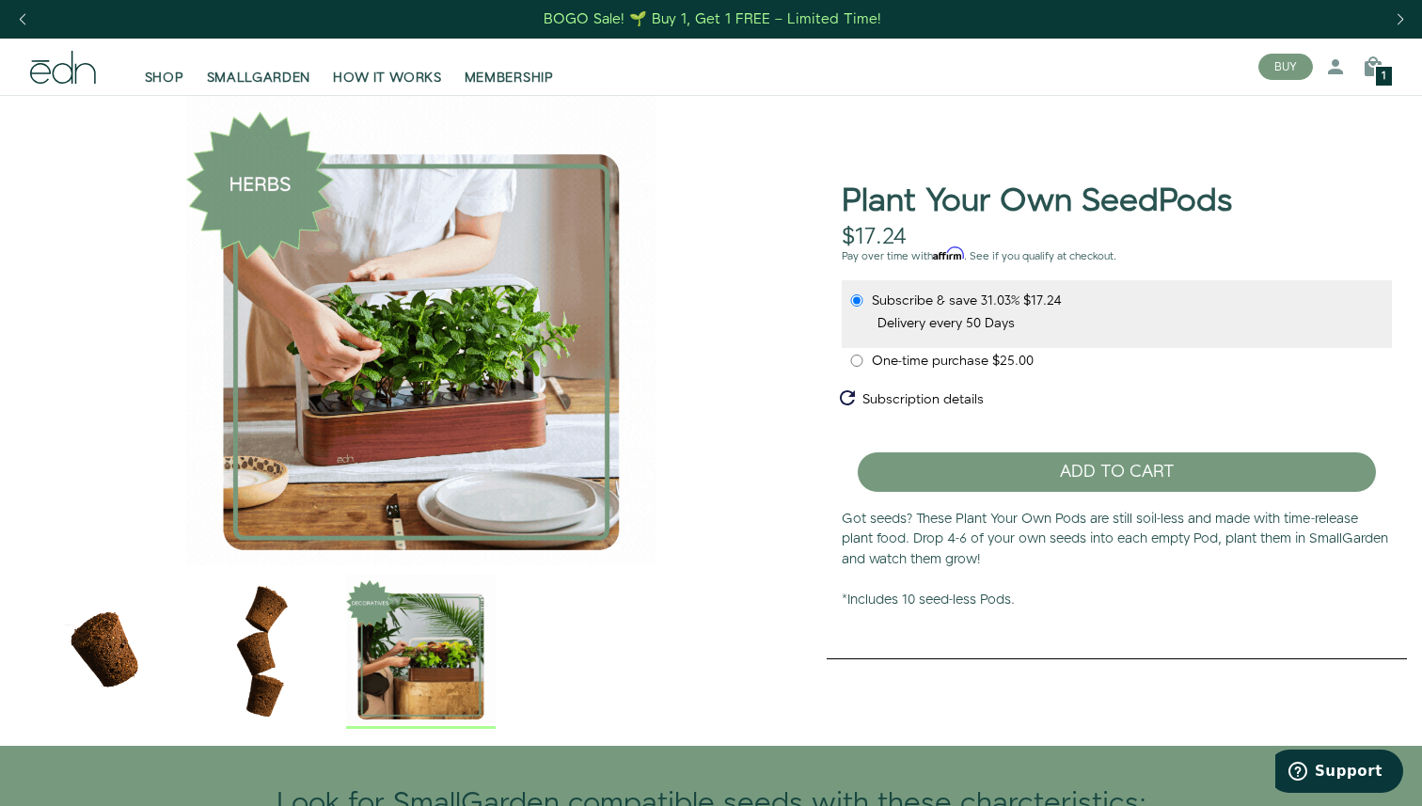
click at [122, 650] on img "1 / 3" at bounding box center [104, 649] width 149 height 149
click at [119, 649] on img "1 / 3" at bounding box center [104, 649] width 149 height 149
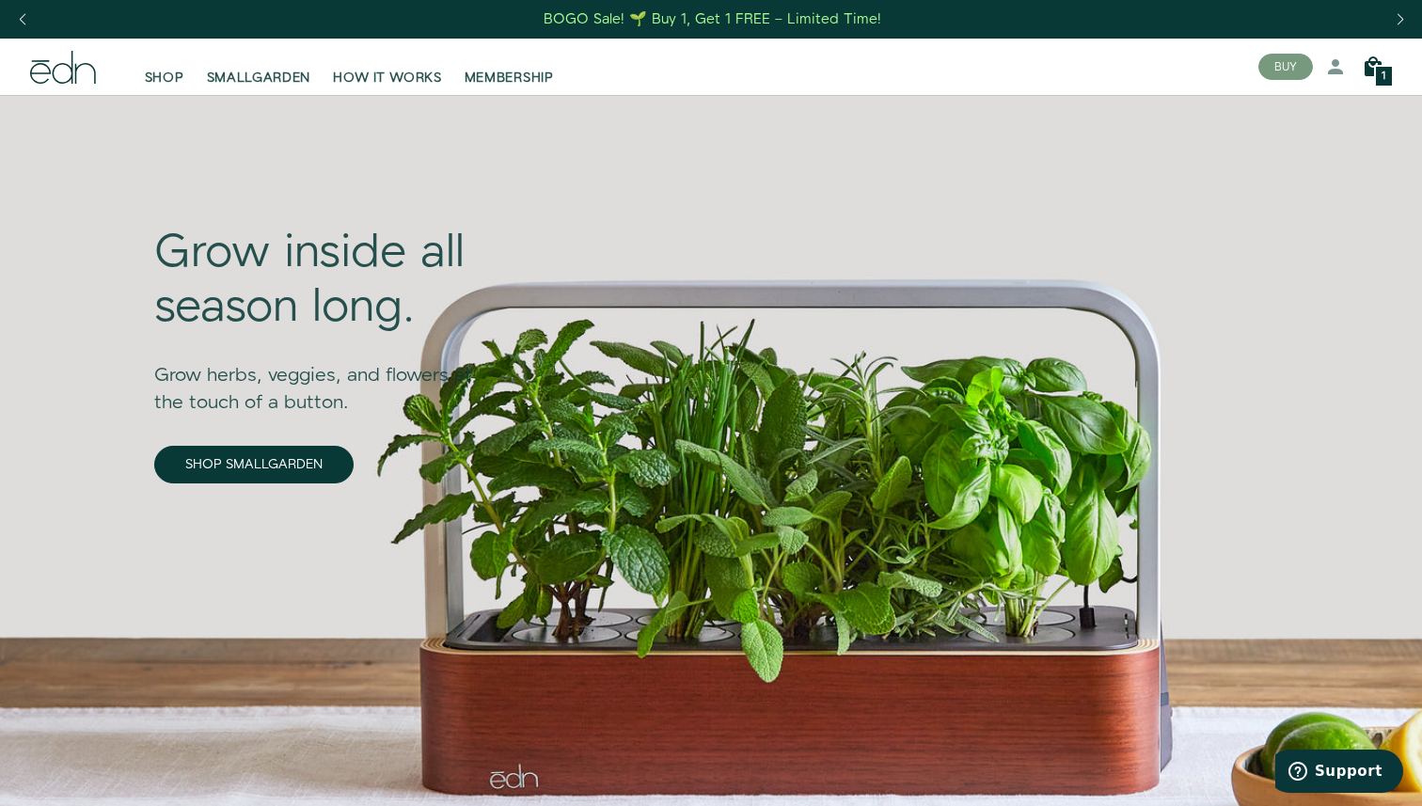
click at [1376, 63] on icon at bounding box center [1373, 67] width 23 height 23
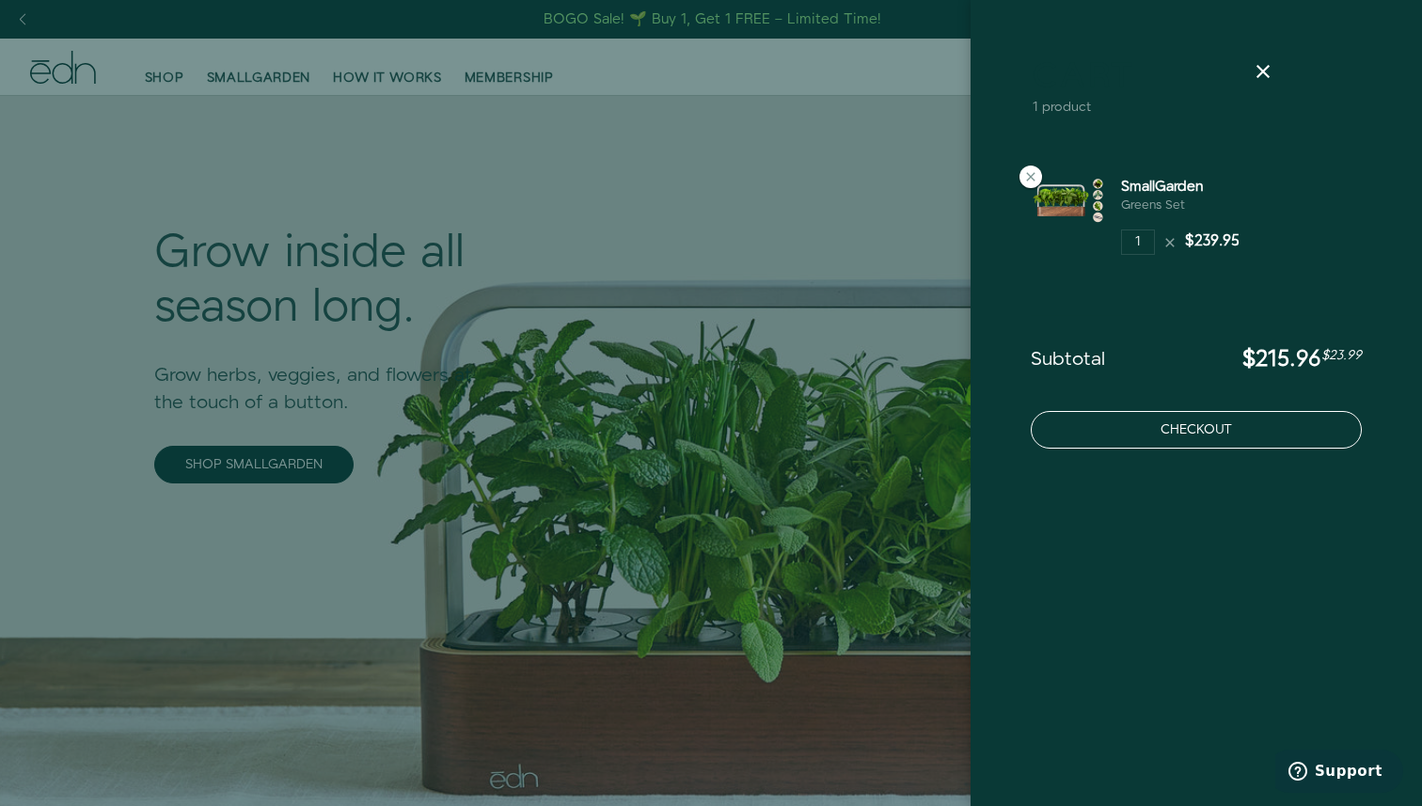
click at [1210, 433] on button "Checkout" at bounding box center [1196, 430] width 331 height 38
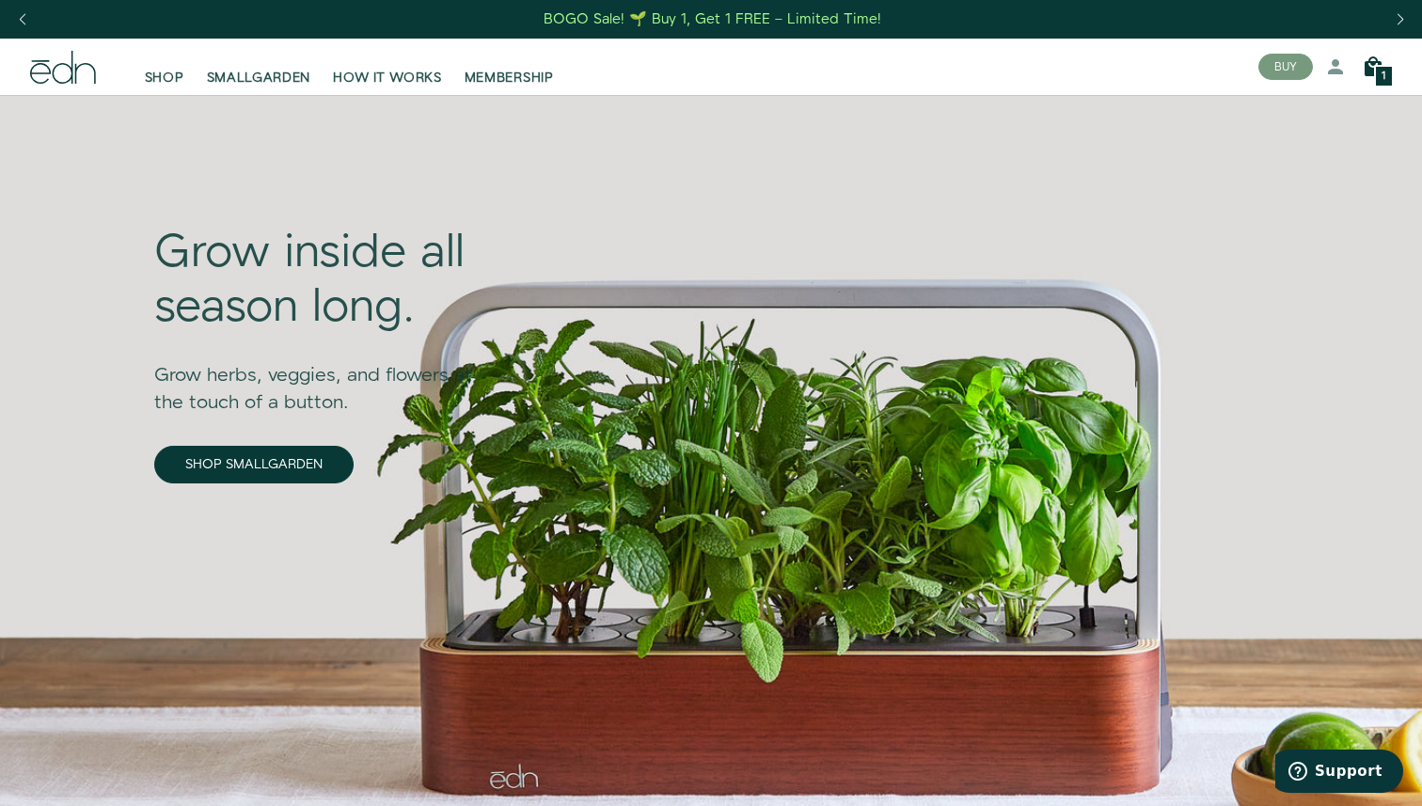
click at [1369, 75] on icon at bounding box center [1373, 67] width 23 height 23
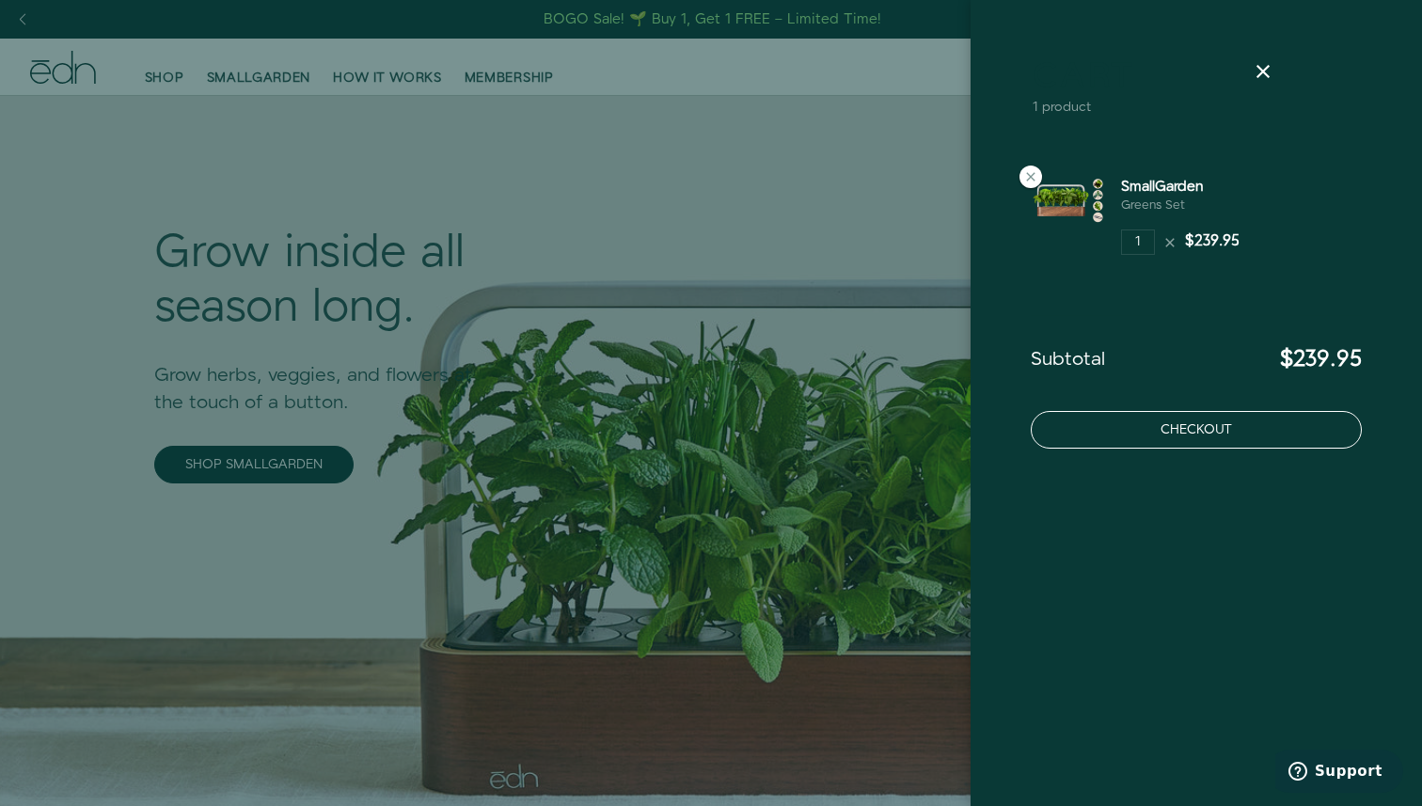
click at [1181, 426] on button "Checkout" at bounding box center [1196, 430] width 331 height 38
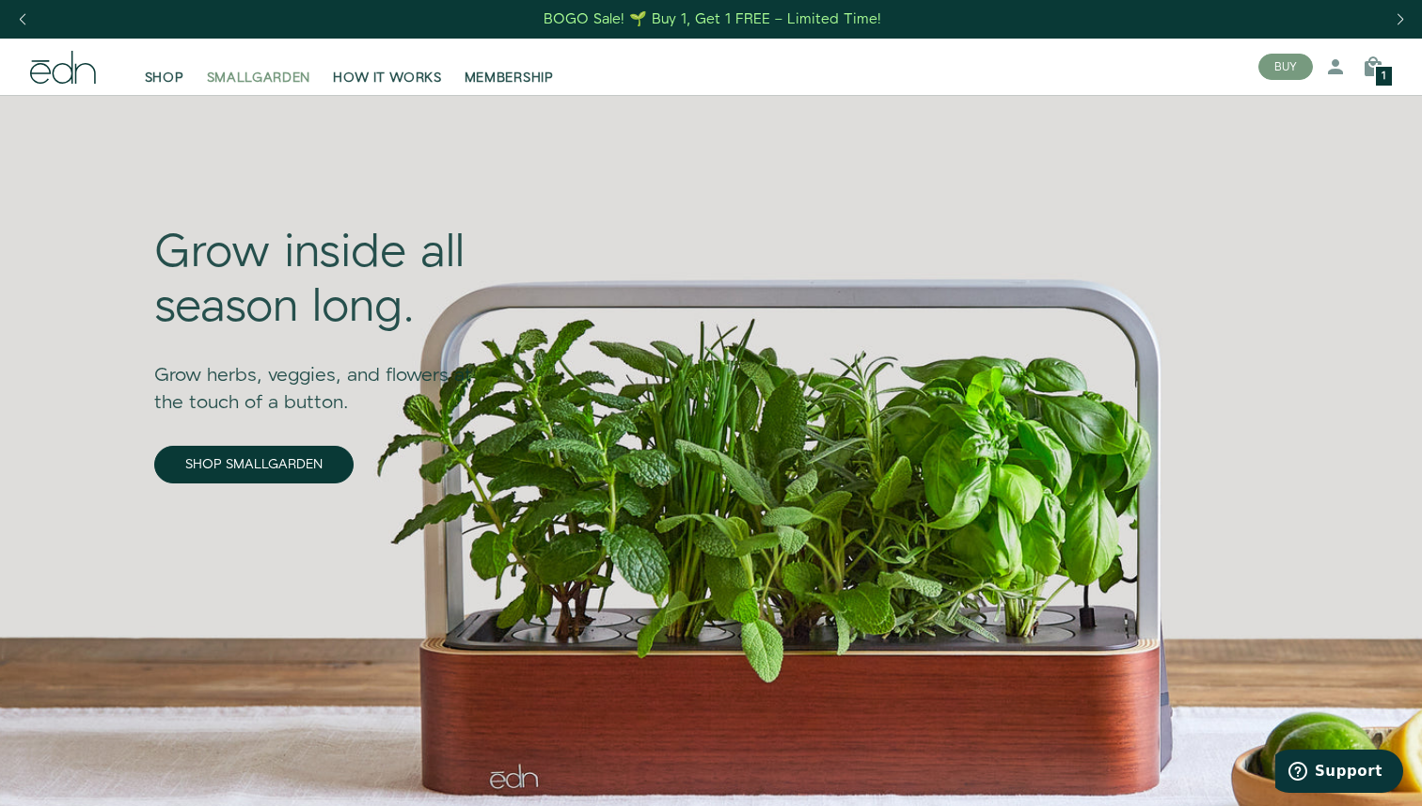
click at [230, 77] on span "SMALLGARDEN" at bounding box center [259, 78] width 104 height 19
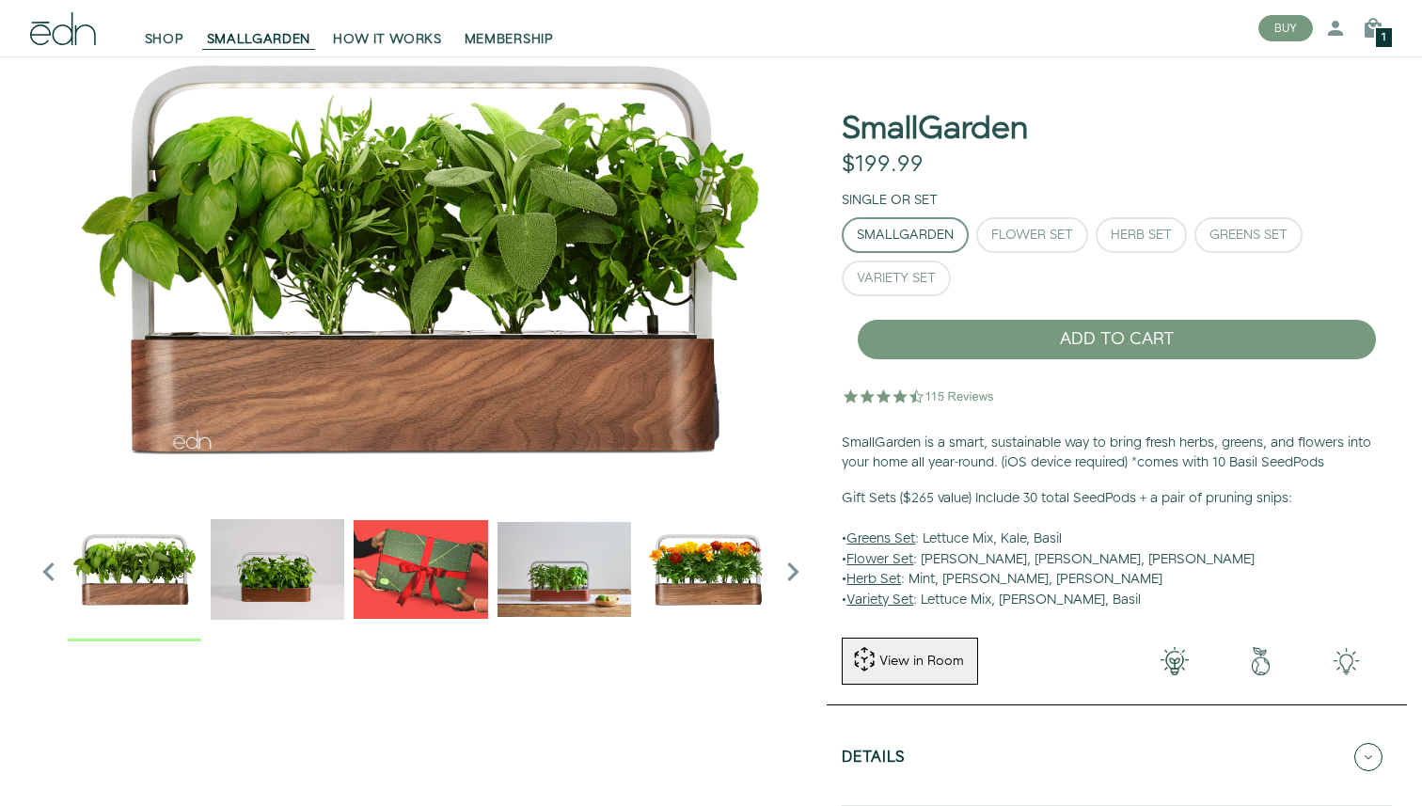
scroll to position [86, 0]
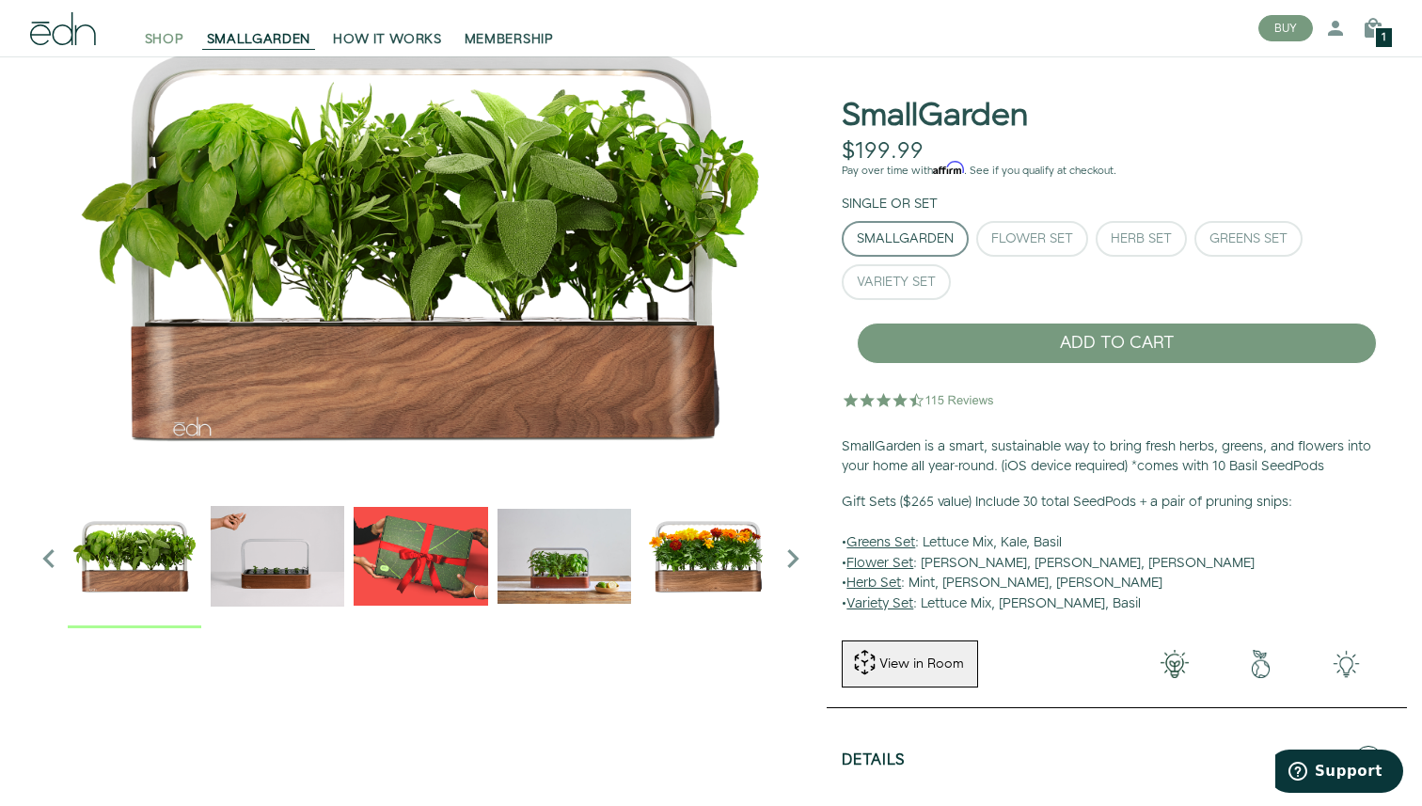
click at [174, 33] on span "SHOP" at bounding box center [165, 39] width 40 height 19
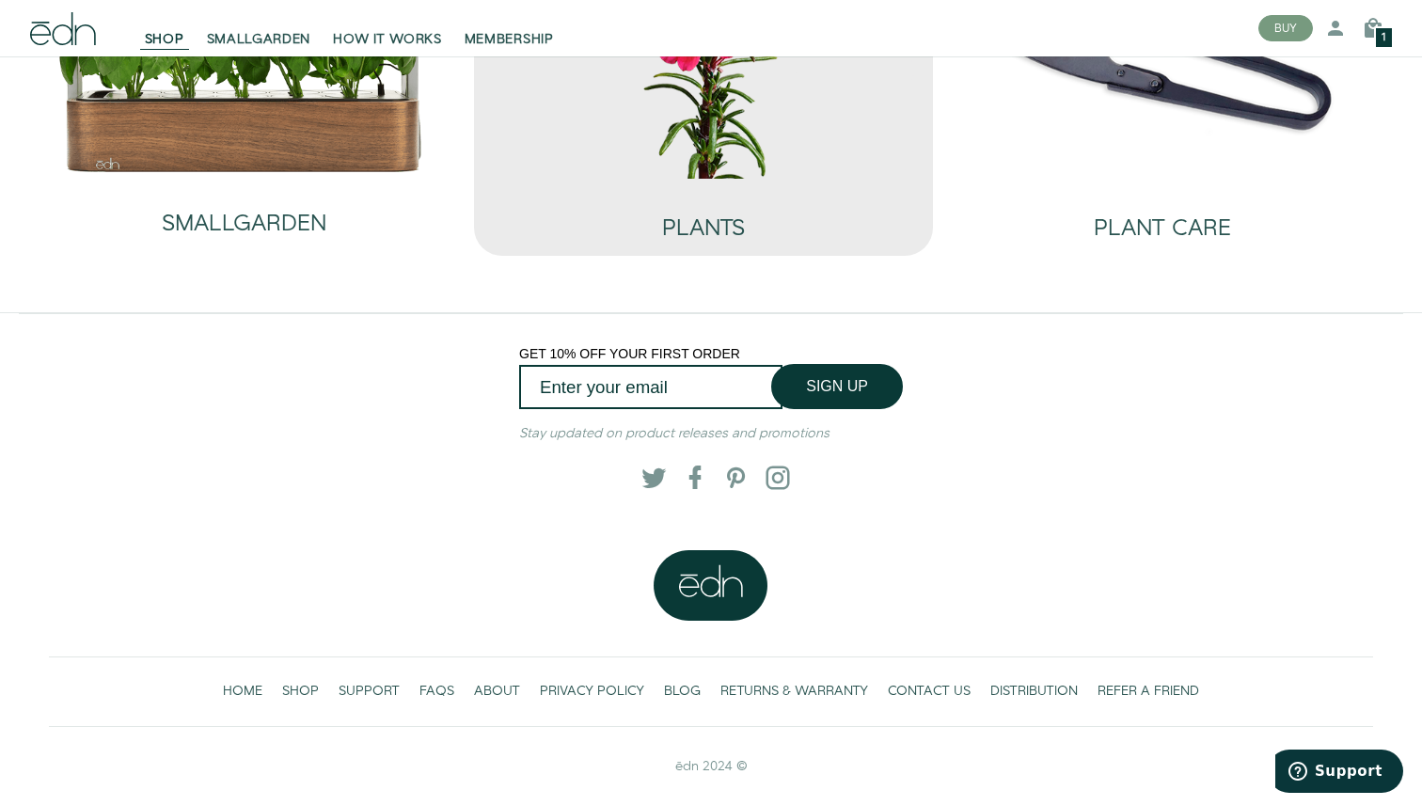
click at [609, 167] on img at bounding box center [703, 41] width 429 height 276
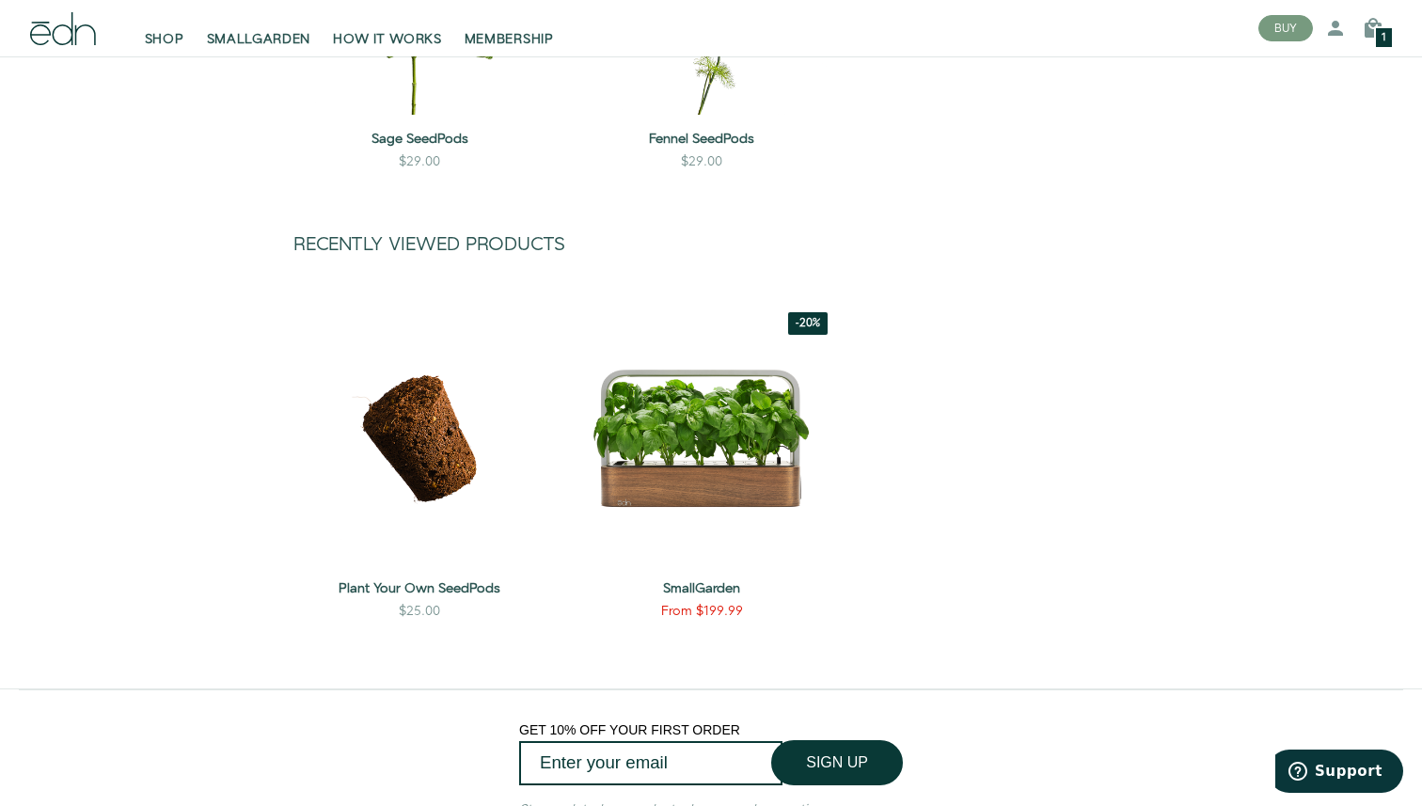
scroll to position [1980, 0]
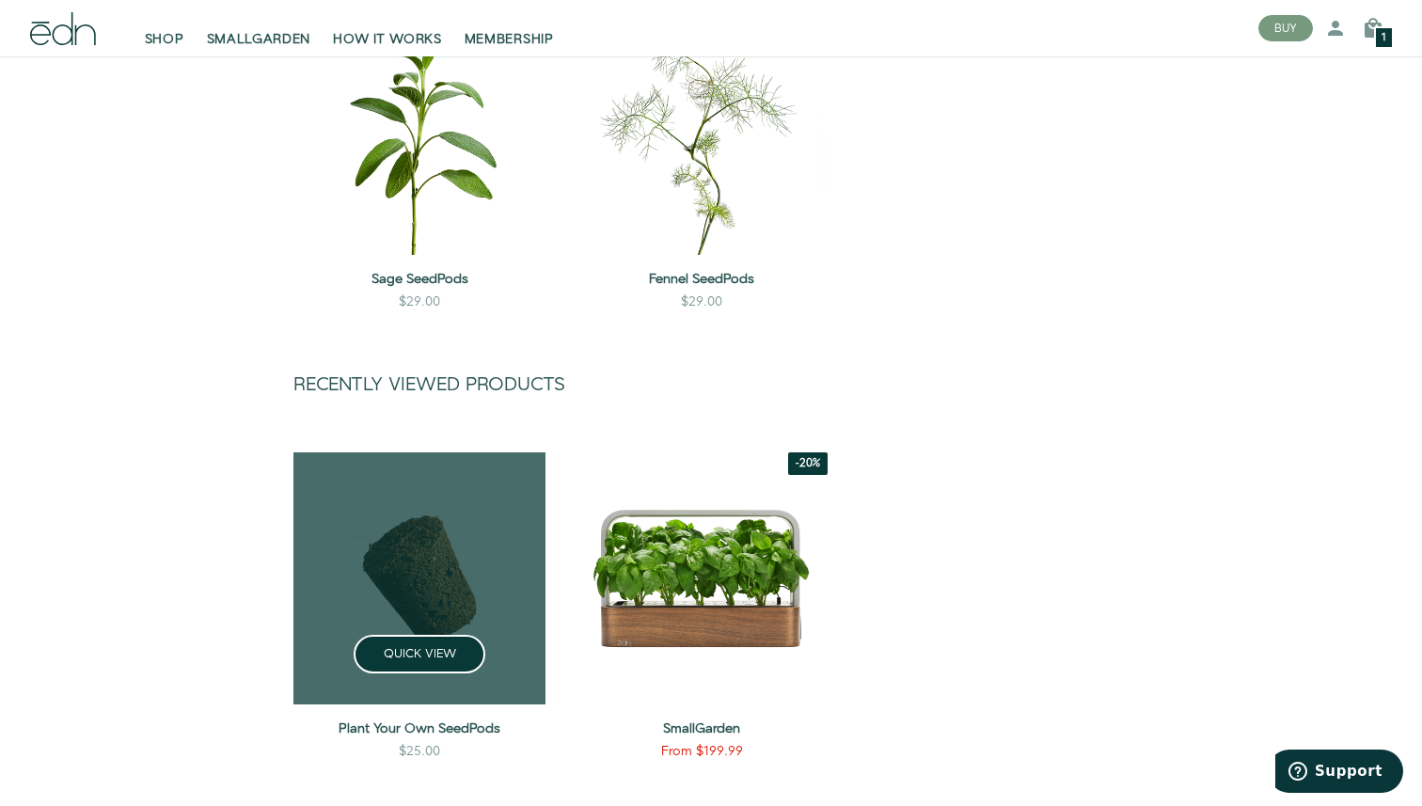
click at [420, 574] on link at bounding box center [420, 579] width 252 height 252
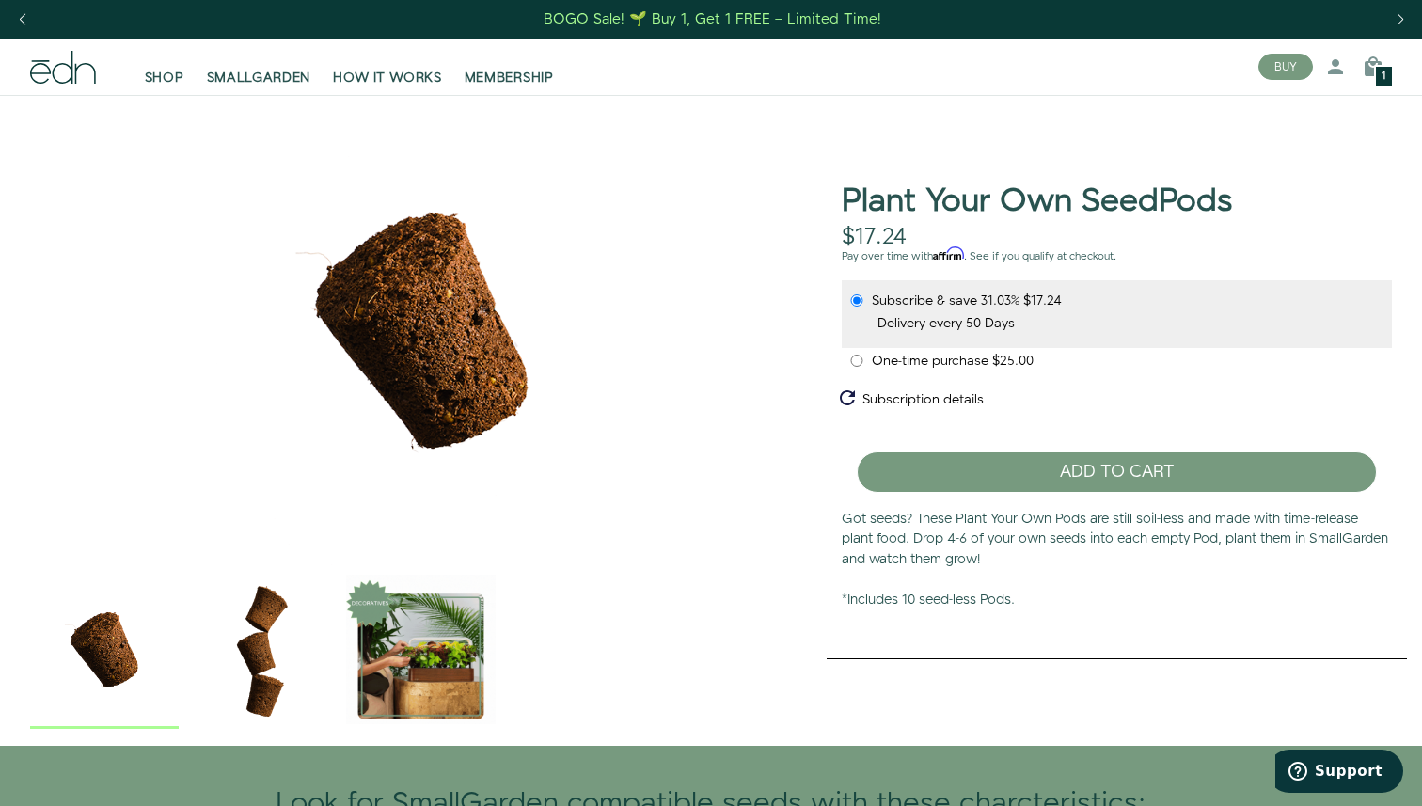
click at [1078, 295] on div "Subscribe & save 31.03% $17.24" at bounding box center [1117, 301] width 535 height 26
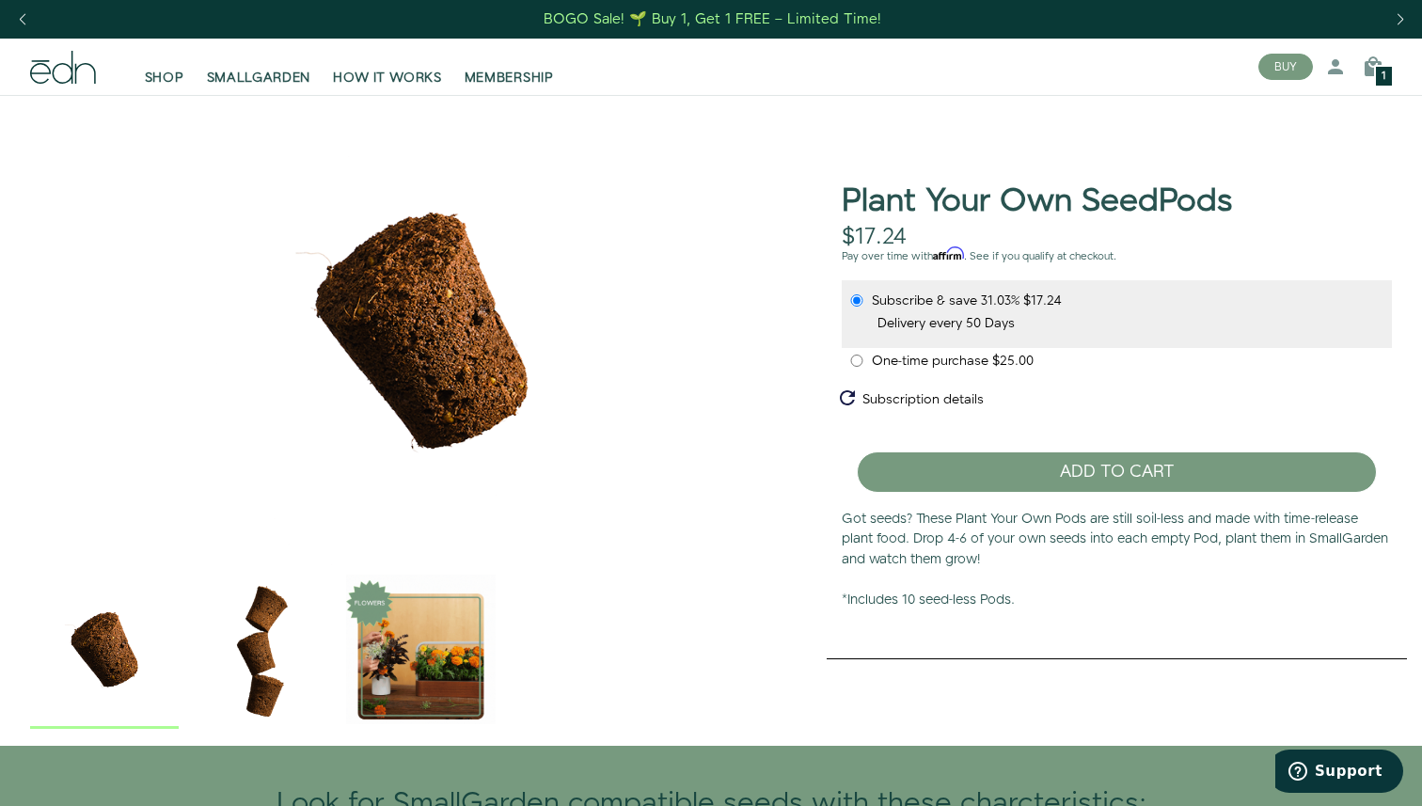
click at [907, 352] on span "One-time purchase" at bounding box center [932, 361] width 120 height 19
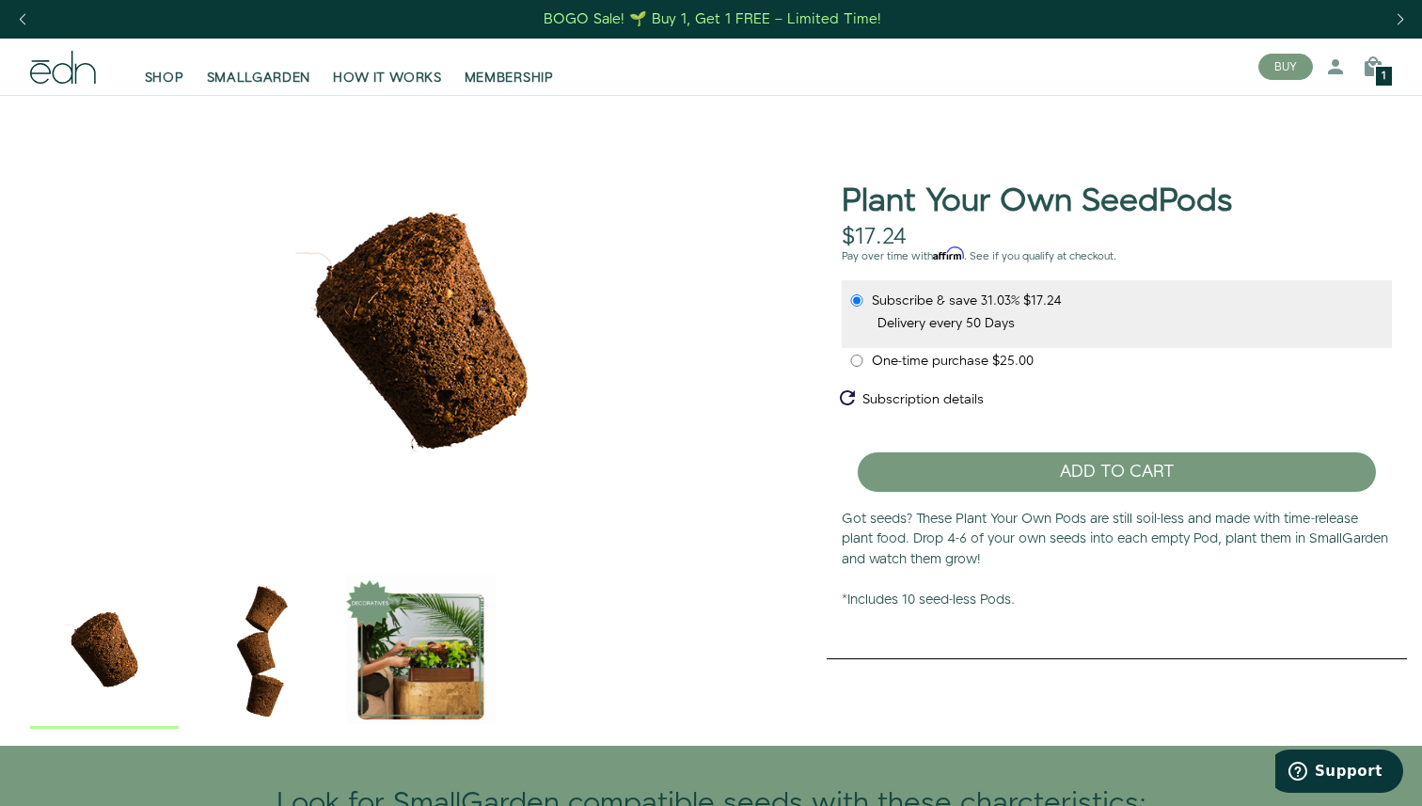
click at [865, 355] on input "One-time purchase $25.00" at bounding box center [857, 361] width 15 height 12
radio input "true"
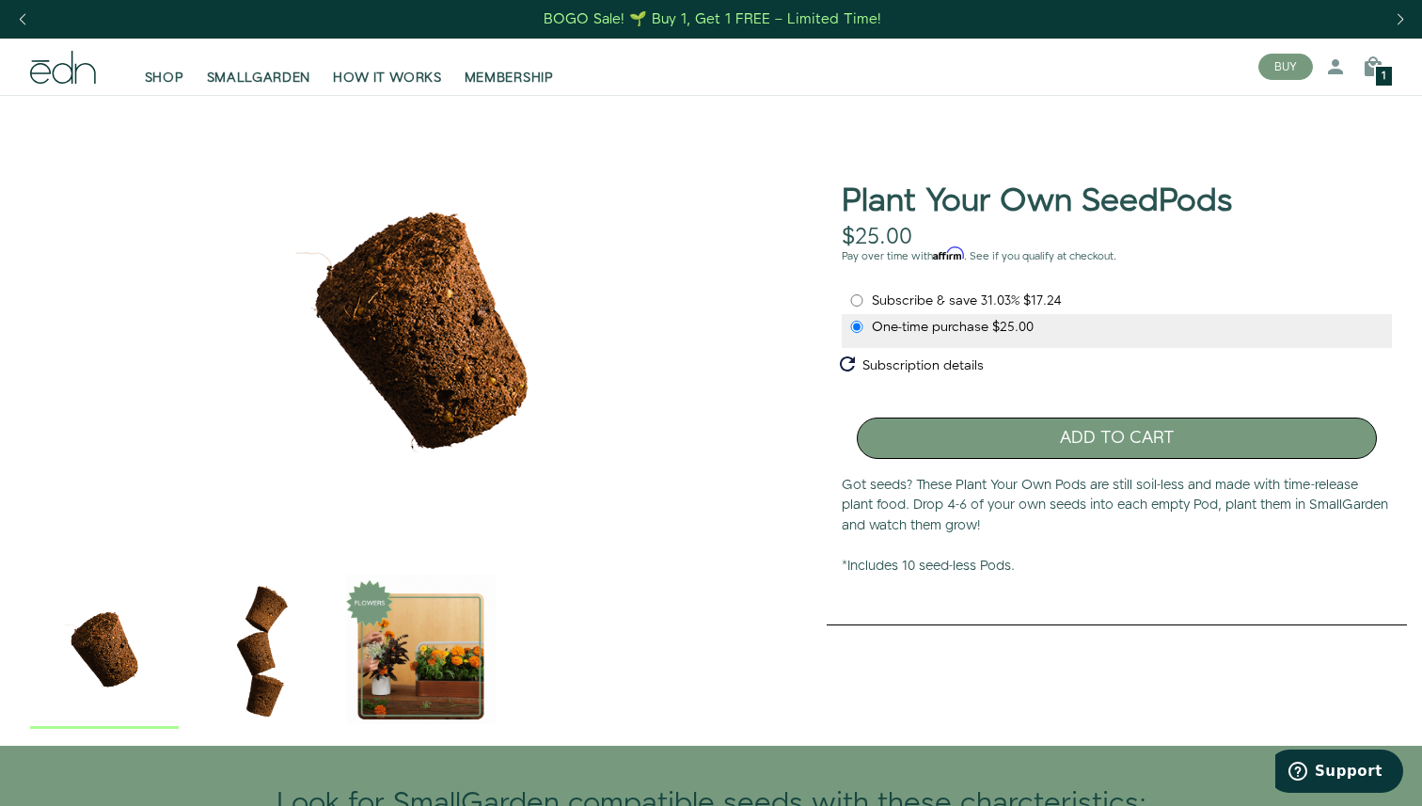
click at [1094, 437] on button "ADD TO CART" at bounding box center [1117, 438] width 520 height 41
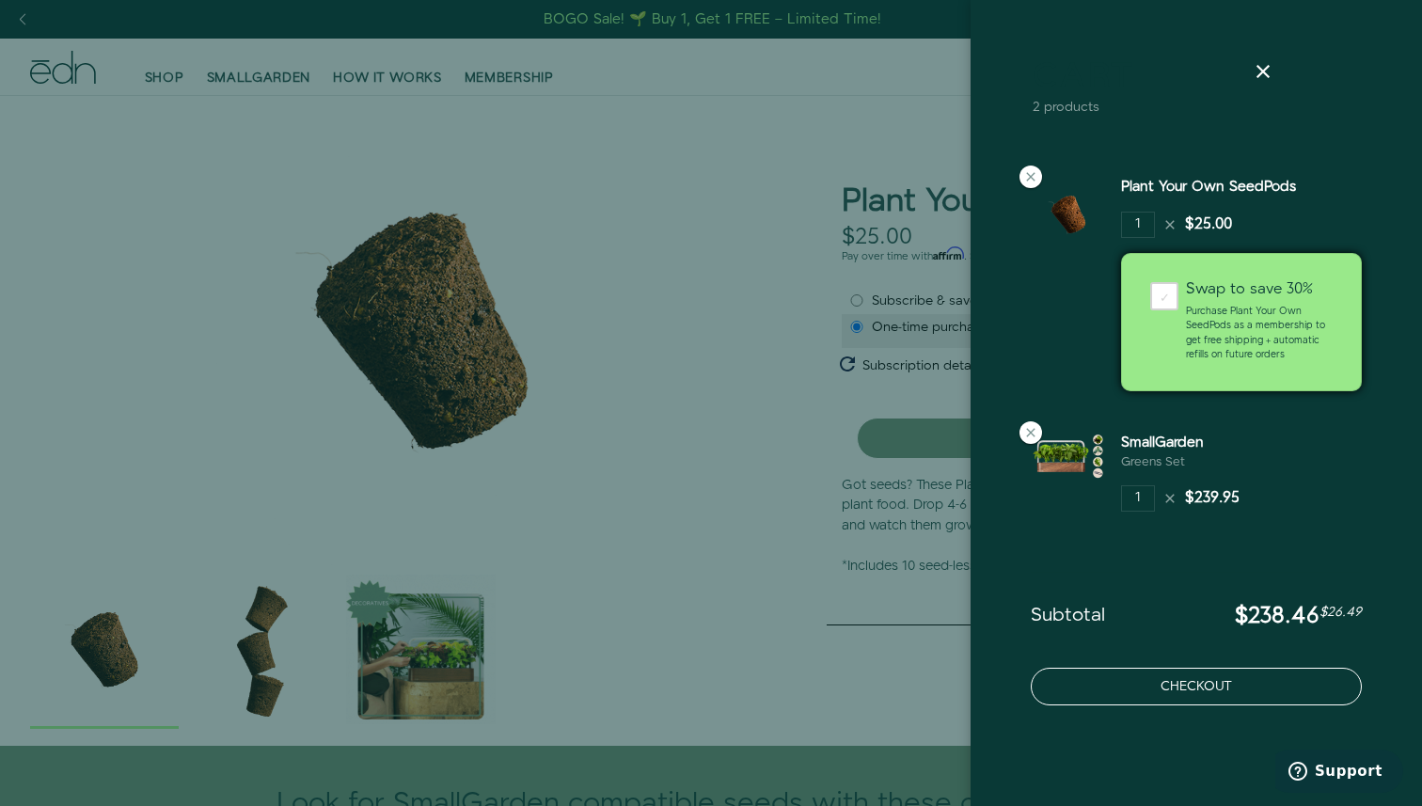
click at [1199, 685] on button "Checkout" at bounding box center [1196, 687] width 331 height 38
